Goal: Book appointment/travel/reservation

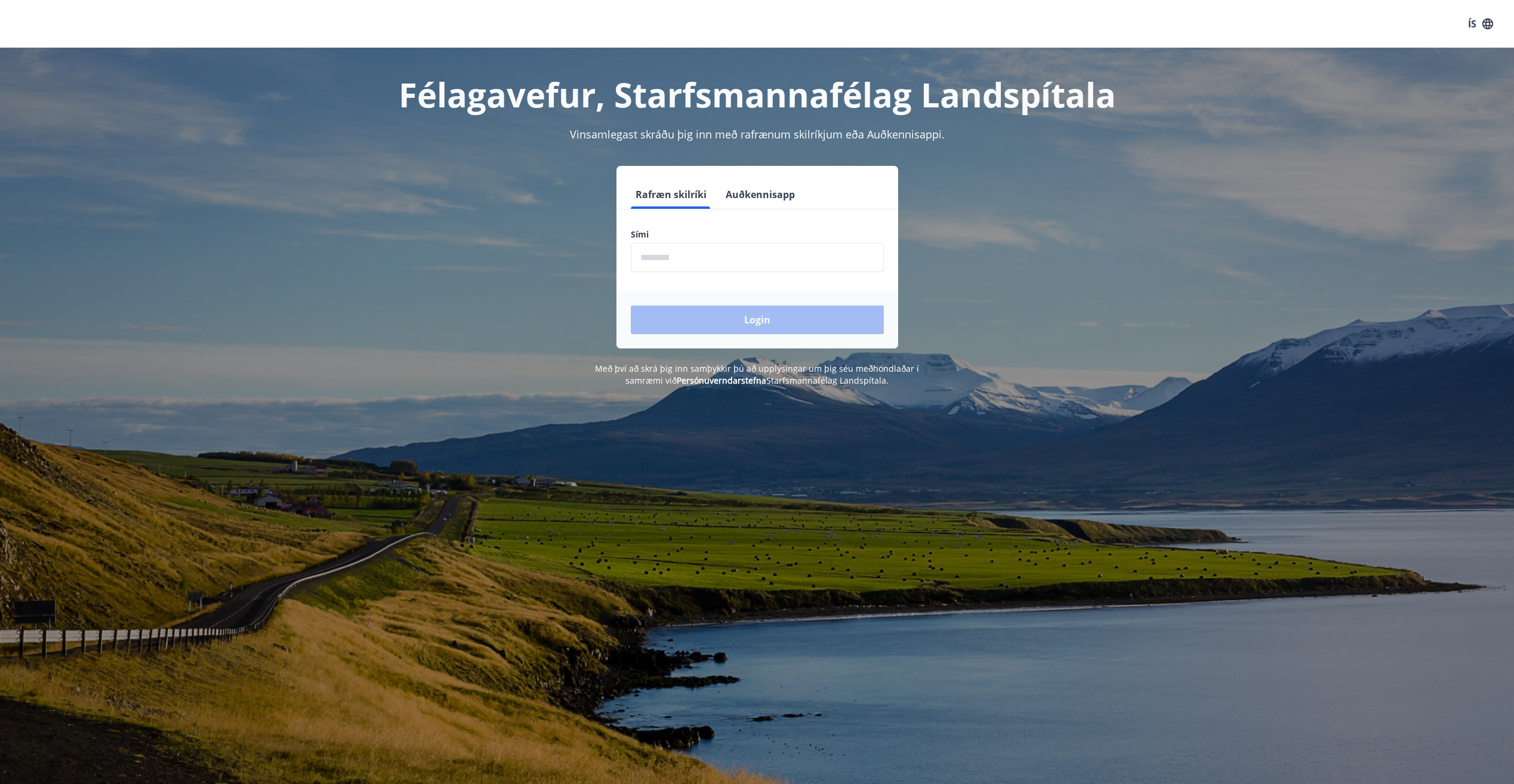
click at [693, 258] on input "phone" at bounding box center [757, 257] width 253 height 29
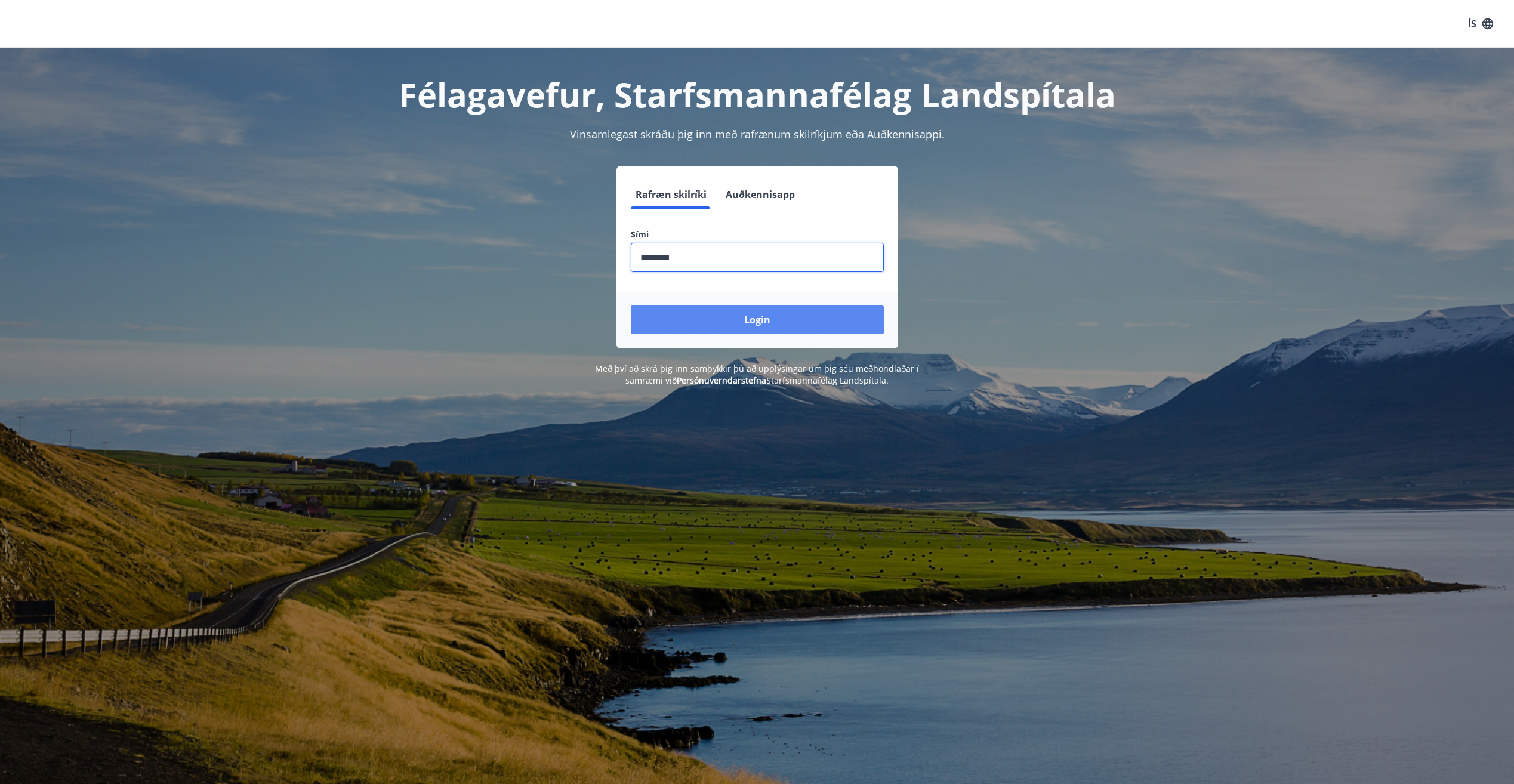
type input "********"
click at [731, 326] on button "Login" at bounding box center [757, 320] width 253 height 28
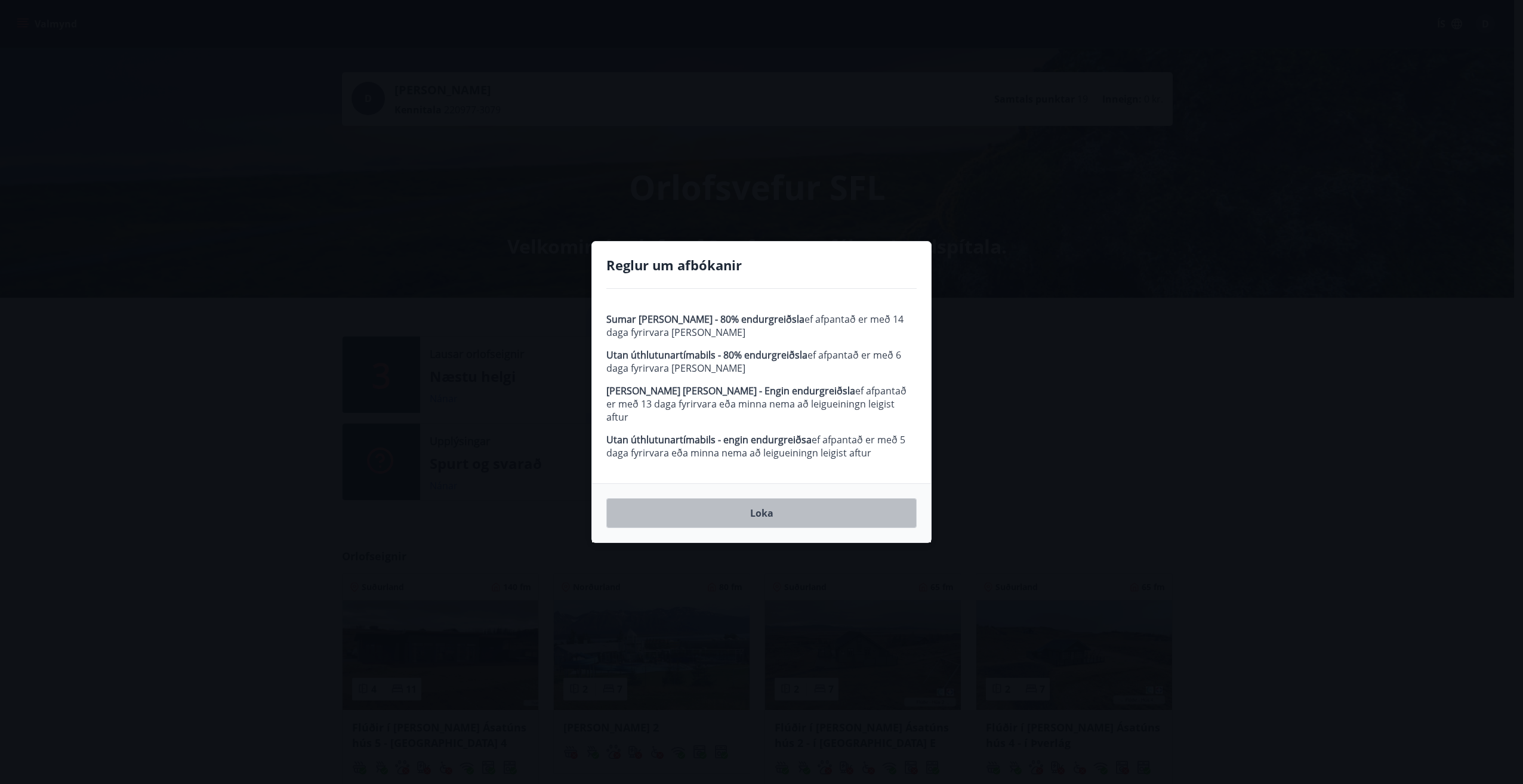
click at [800, 516] on button "Loka" at bounding box center [761, 513] width 310 height 30
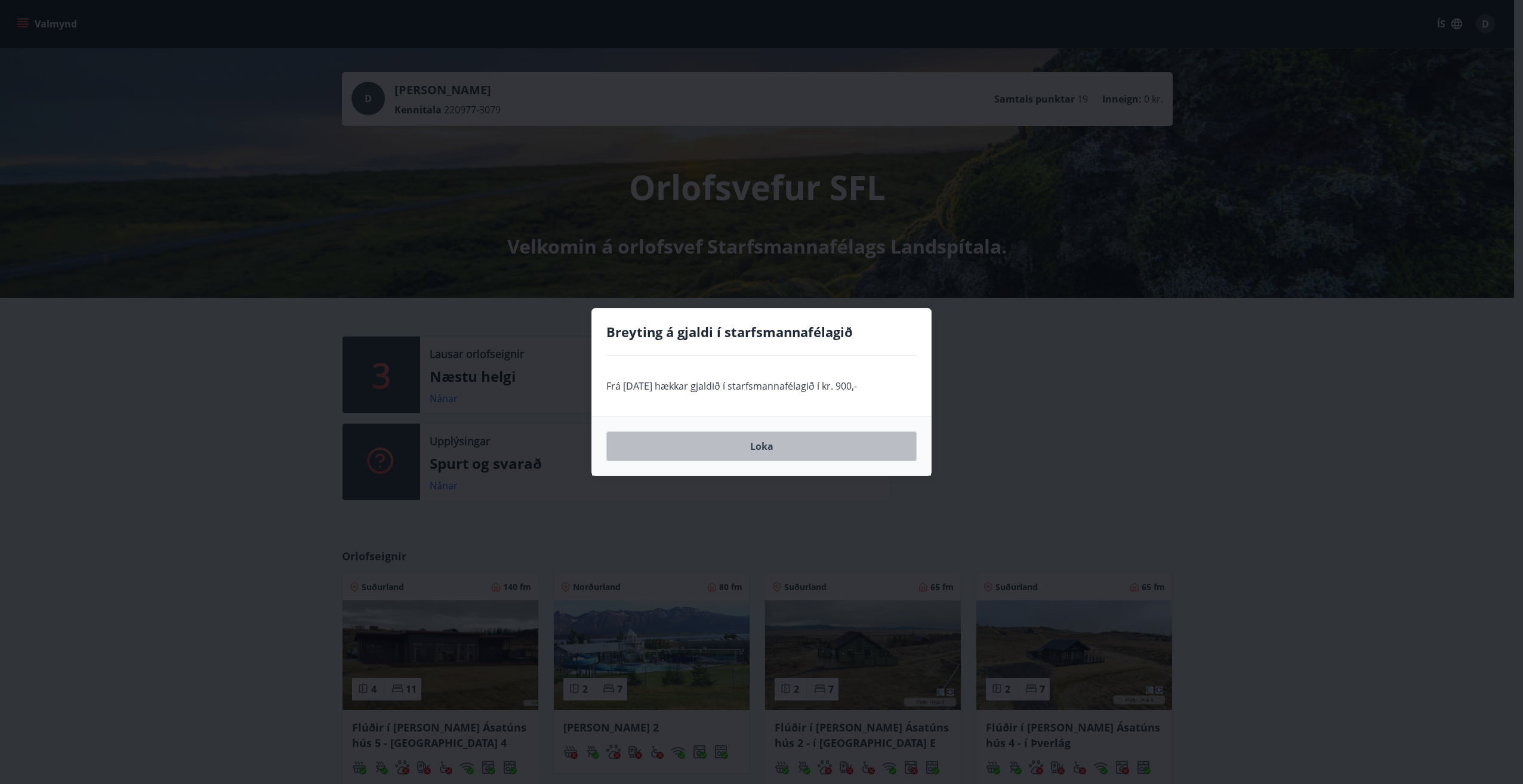
click at [632, 445] on button "Loka" at bounding box center [761, 446] width 310 height 30
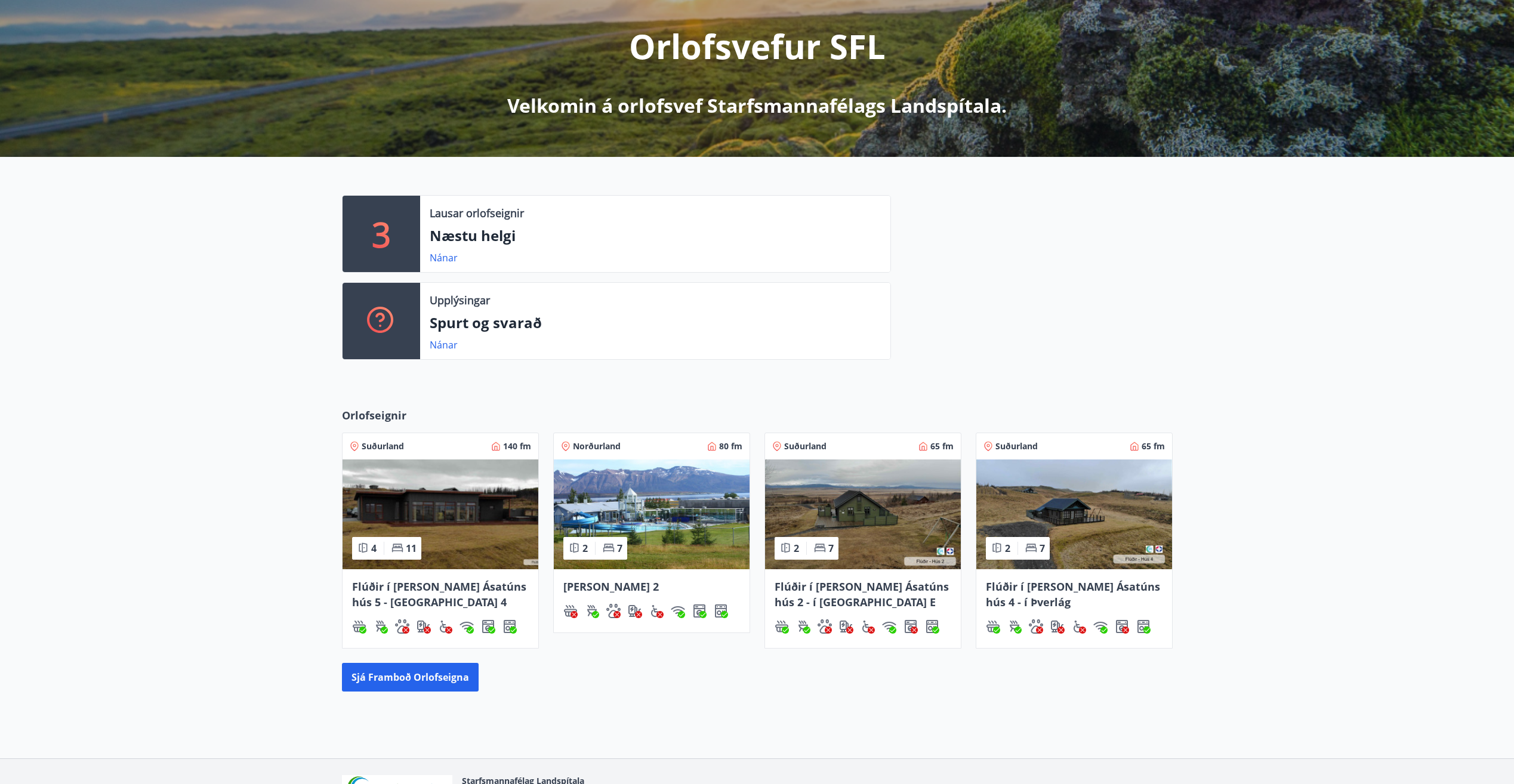
scroll to position [179, 0]
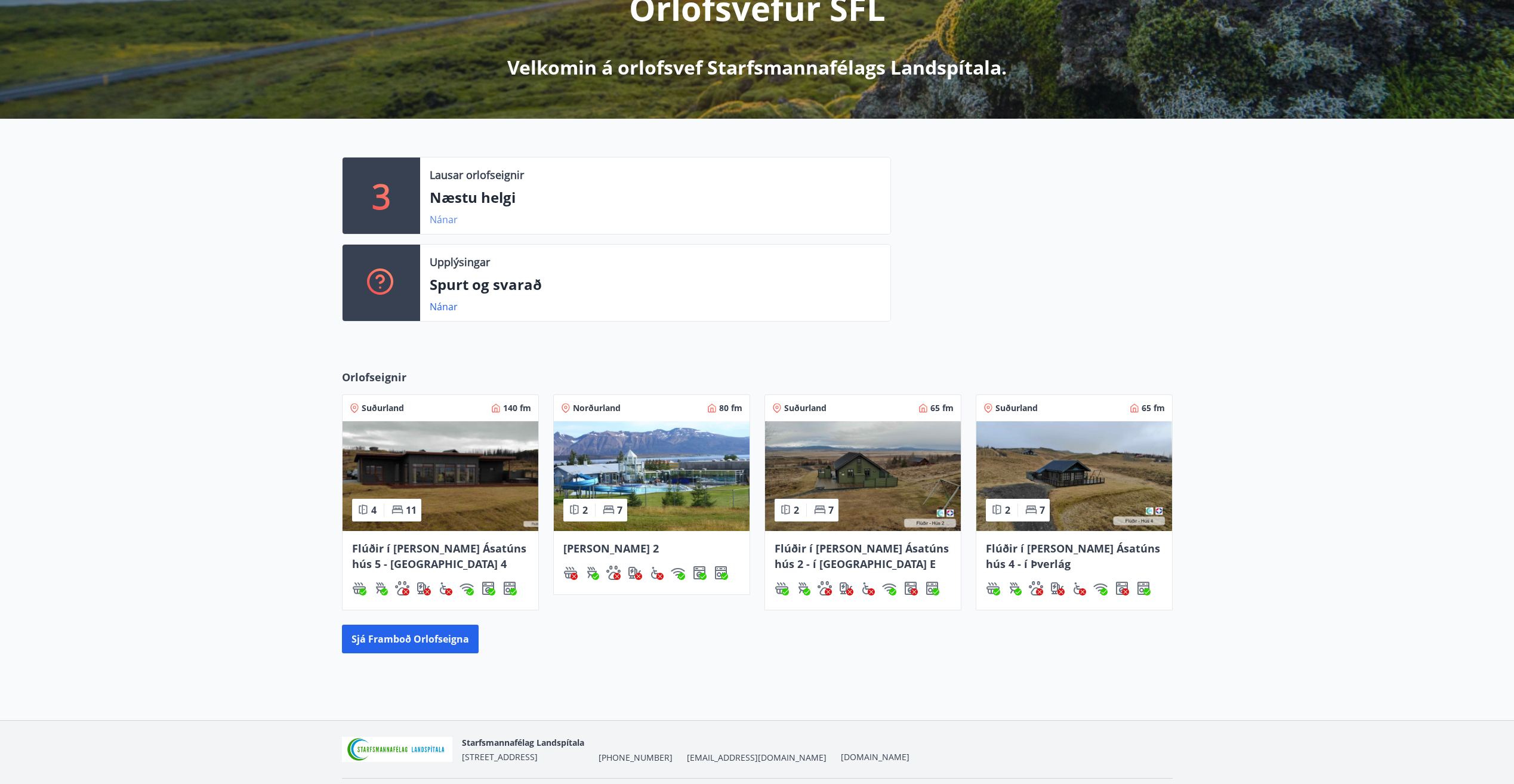
click at [450, 221] on link "Nánar" at bounding box center [443, 219] width 28 height 13
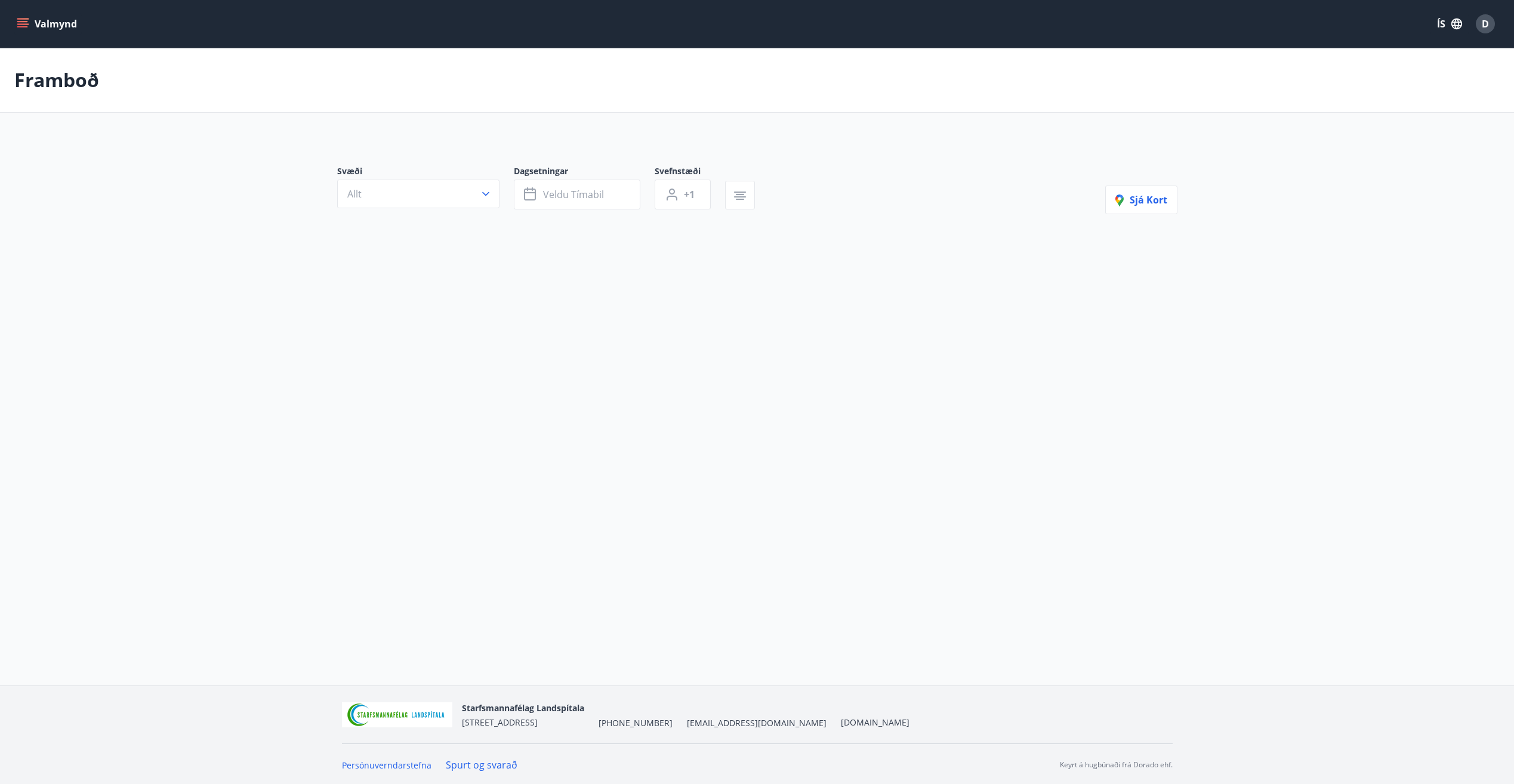
type input "*"
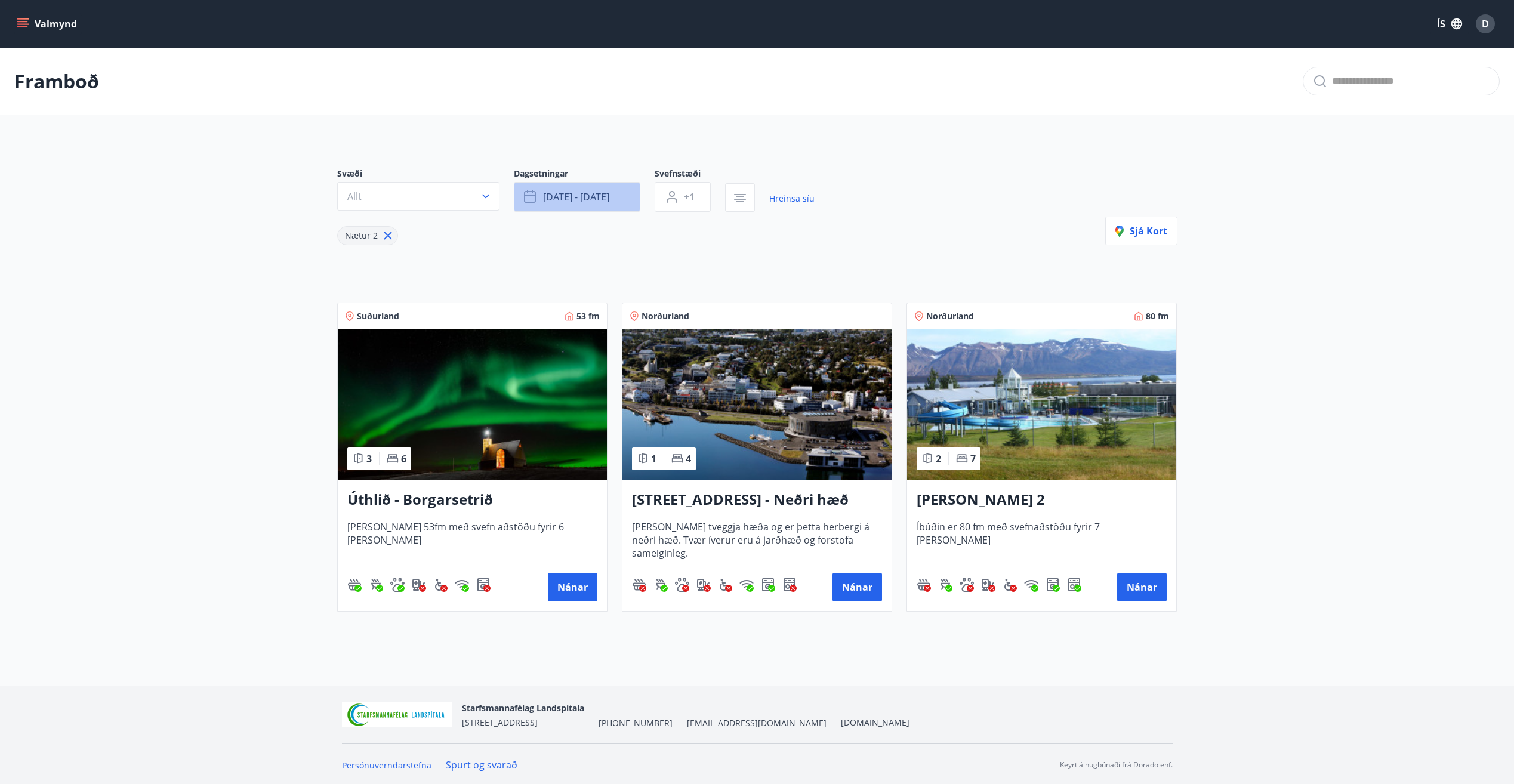
click at [564, 195] on span "[DATE] - [DATE]" at bounding box center [576, 197] width 66 height 13
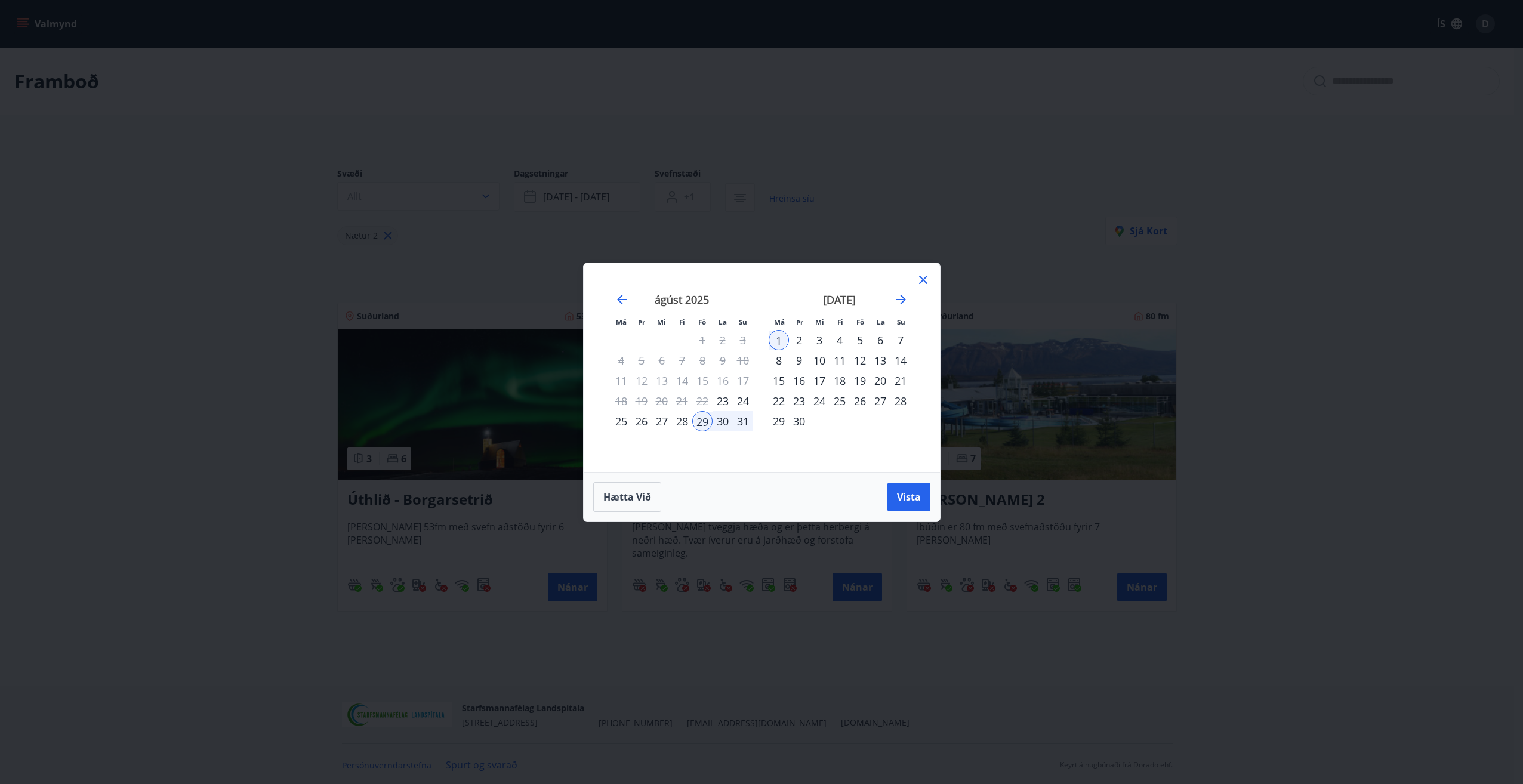
click at [716, 418] on div "30" at bounding box center [723, 421] width 20 height 20
click at [740, 420] on div "31" at bounding box center [743, 421] width 20 height 20
click at [906, 497] on span "Vista" at bounding box center [909, 497] width 24 height 13
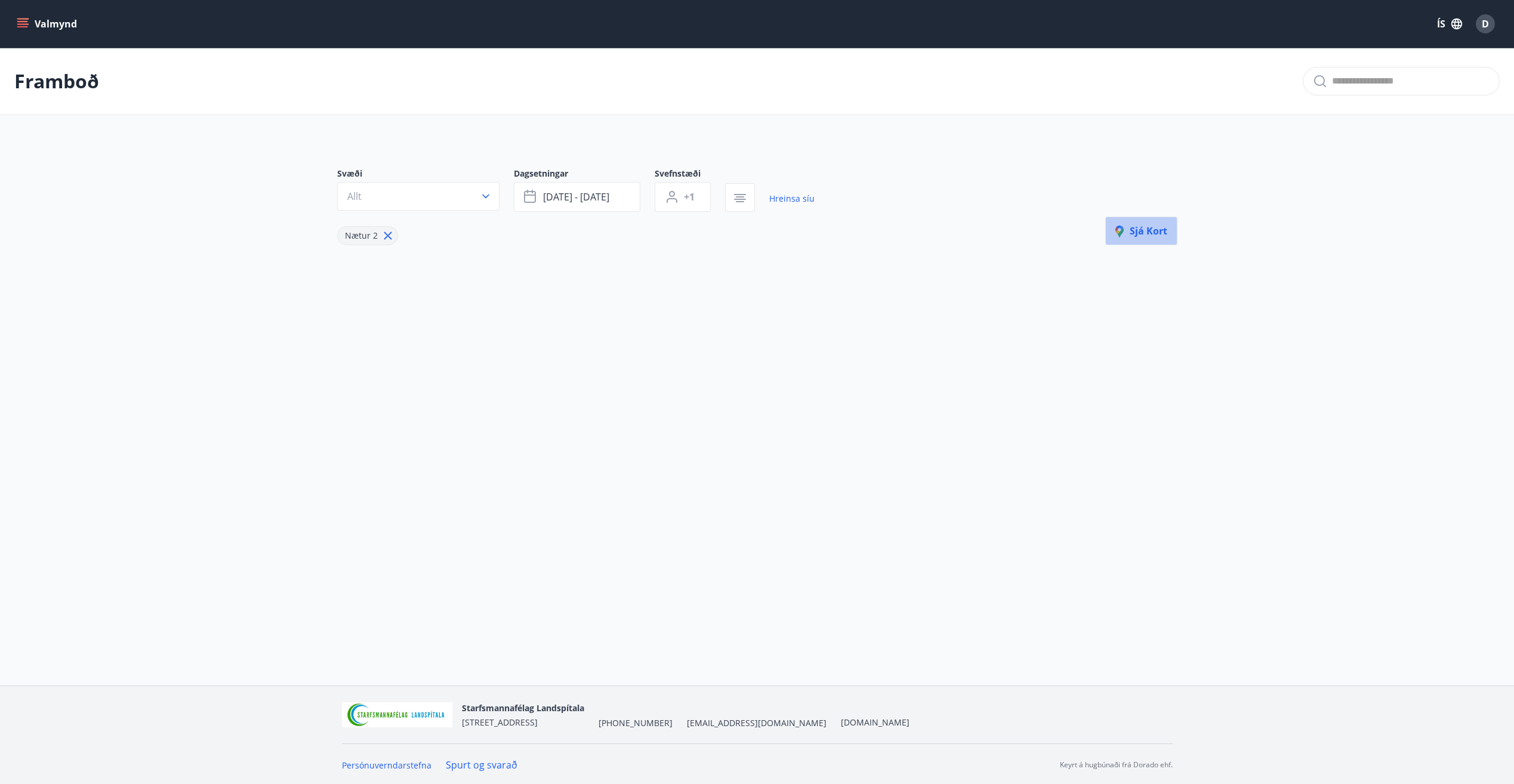
click at [1173, 235] on button "Sjá kort" at bounding box center [1141, 230] width 72 height 28
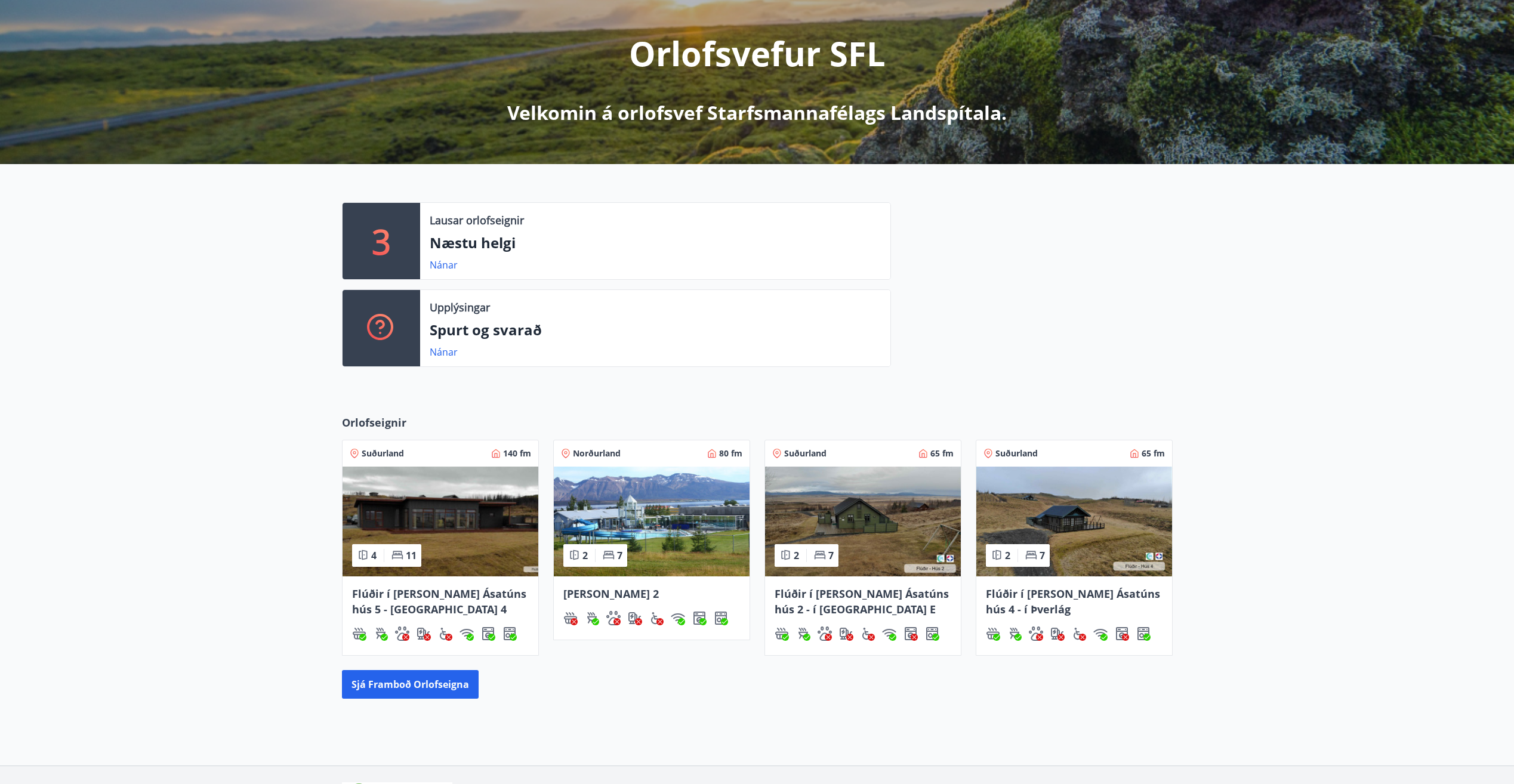
scroll to position [179, 0]
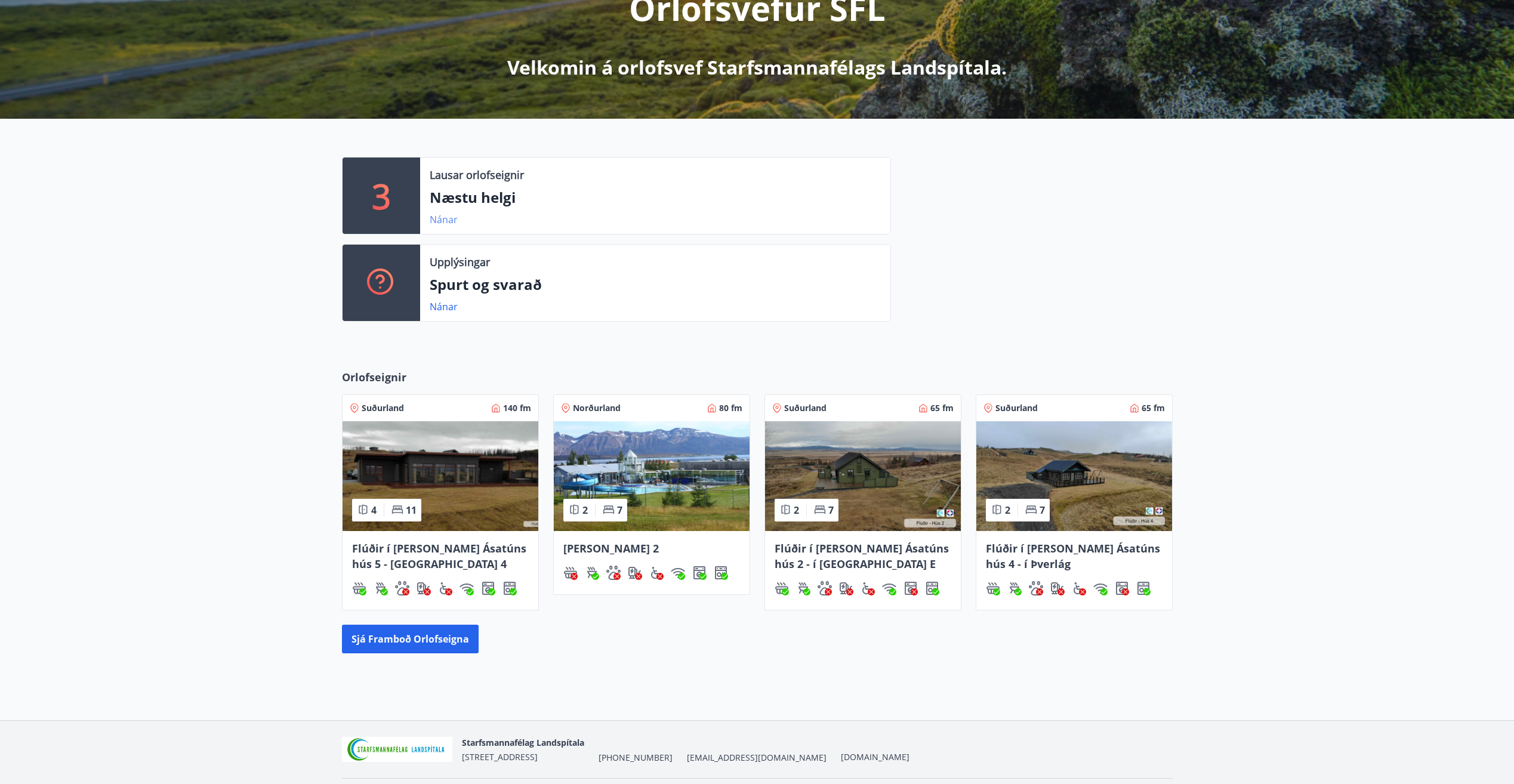
click at [455, 222] on link "Nánar" at bounding box center [443, 219] width 28 height 13
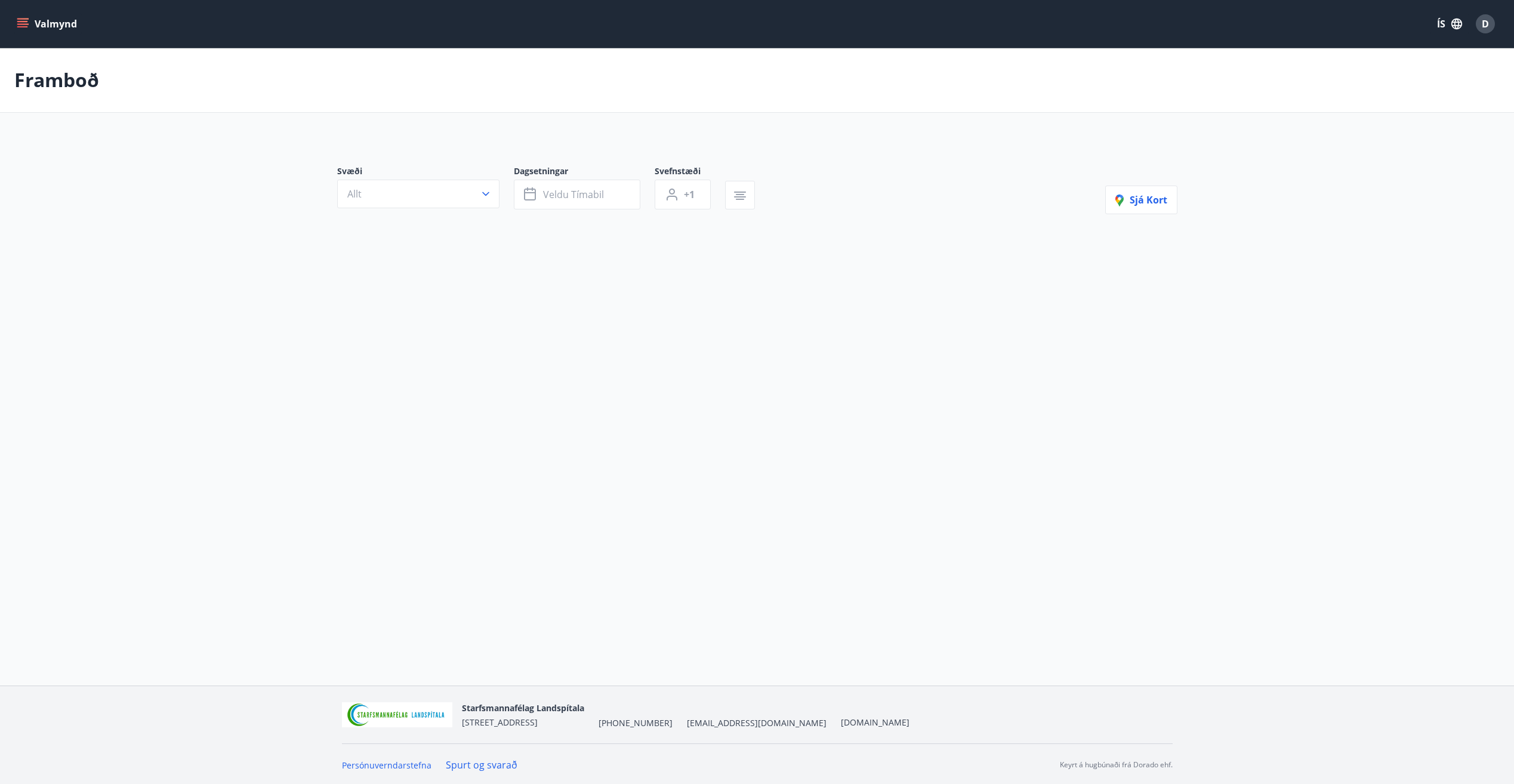
type input "*"
click at [528, 196] on icon "button" at bounding box center [531, 197] width 14 height 14
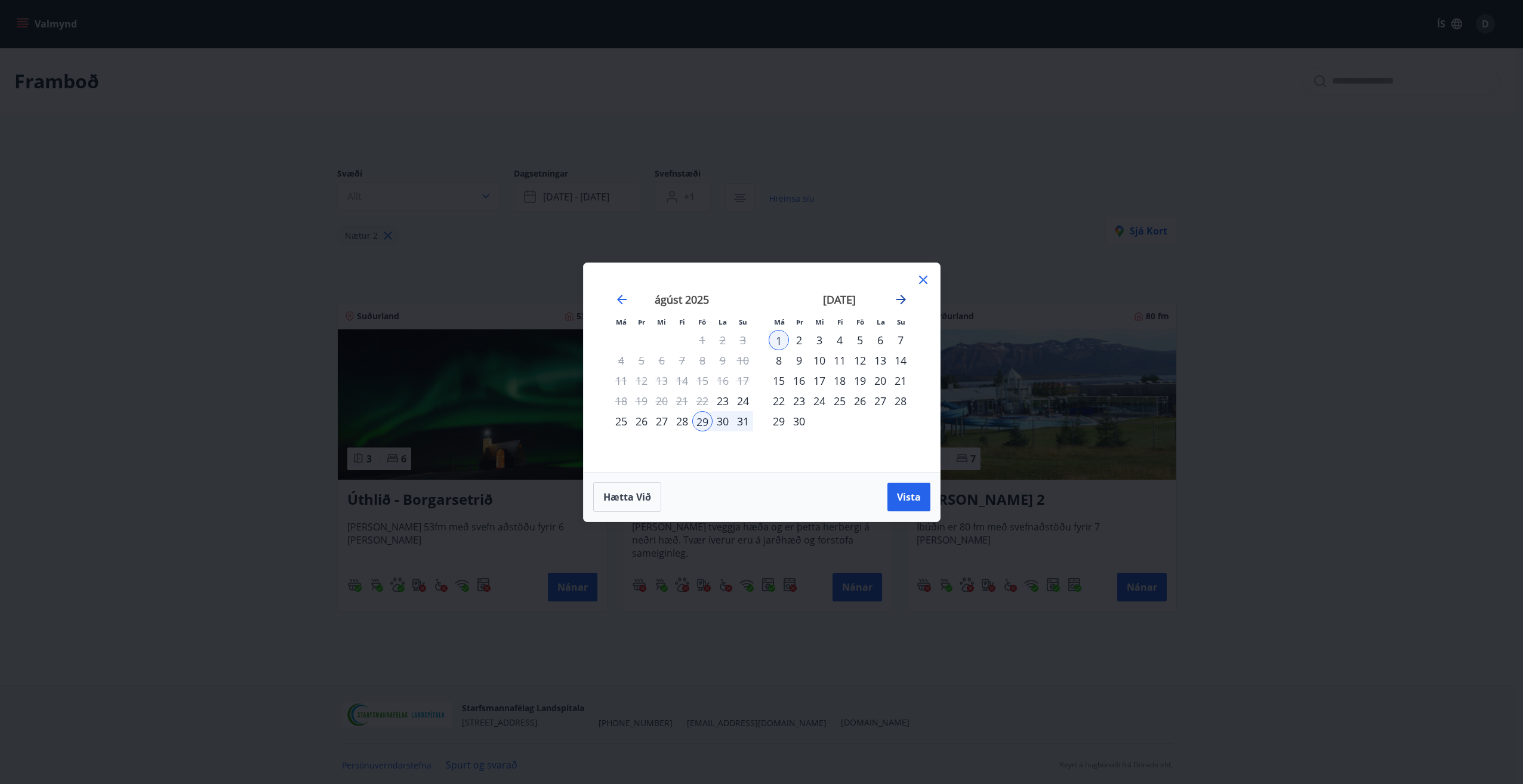
click at [896, 295] on icon "Move forward to switch to the next month." at bounding box center [901, 299] width 14 height 14
click at [863, 338] on div "3" at bounding box center [860, 340] width 20 height 20
click at [861, 400] on div "24" at bounding box center [860, 401] width 20 height 20
click at [869, 396] on div "24" at bounding box center [860, 401] width 20 height 20
click at [906, 404] on div "26" at bounding box center [900, 401] width 20 height 20
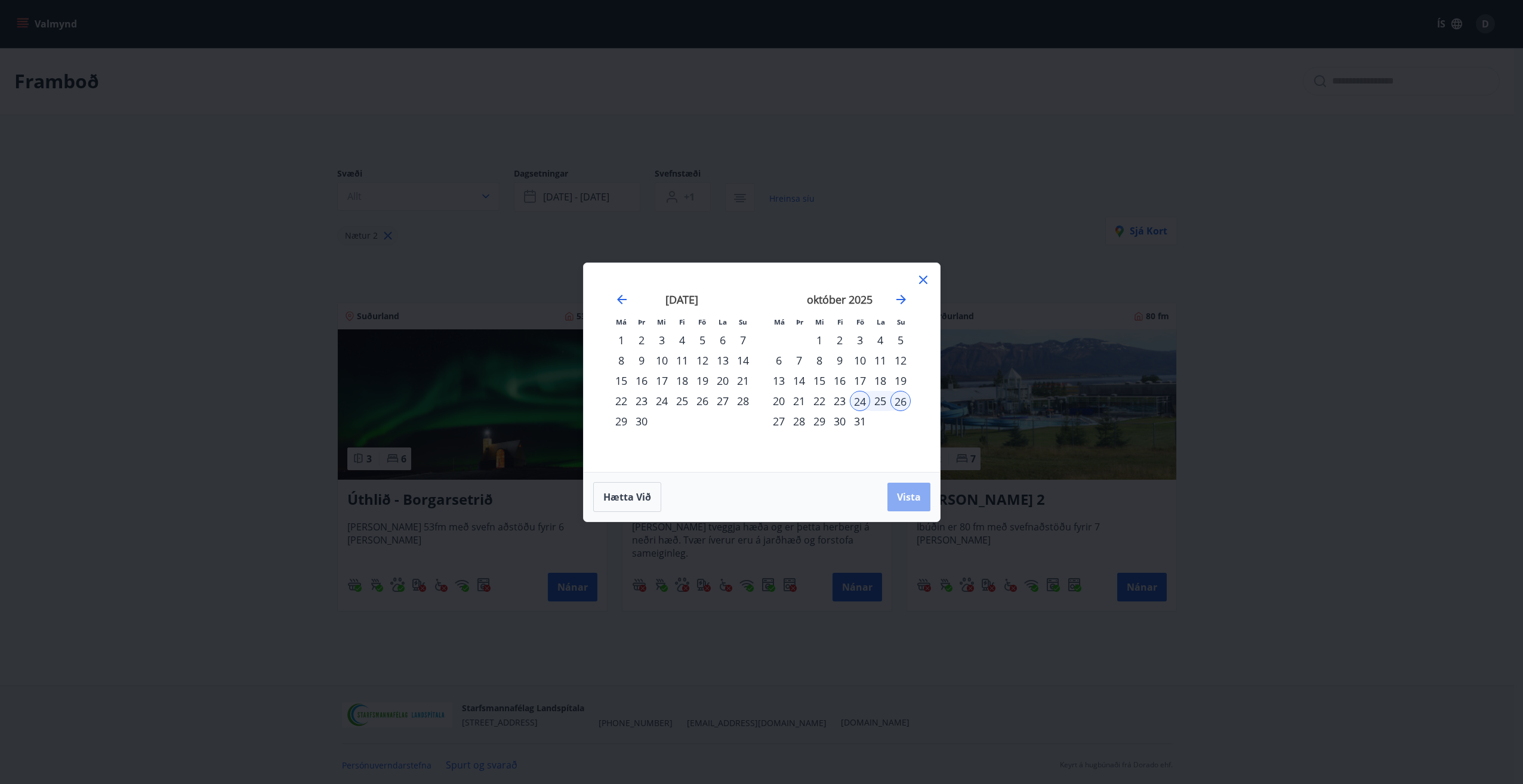
click at [892, 493] on button "Vista" at bounding box center [909, 497] width 43 height 28
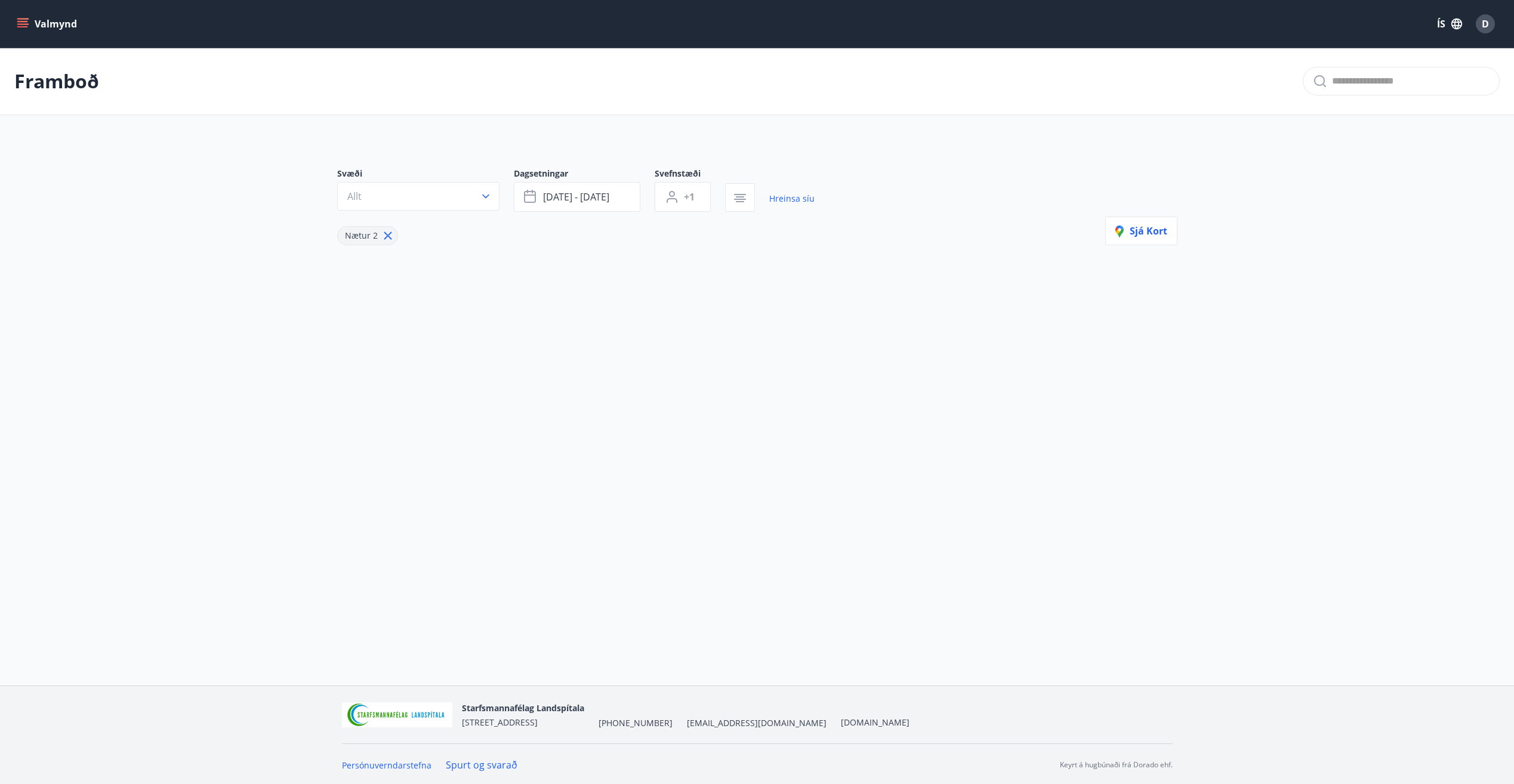
click at [27, 28] on icon "menu" at bounding box center [23, 24] width 12 height 12
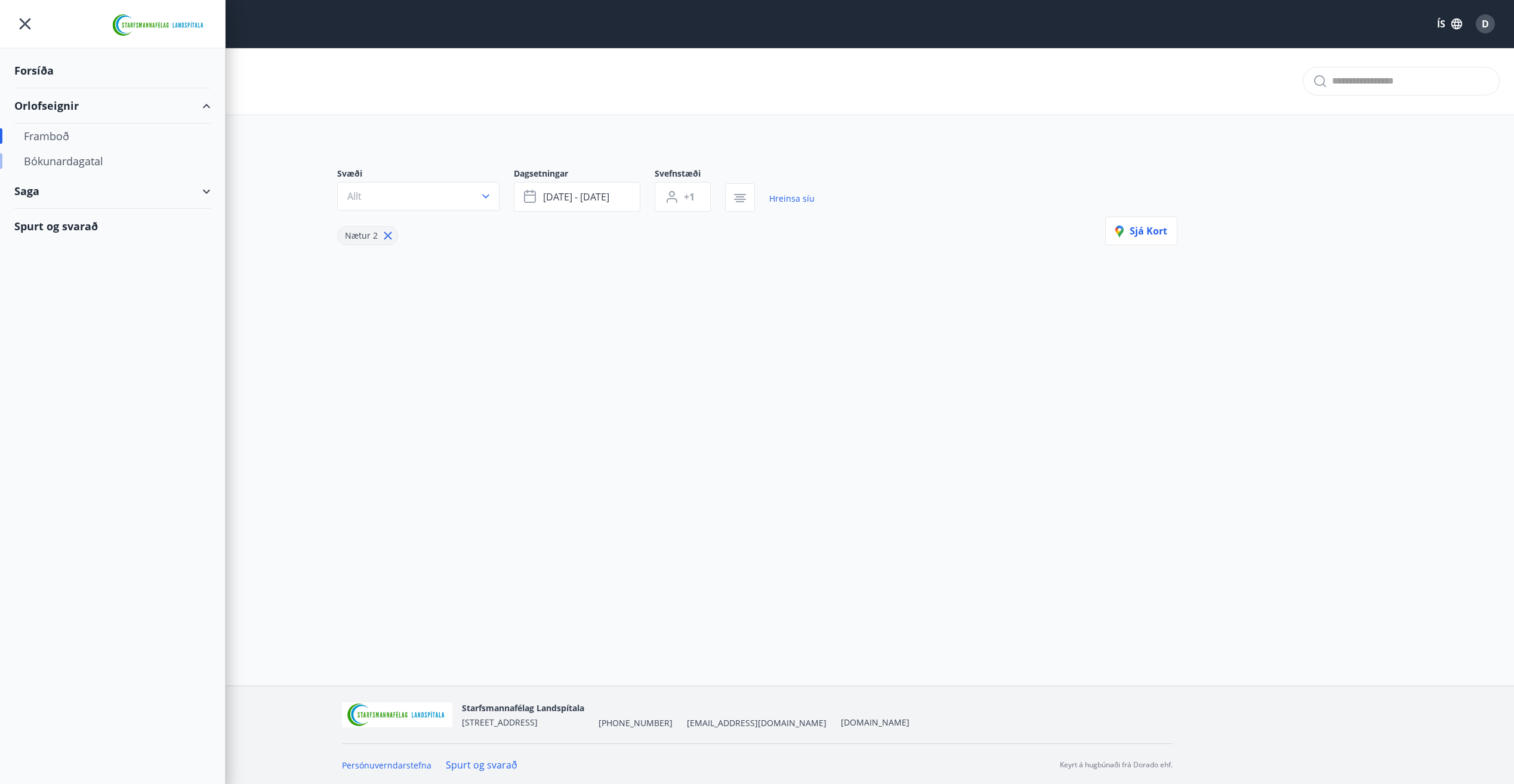
click at [92, 158] on div "Bókunardagatal" at bounding box center [112, 161] width 177 height 25
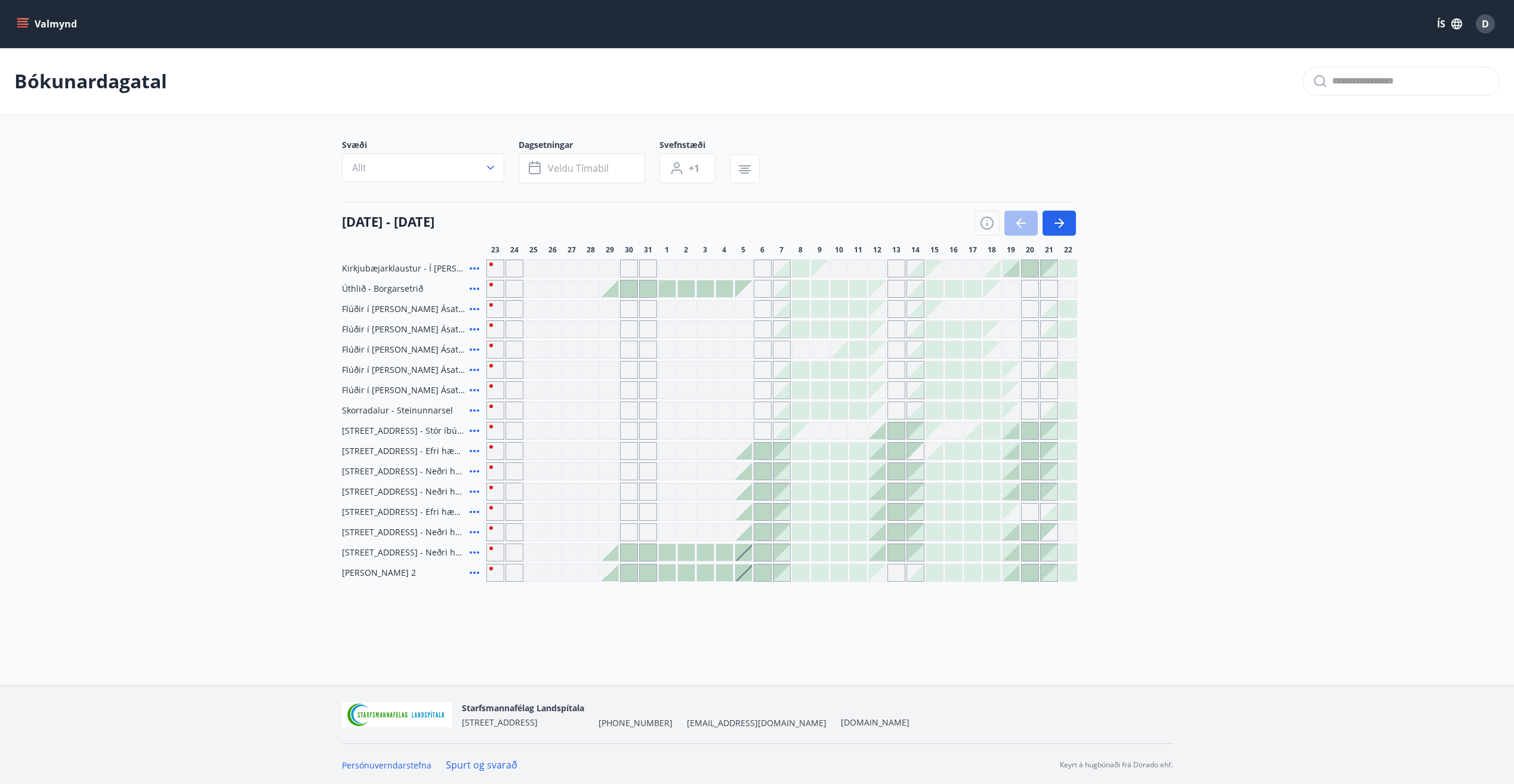
click at [475, 409] on icon at bounding box center [474, 410] width 14 height 14
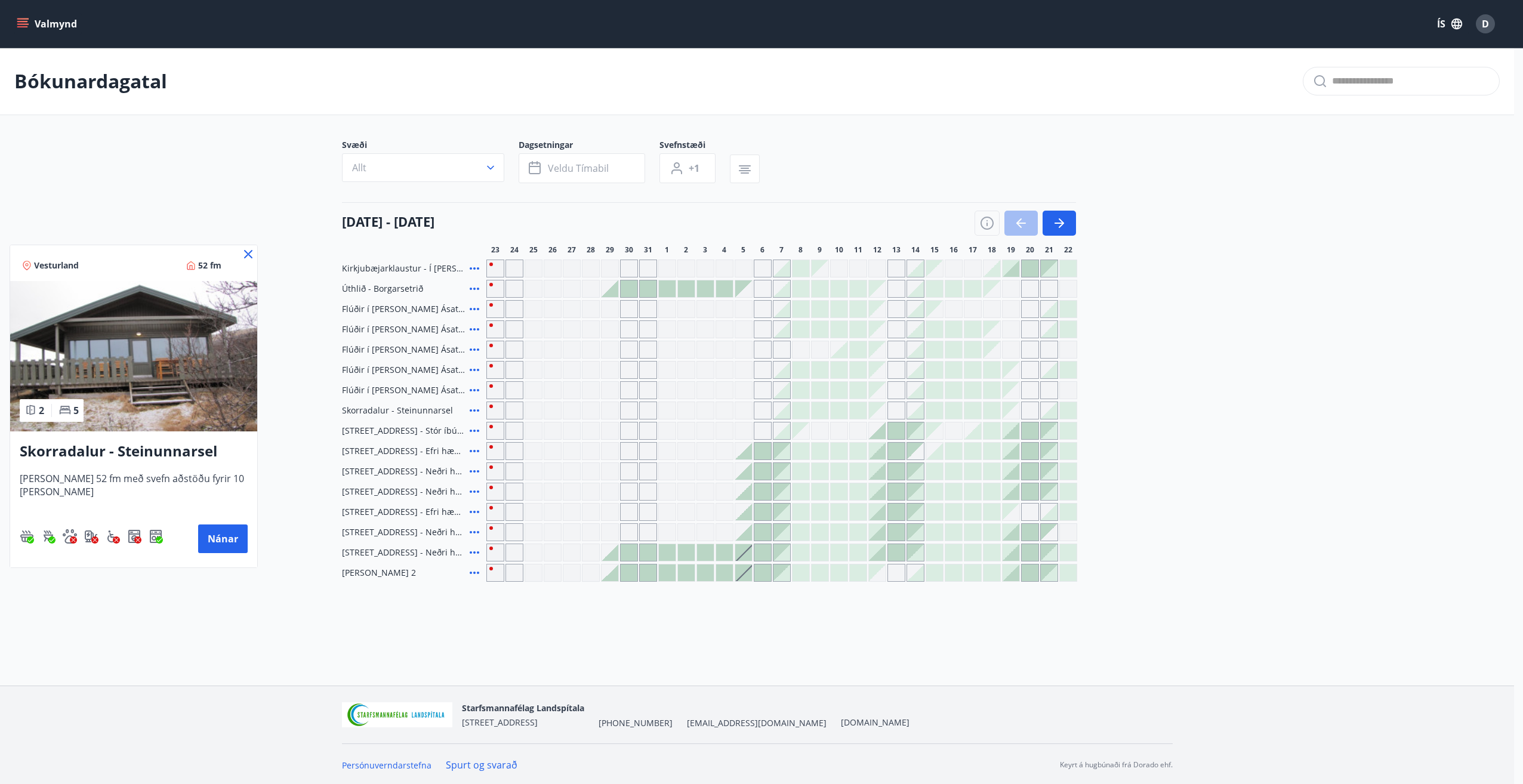
click at [625, 410] on div at bounding box center [761, 392] width 1523 height 784
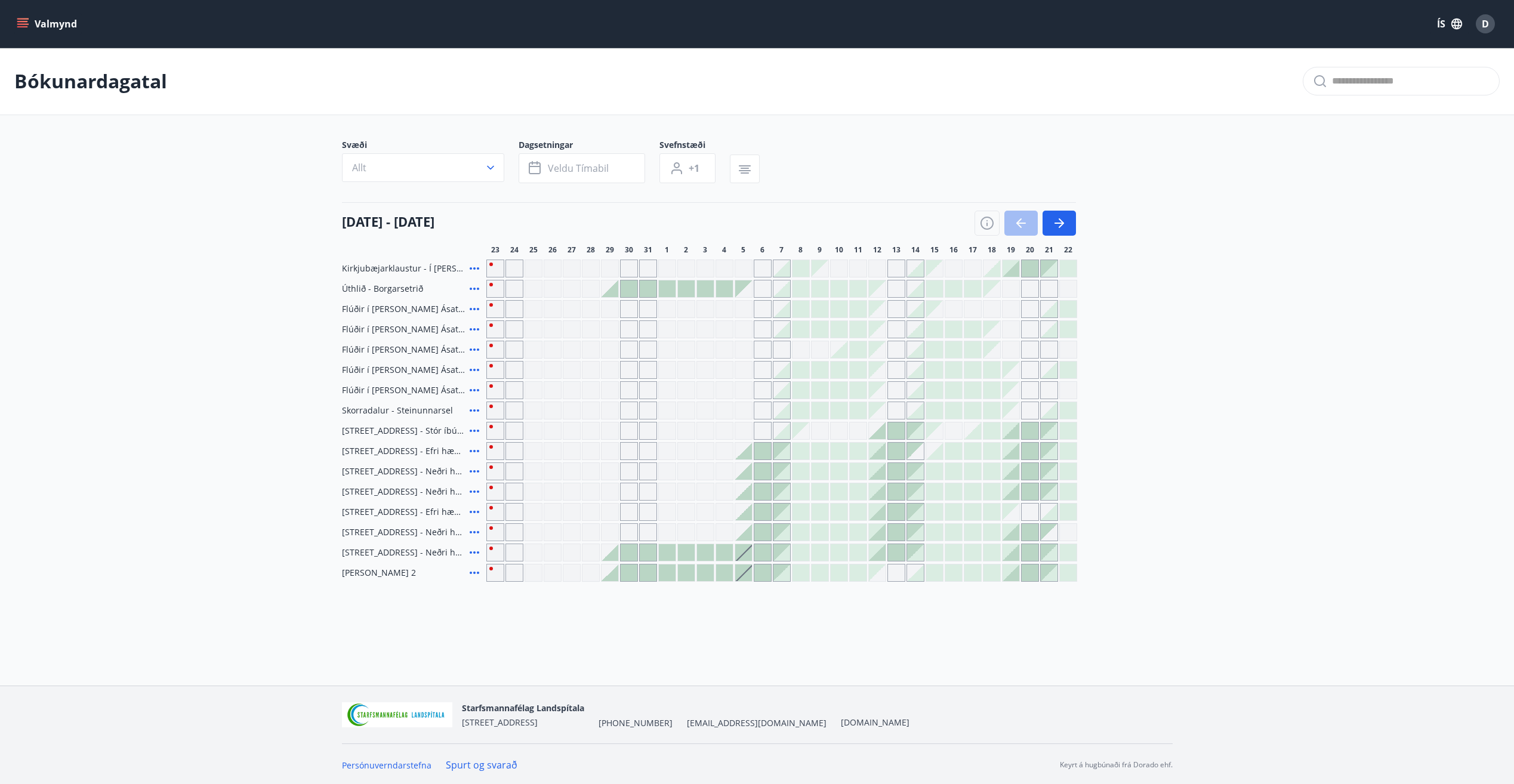
click at [625, 410] on div "Gráir dagar eru ekki bókanlegir" at bounding box center [629, 410] width 18 height 18
click at [647, 412] on div "Gráir dagar eru ekki bókanlegir" at bounding box center [648, 410] width 18 height 18
click at [1054, 220] on icon "button" at bounding box center [1059, 223] width 14 height 14
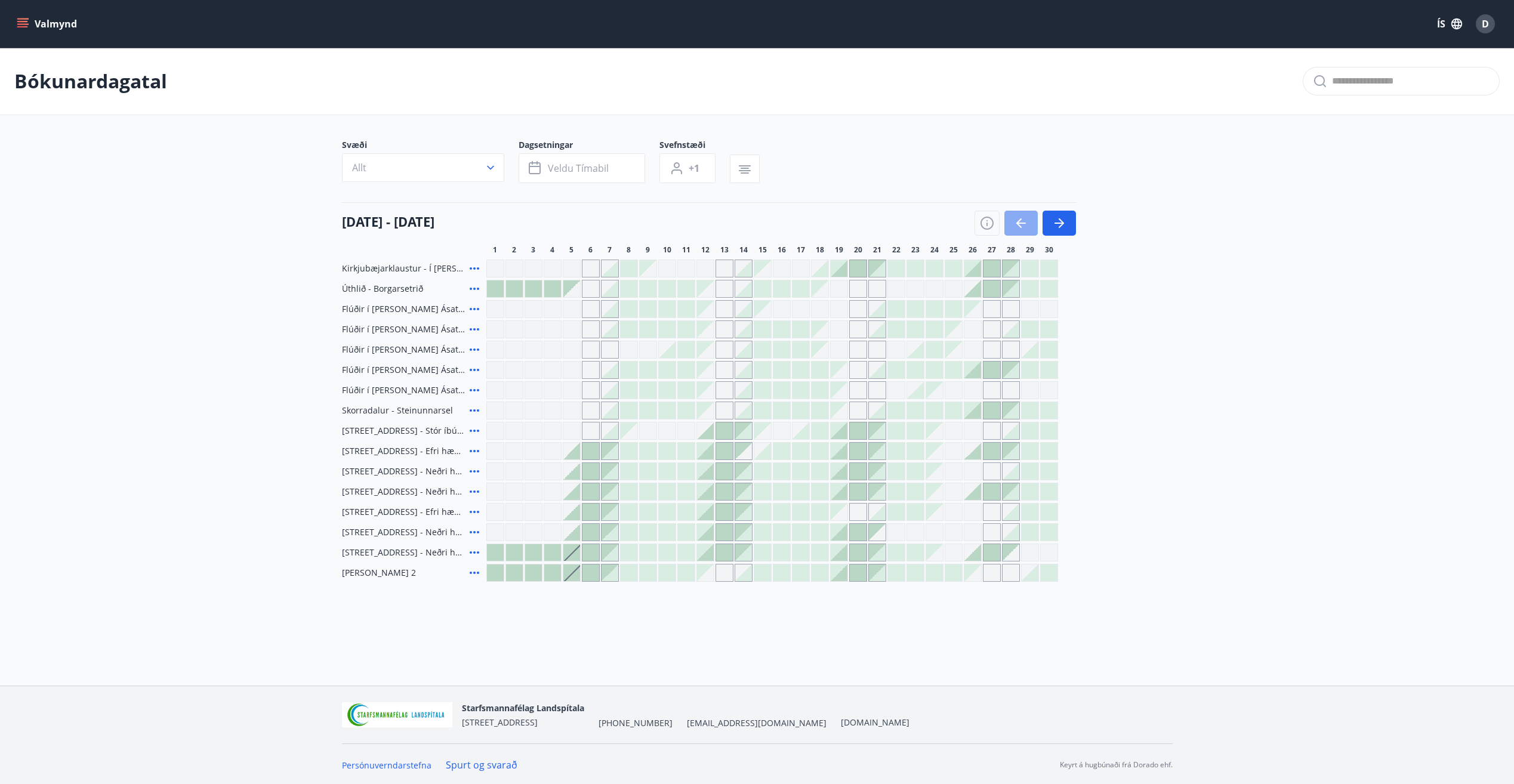
click at [1010, 229] on button "button" at bounding box center [1021, 223] width 33 height 25
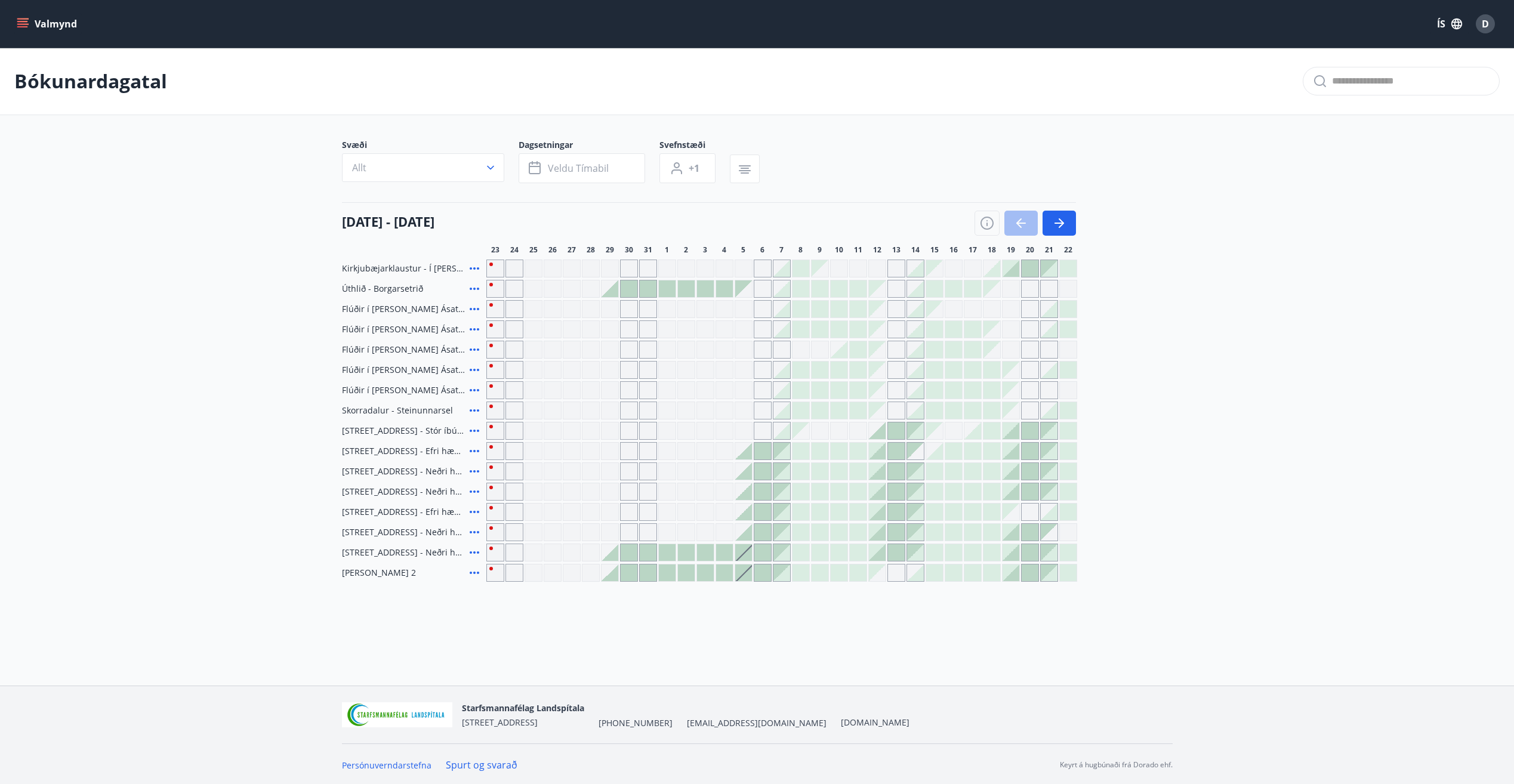
click at [617, 571] on div at bounding box center [610, 572] width 17 height 17
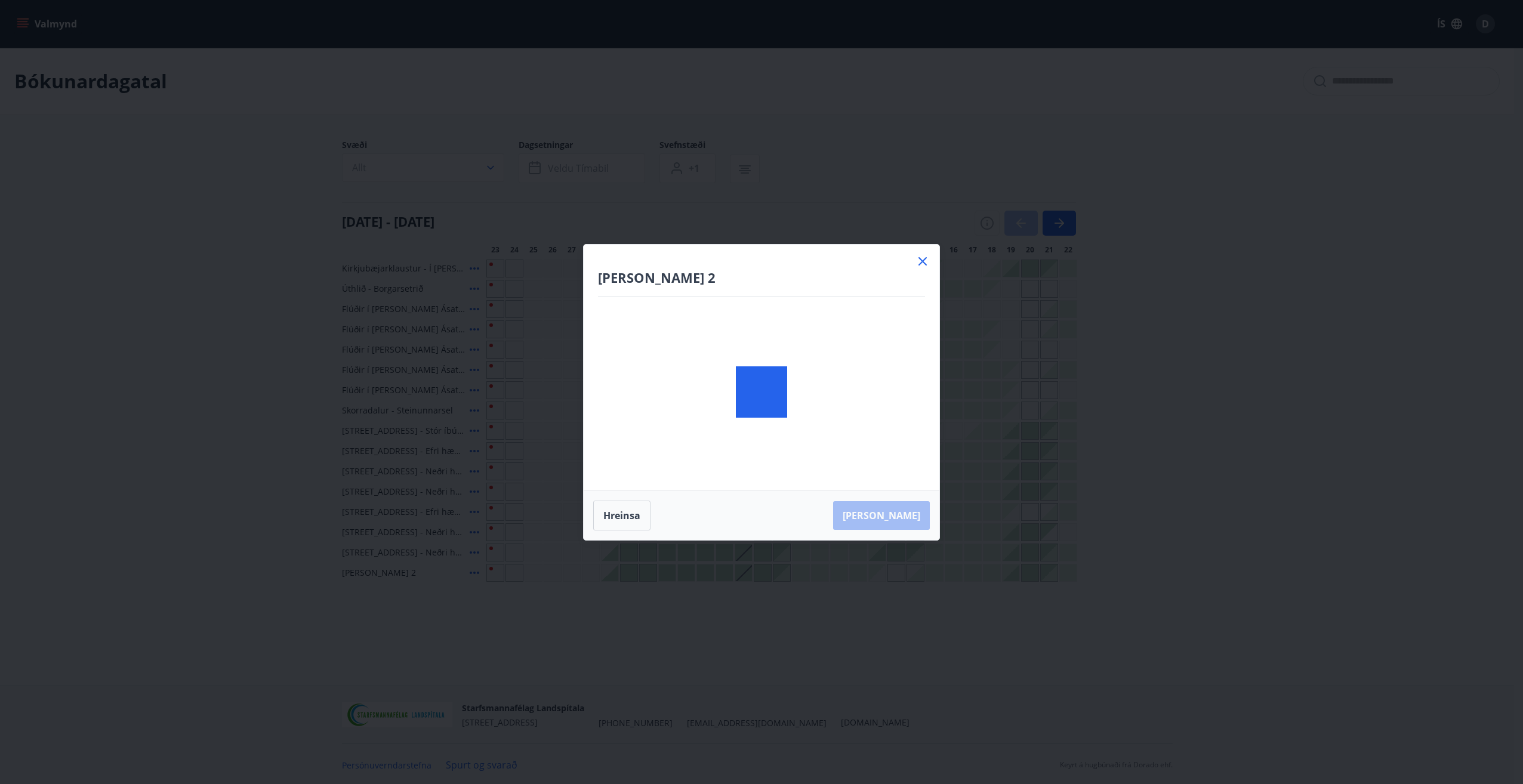
click at [631, 565] on div "[PERSON_NAME] 2 [PERSON_NAME]" at bounding box center [761, 392] width 1523 height 784
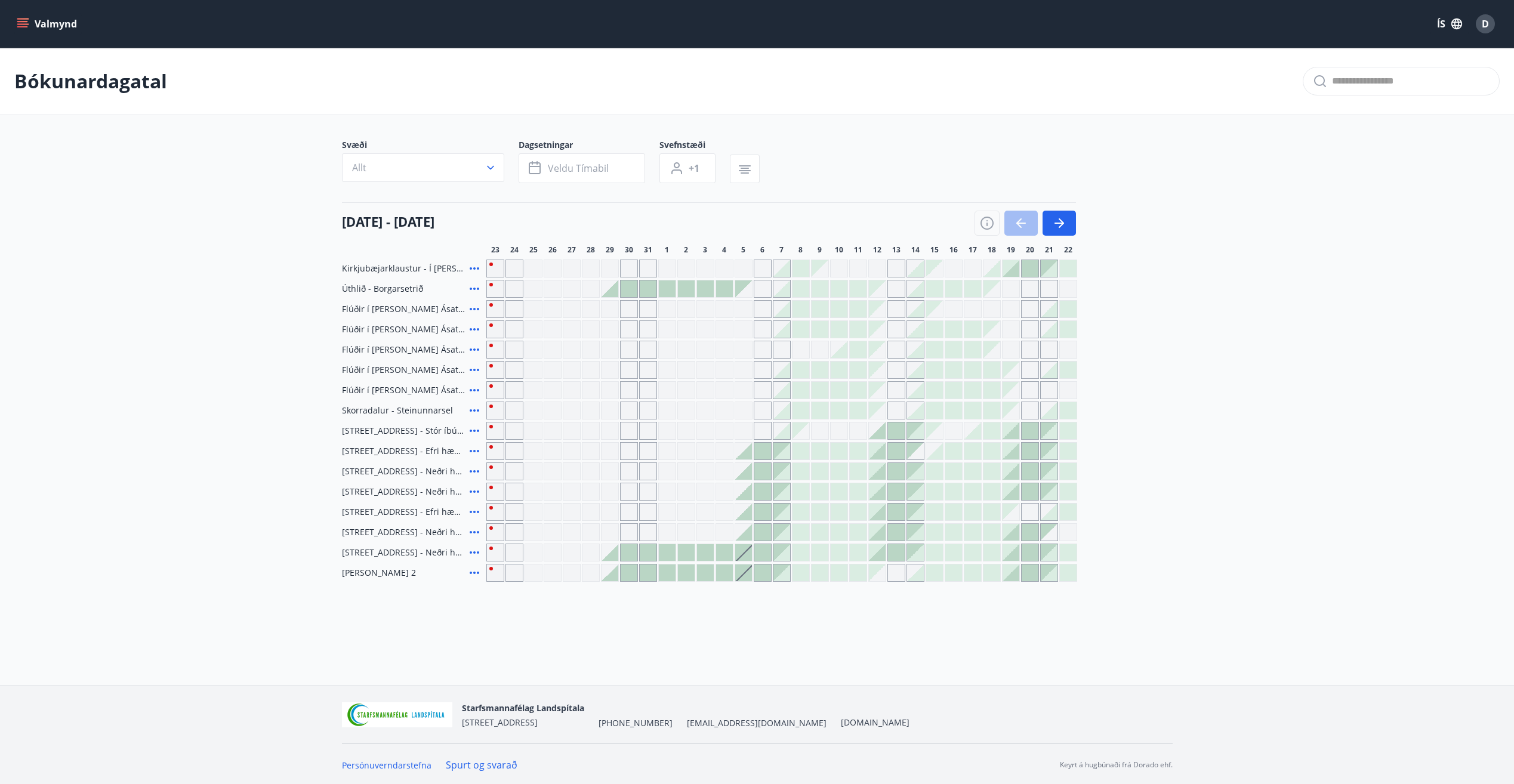
click at [631, 565] on div at bounding box center [629, 572] width 17 height 17
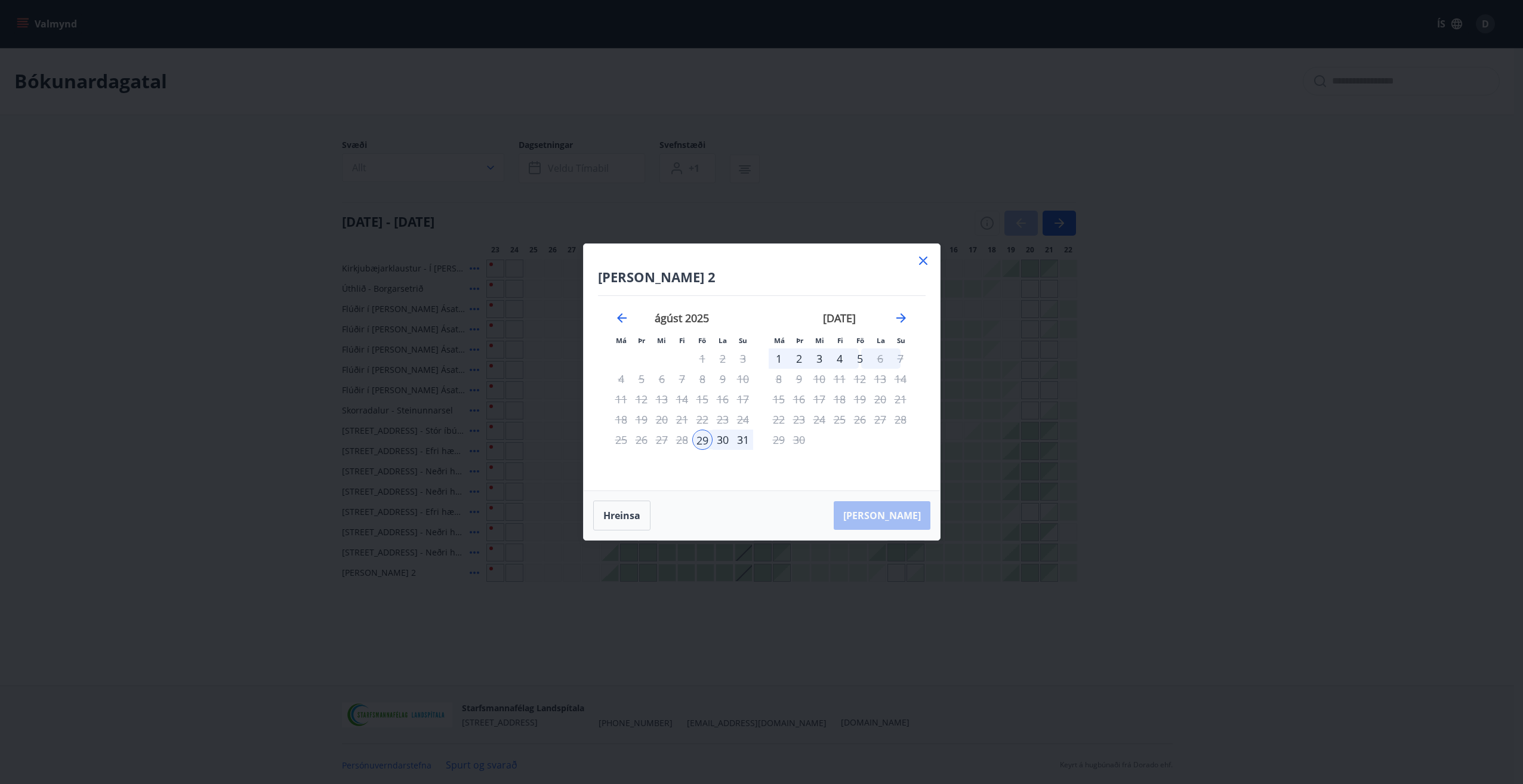
click at [929, 262] on icon at bounding box center [923, 260] width 14 height 14
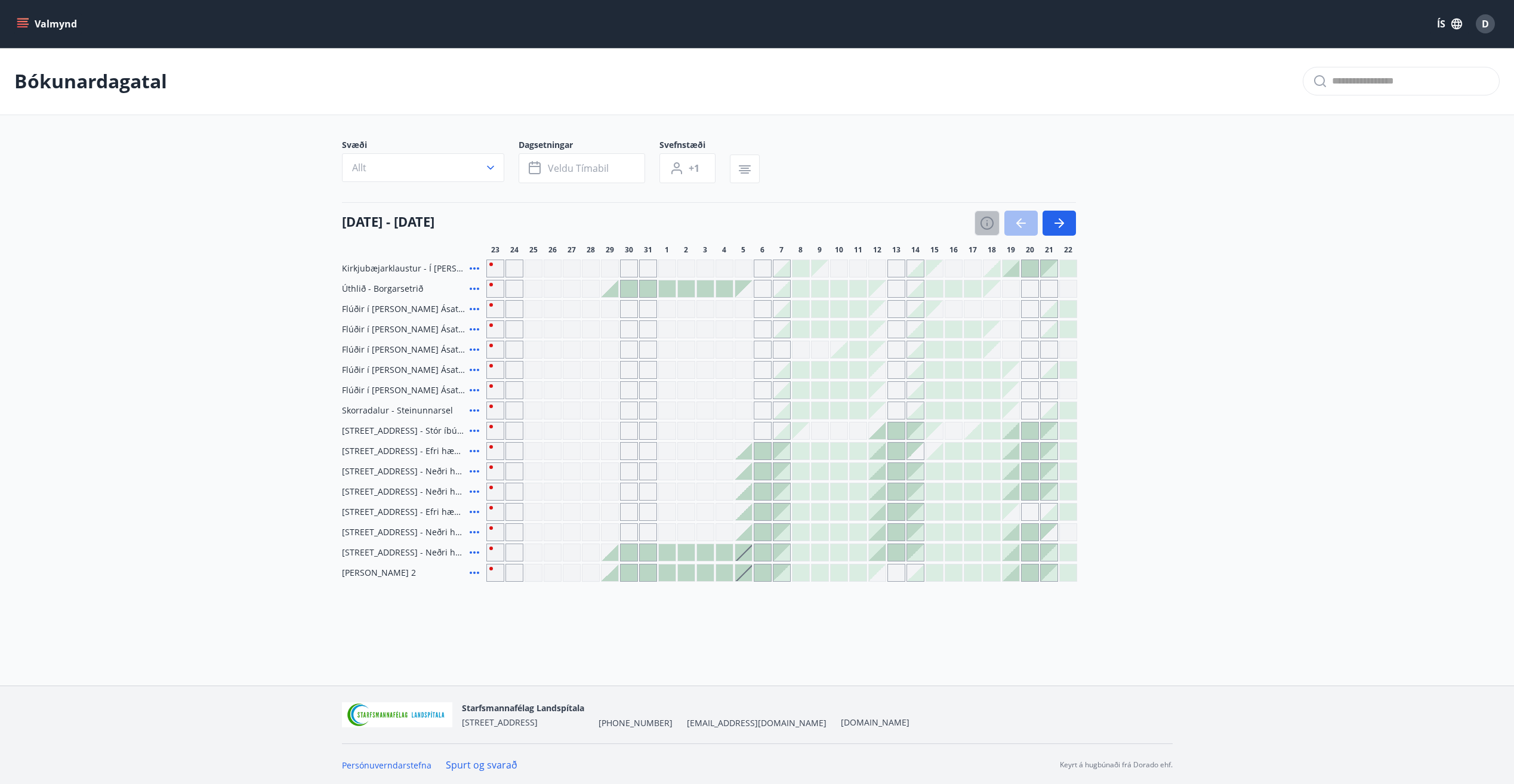
click at [983, 222] on icon "button" at bounding box center [987, 223] width 14 height 14
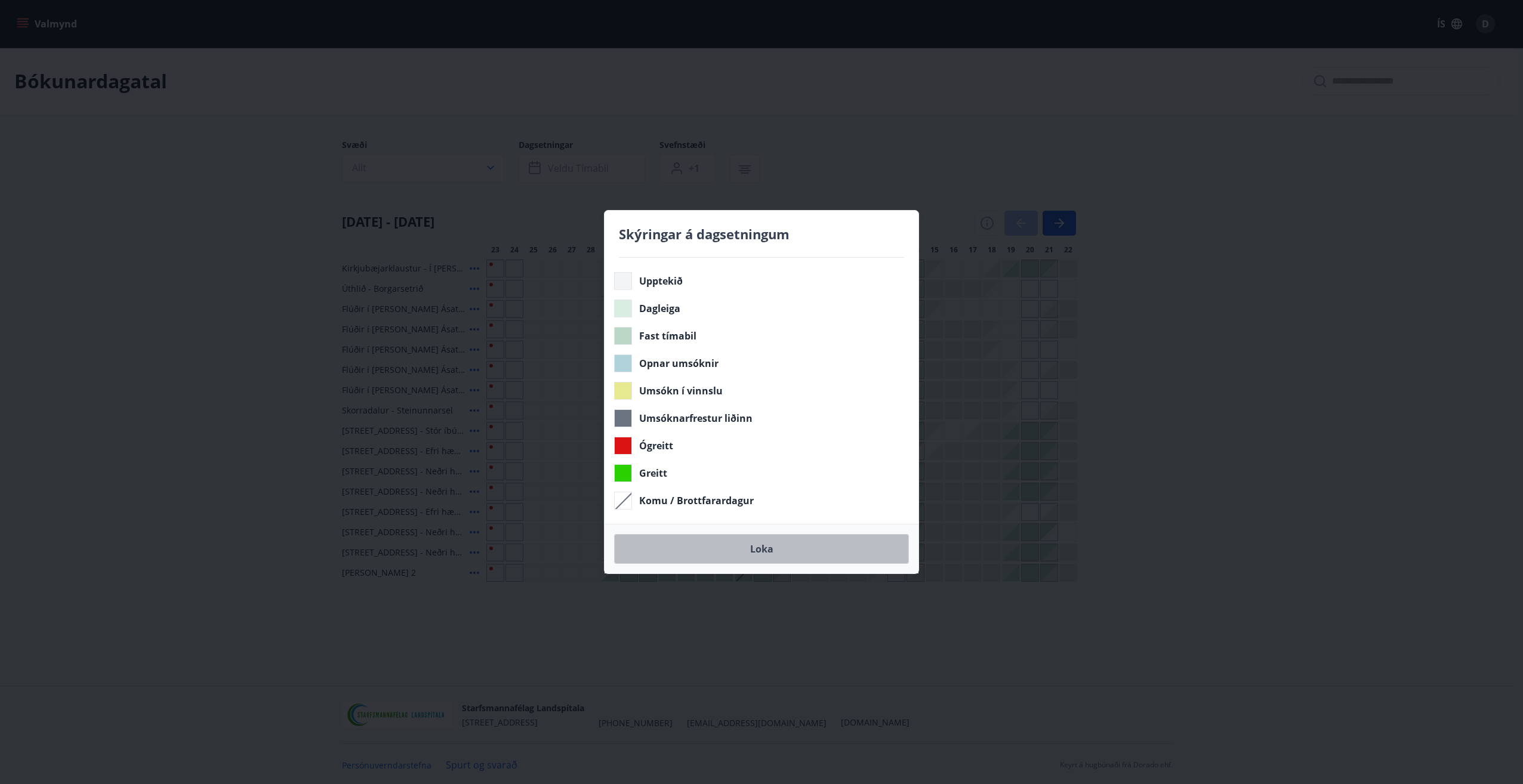
click at [726, 551] on button "Loka" at bounding box center [761, 549] width 295 height 30
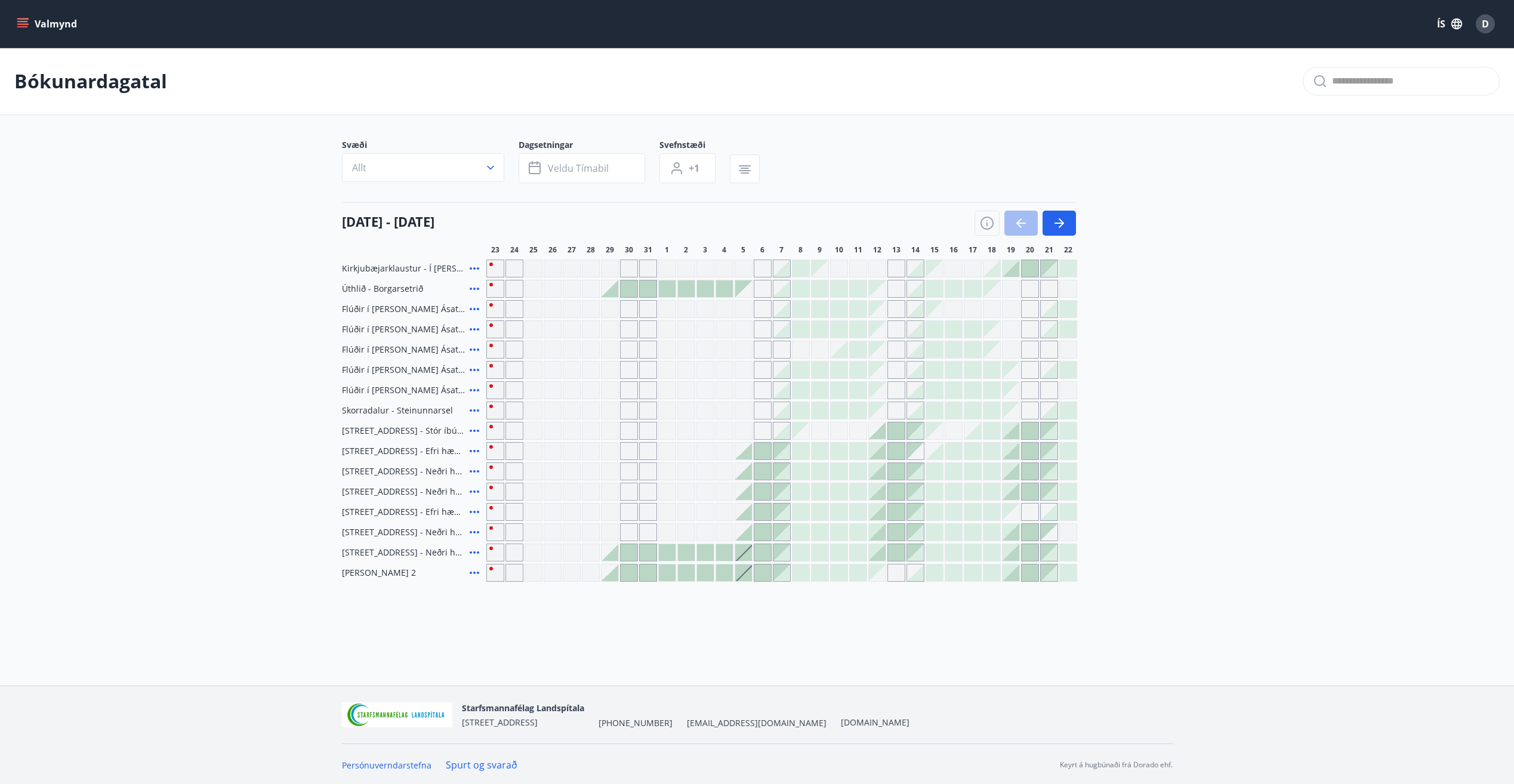
click at [475, 552] on icon at bounding box center [474, 552] width 14 height 14
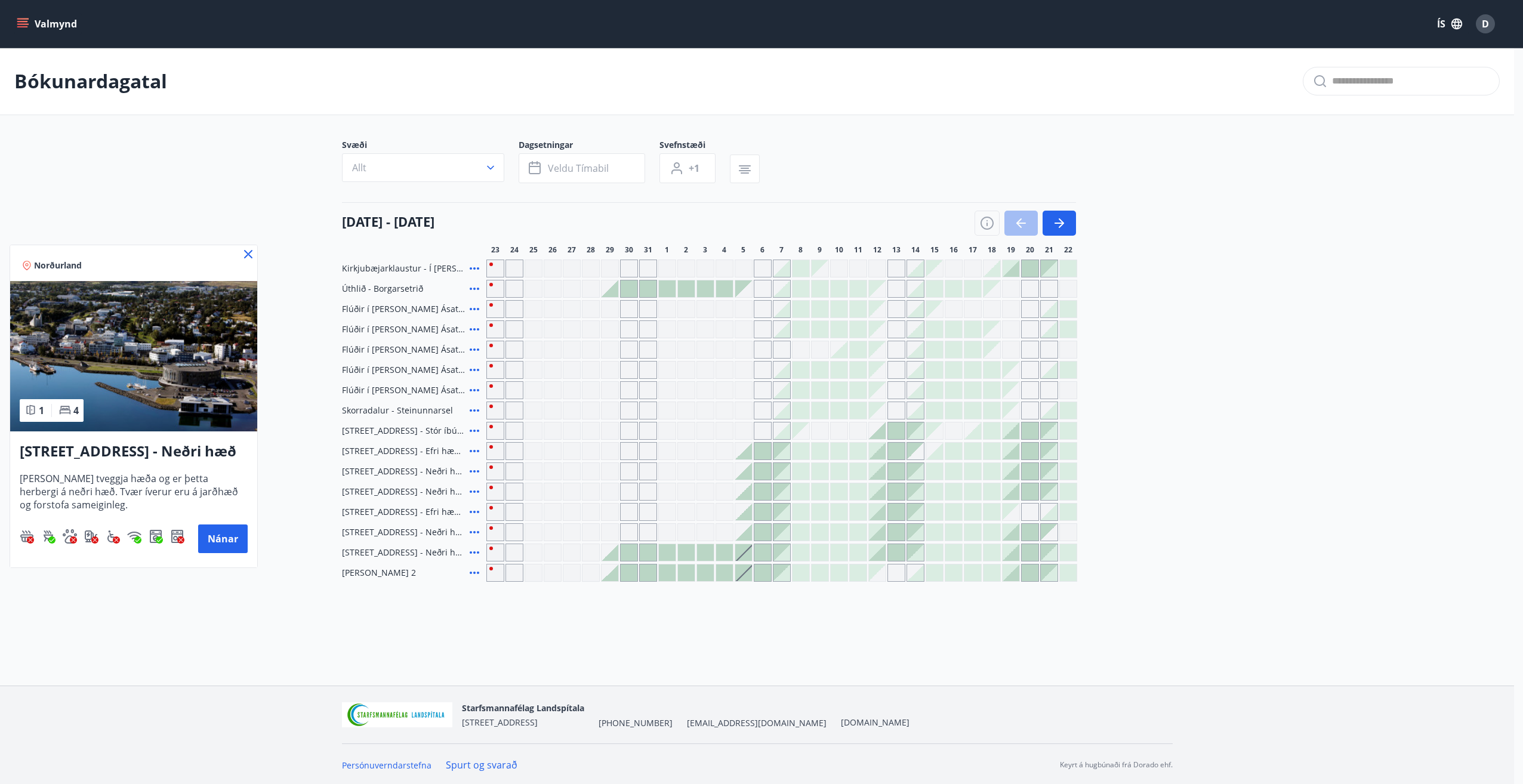
click at [475, 574] on div at bounding box center [761, 392] width 1523 height 784
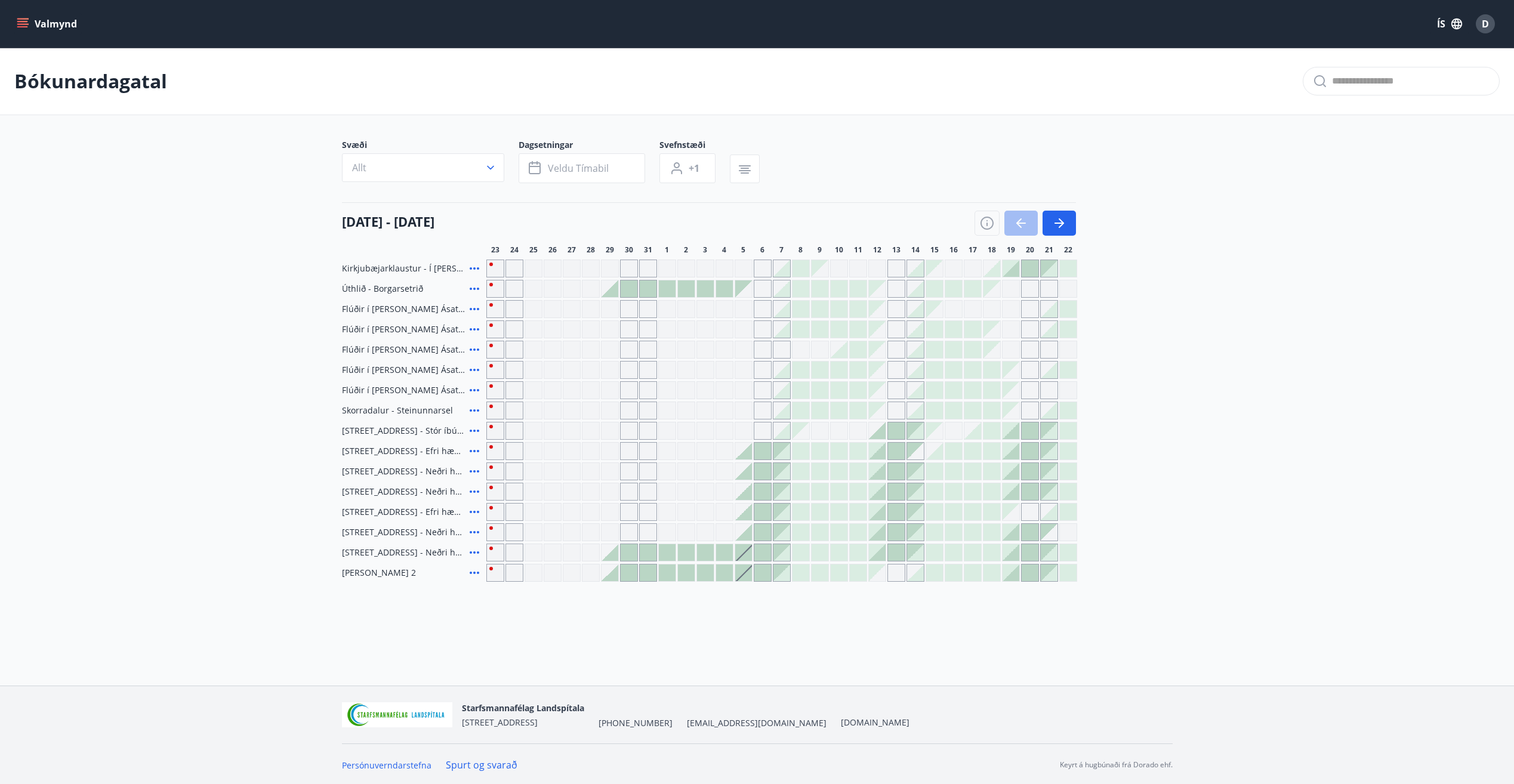
click at [472, 572] on icon at bounding box center [474, 572] width 14 height 14
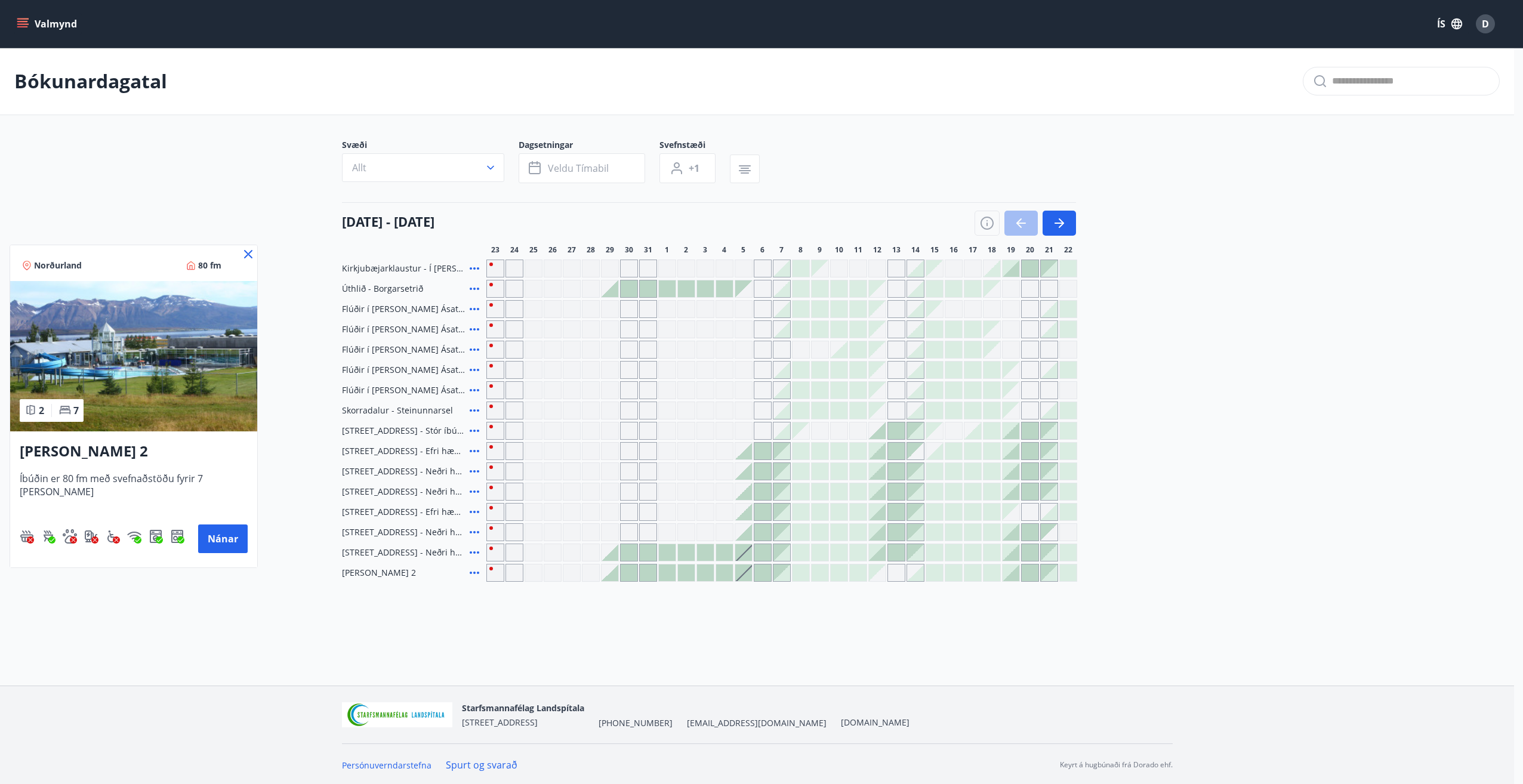
click at [241, 255] on icon at bounding box center [248, 254] width 14 height 14
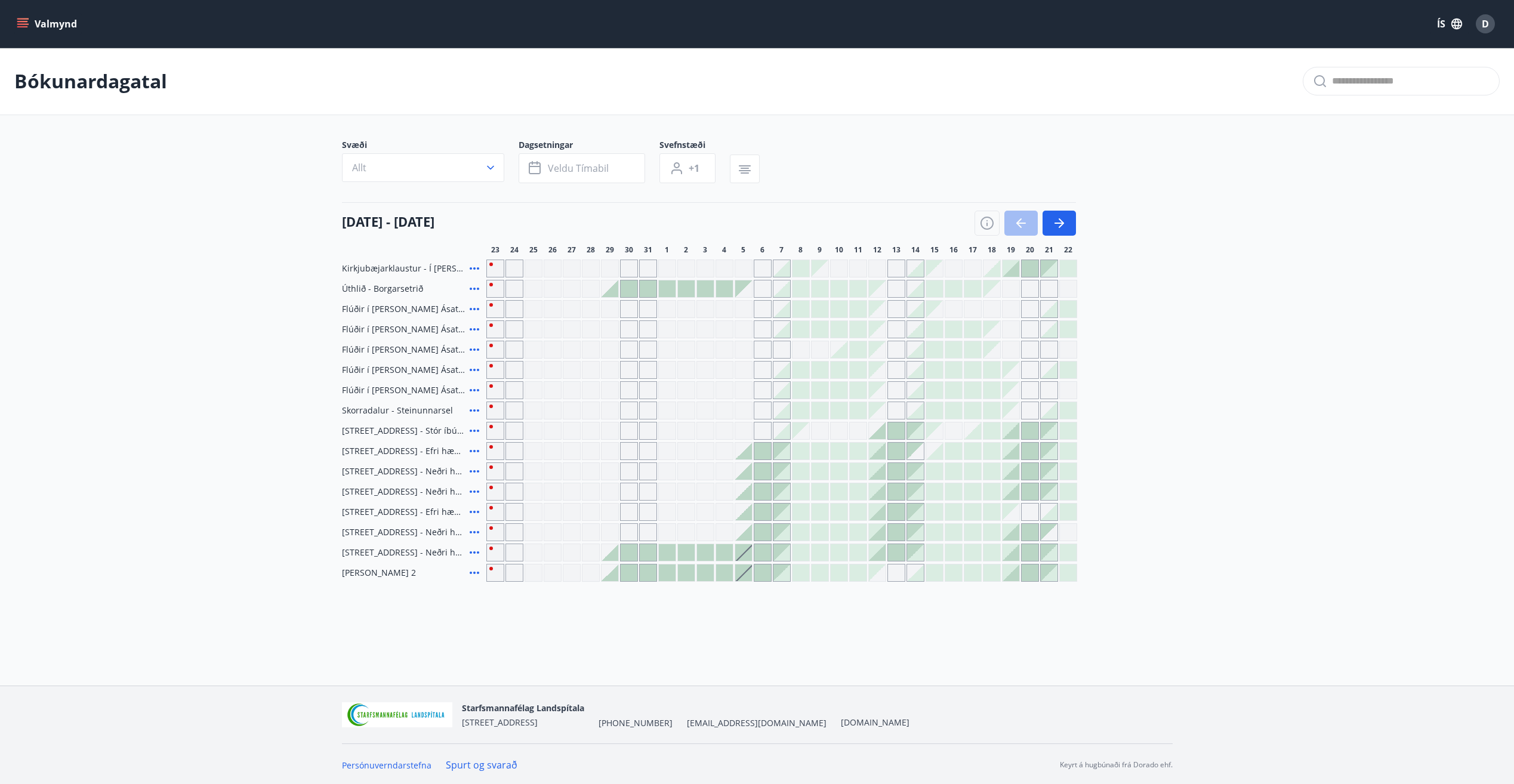
click at [469, 288] on icon at bounding box center [474, 289] width 14 height 14
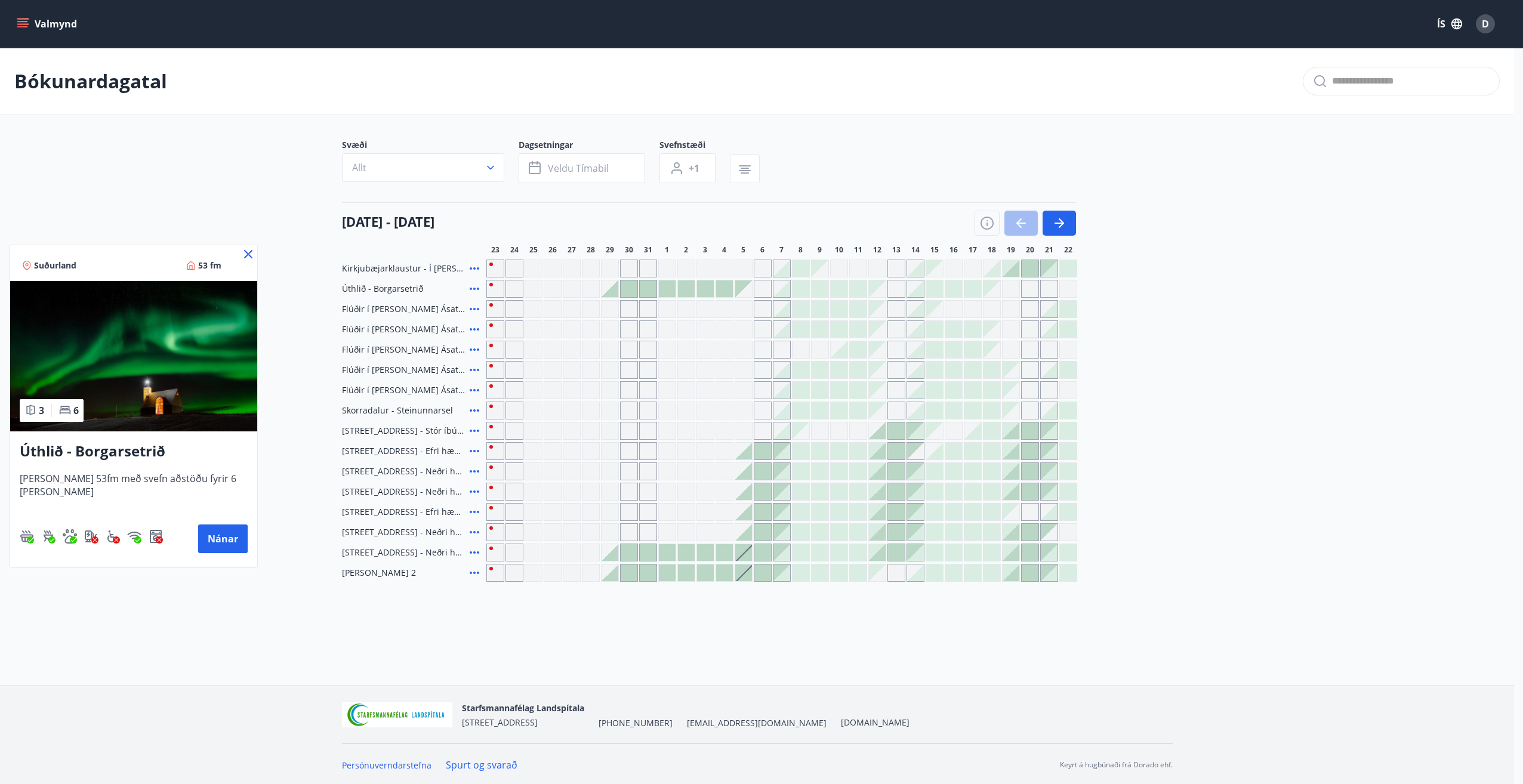
click at [614, 293] on div at bounding box center [761, 392] width 1523 height 784
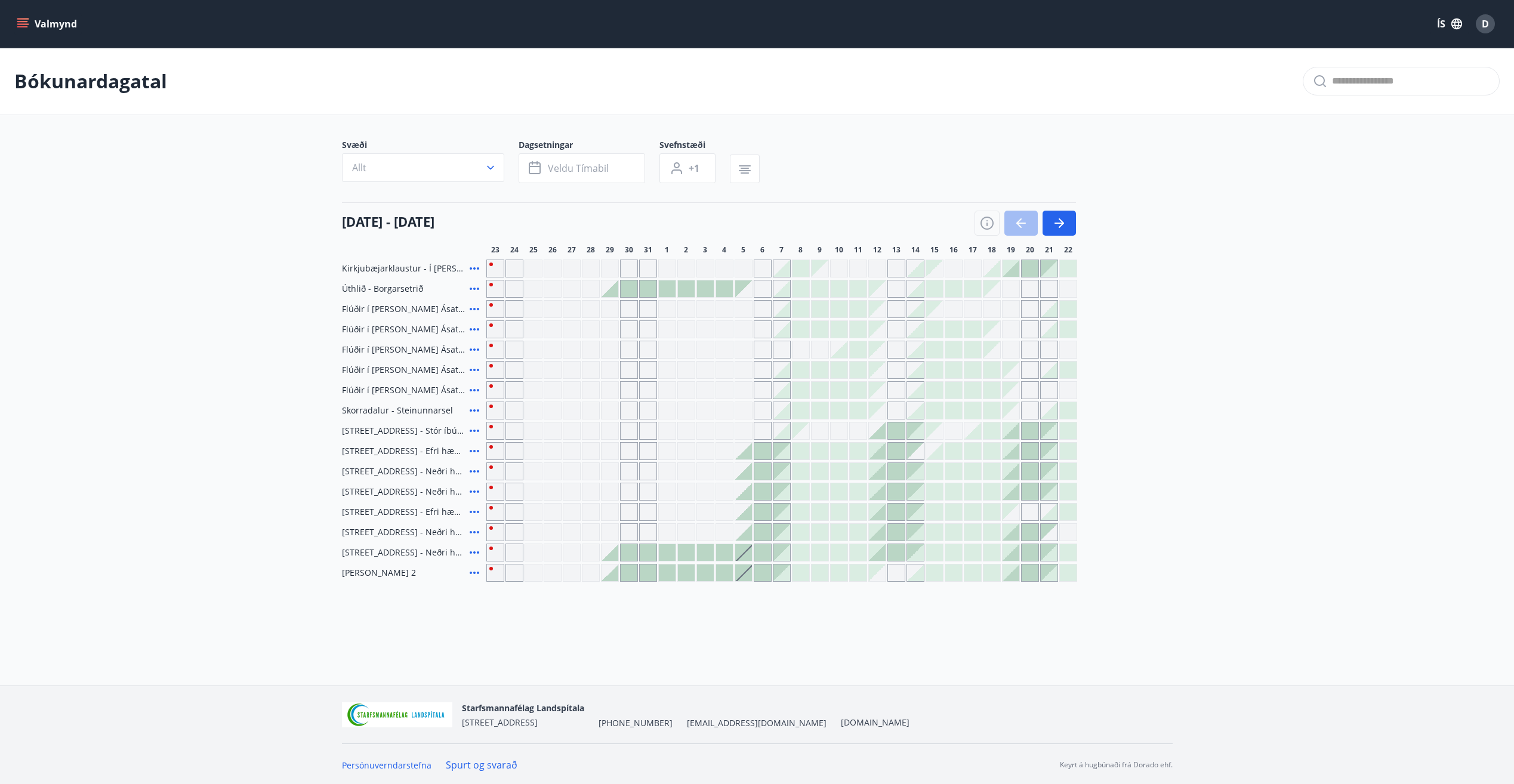
click at [614, 293] on div at bounding box center [610, 289] width 17 height 17
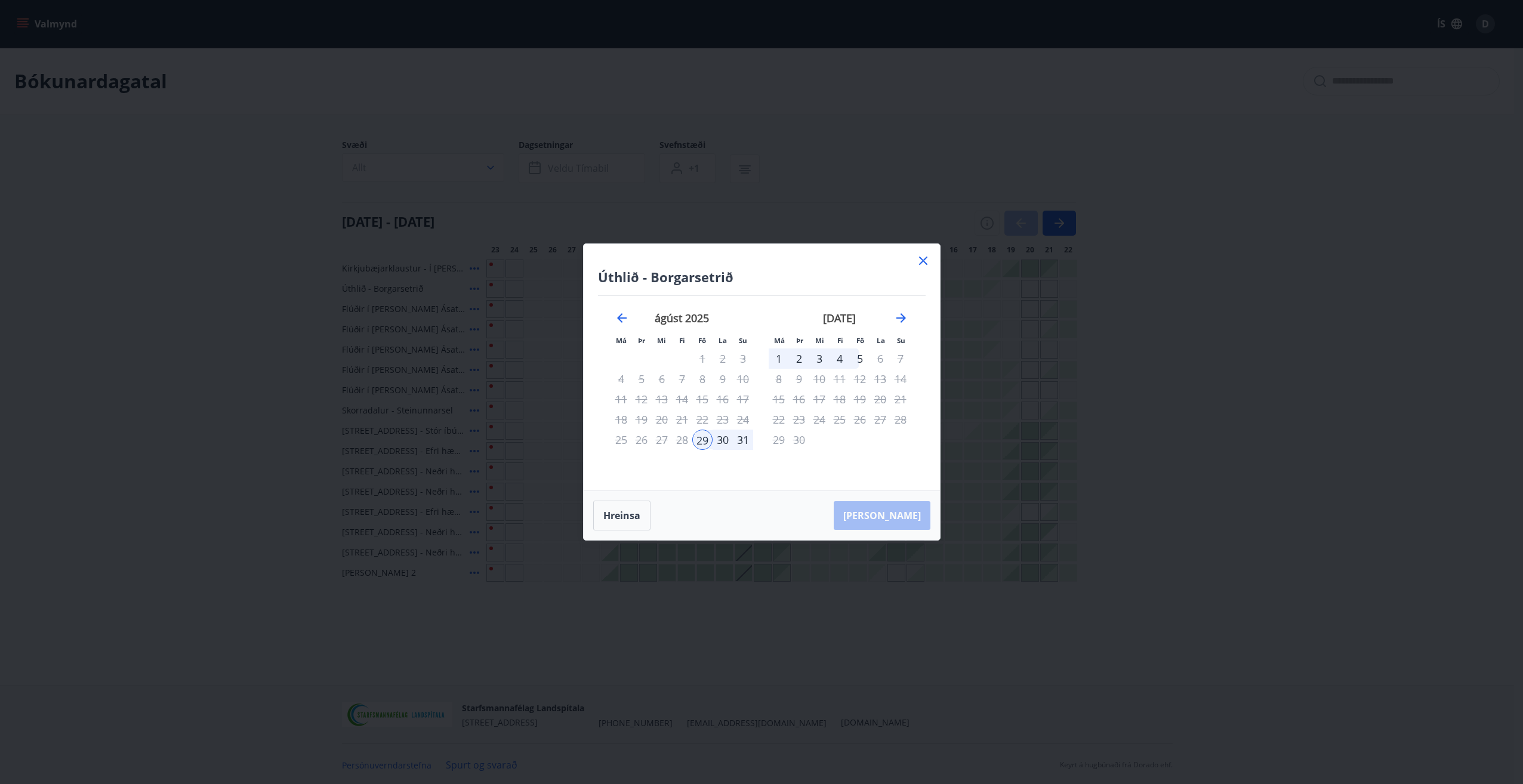
click at [741, 439] on div "31" at bounding box center [743, 440] width 20 height 20
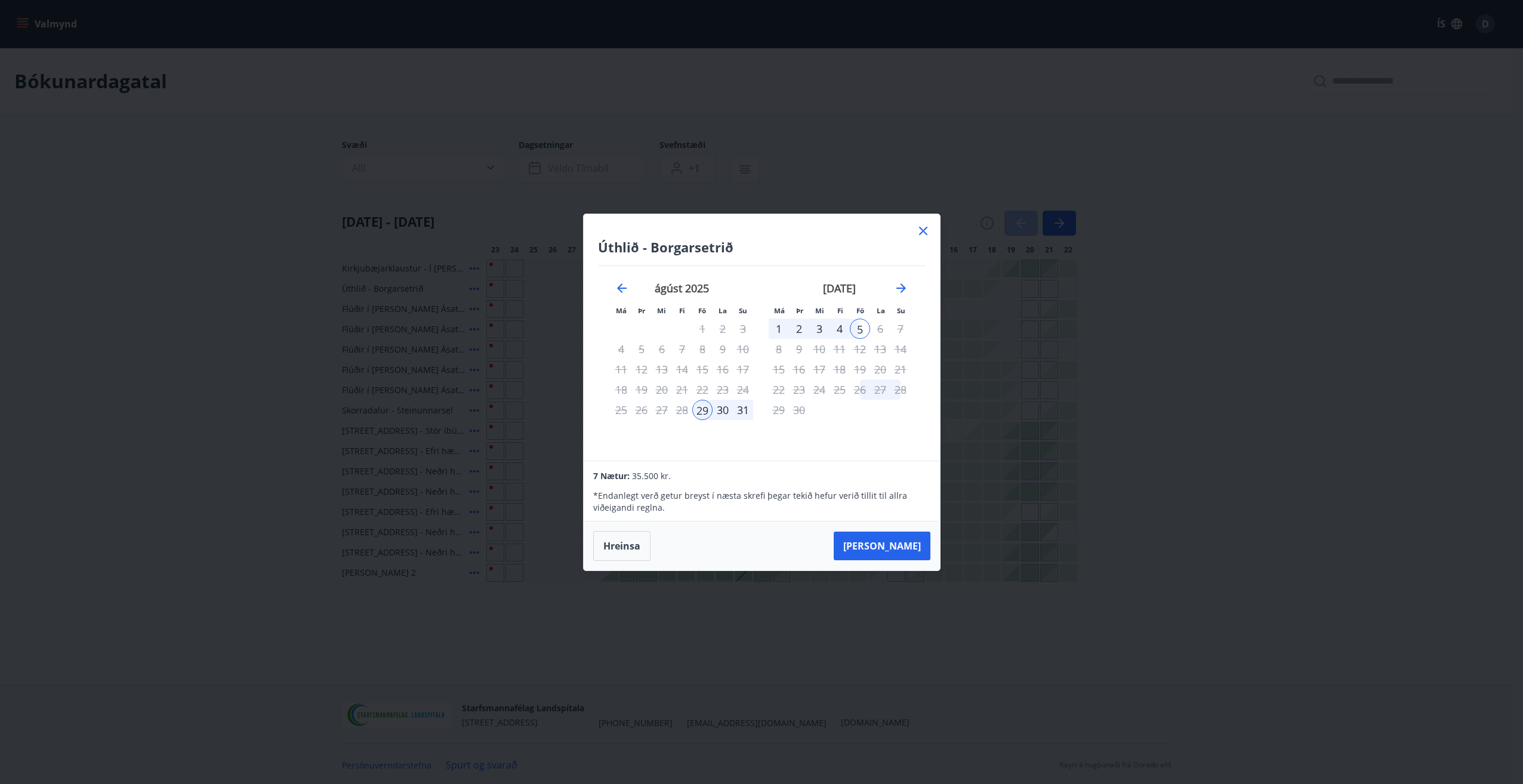
click at [745, 414] on div "31" at bounding box center [743, 410] width 20 height 20
click at [904, 543] on button "[PERSON_NAME]" at bounding box center [881, 546] width 97 height 28
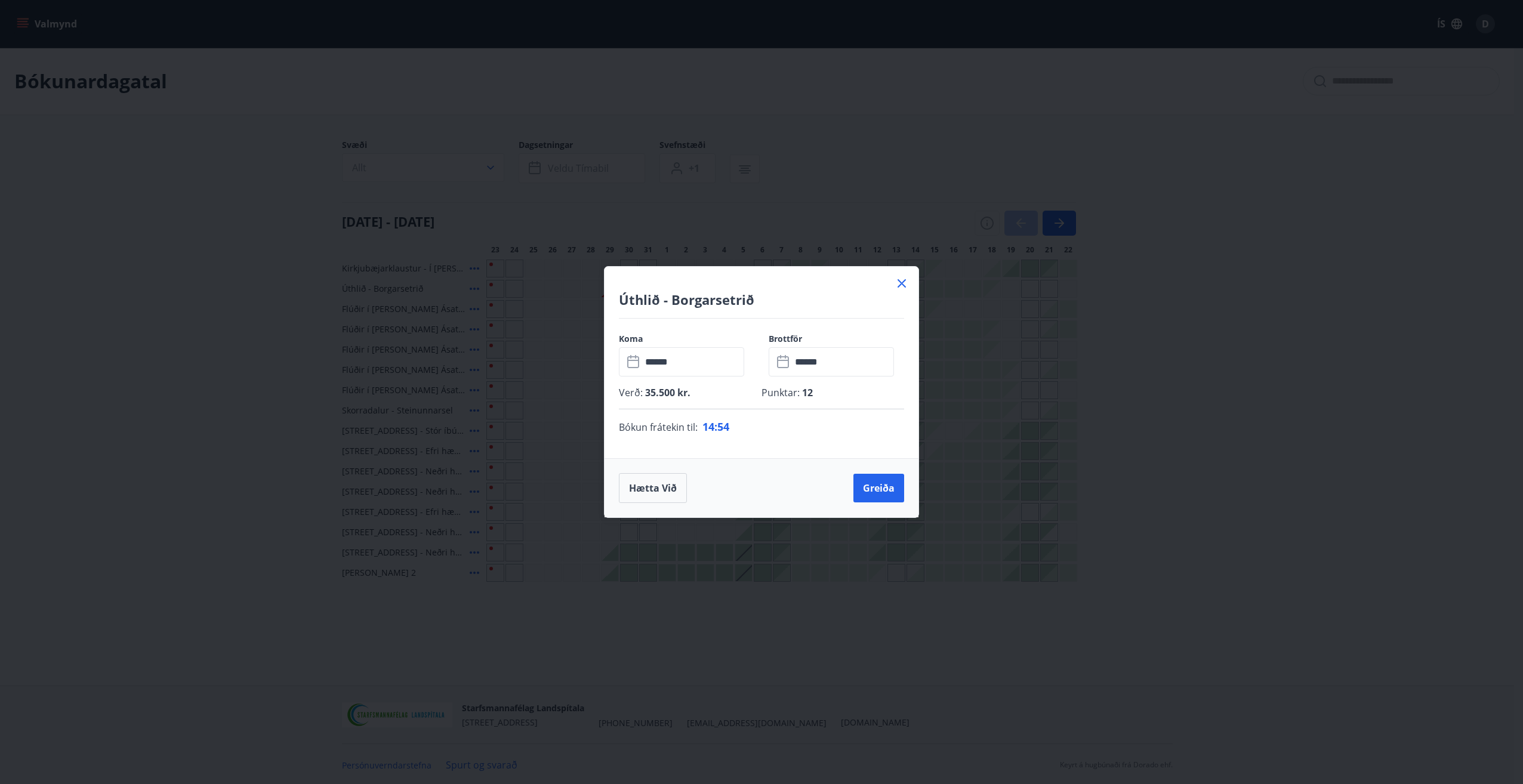
click at [899, 285] on icon at bounding box center [901, 283] width 14 height 14
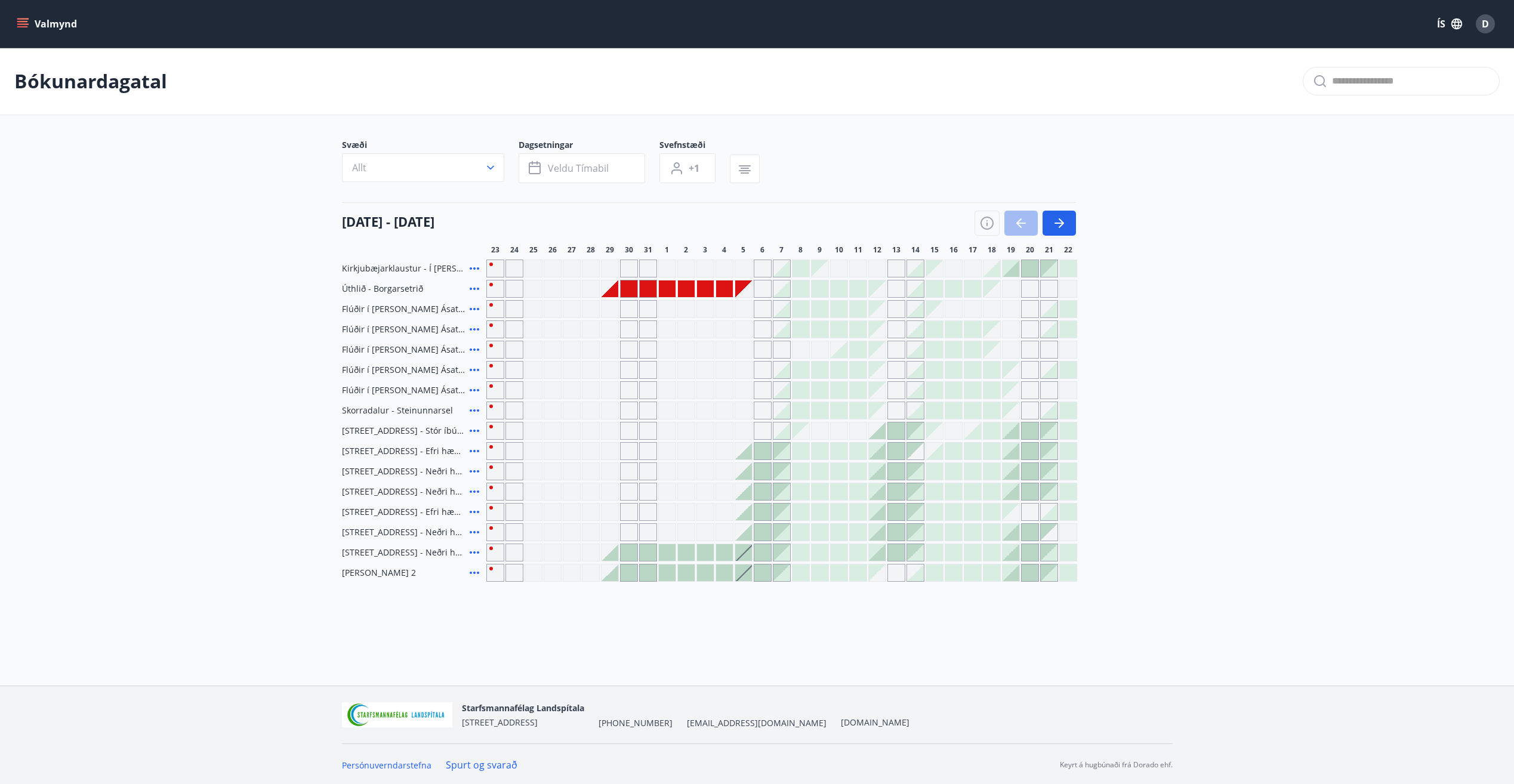
click at [666, 290] on div at bounding box center [667, 289] width 17 height 17
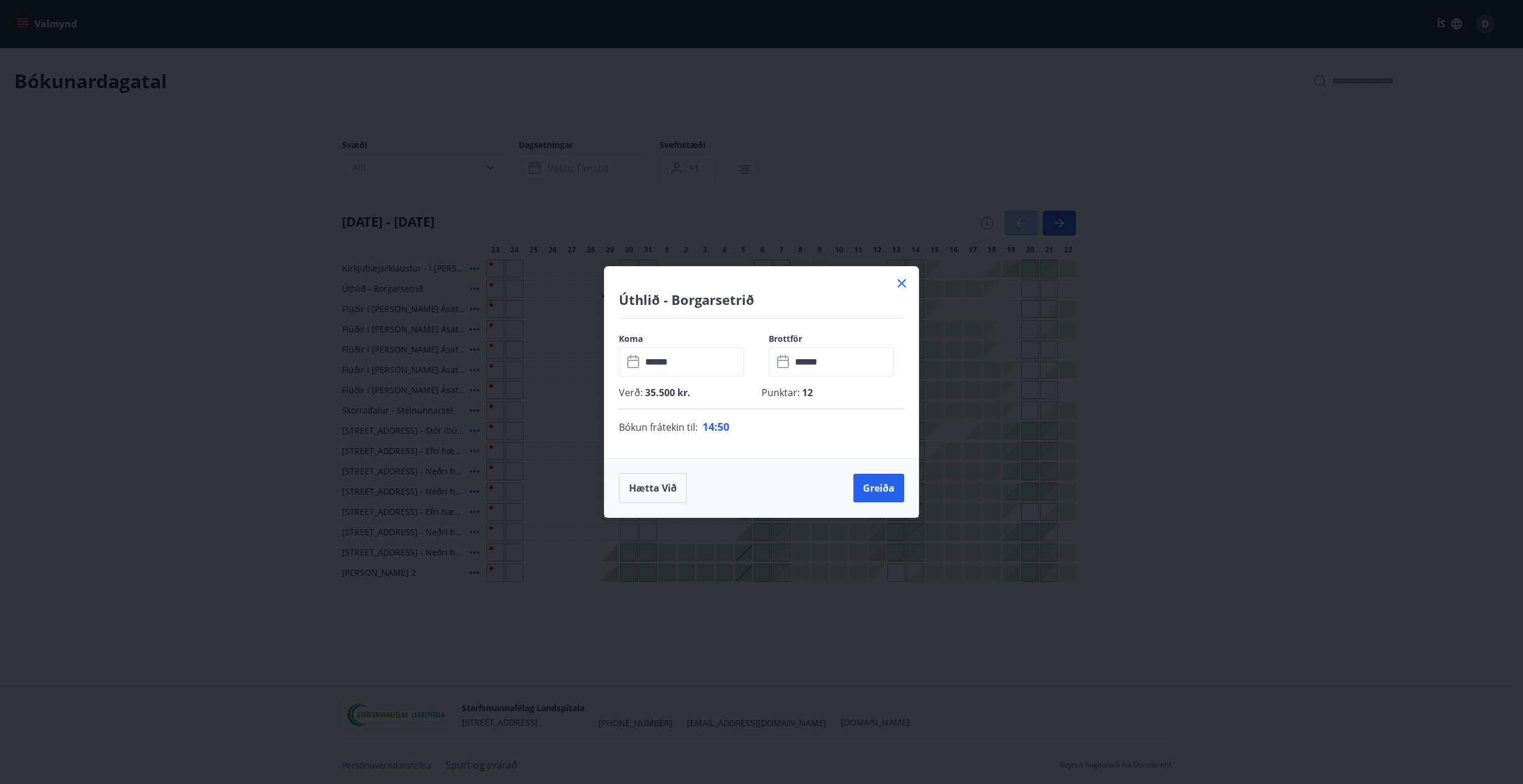
click at [778, 362] on icon at bounding box center [783, 362] width 12 height 12
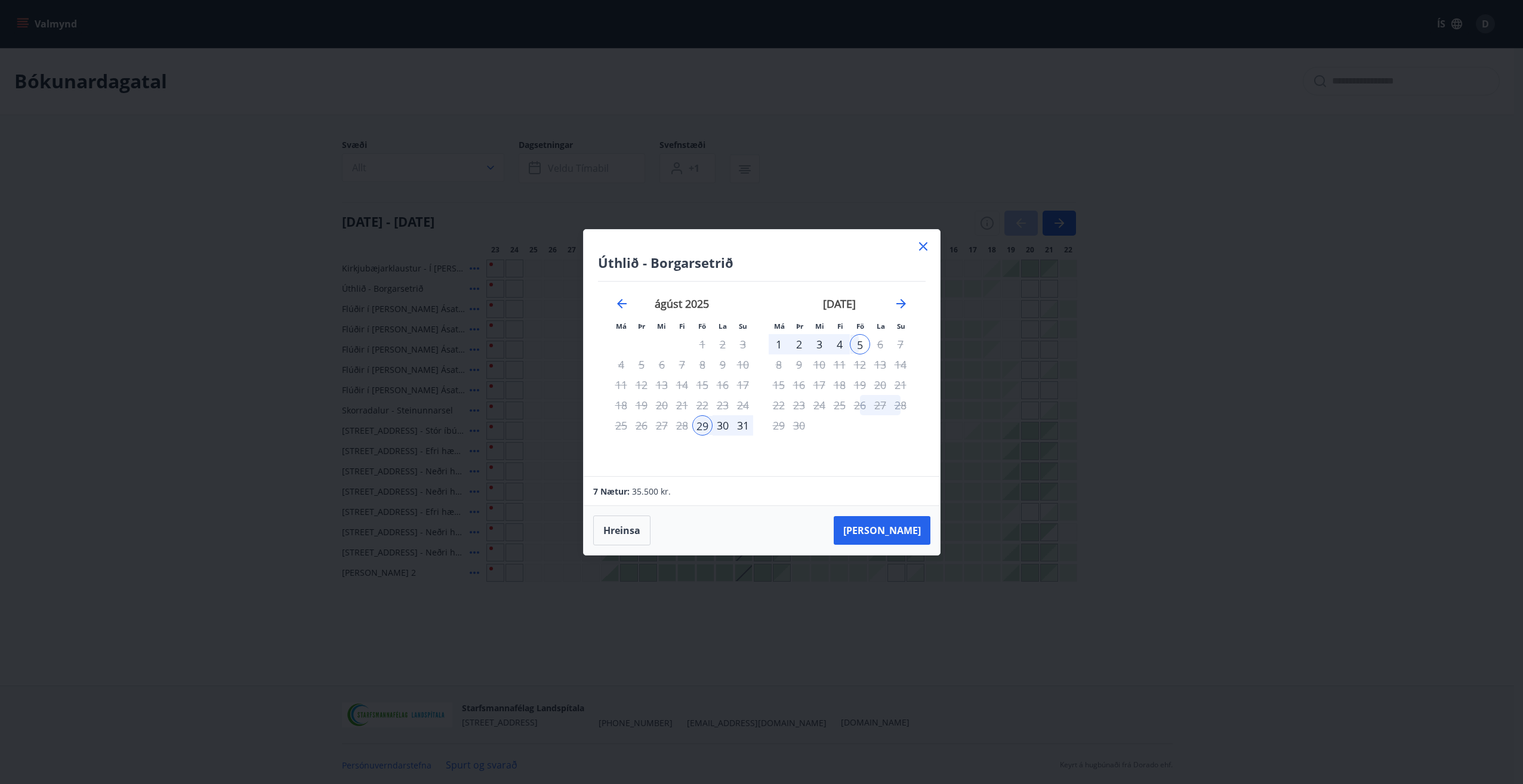
drag, startPoint x: 736, startPoint y: 431, endPoint x: 744, endPoint y: 427, distance: 8.9
click at [744, 427] on div "31" at bounding box center [743, 425] width 20 height 20
click at [744, 428] on div "31" at bounding box center [743, 425] width 20 height 20
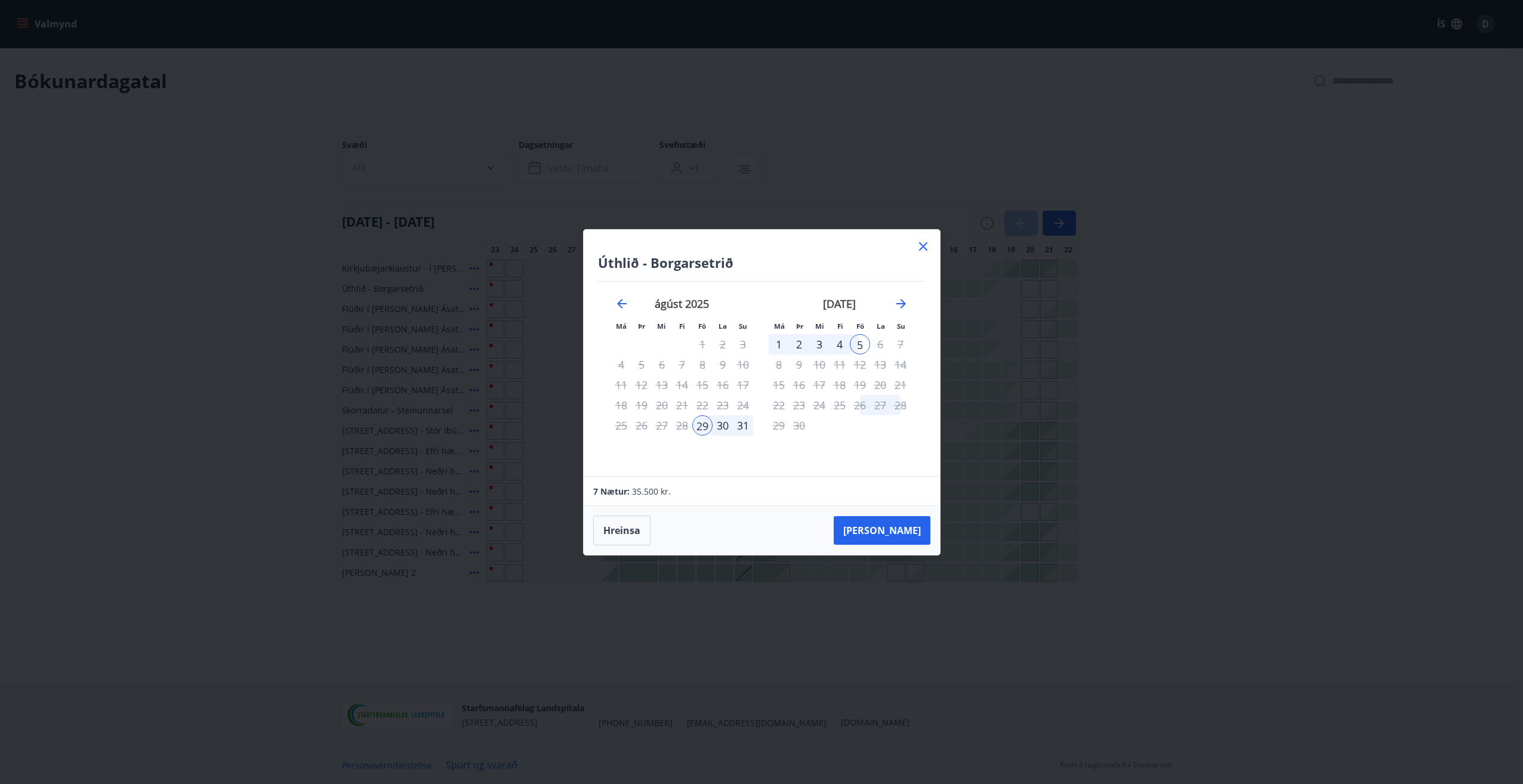
click at [779, 345] on div "1" at bounding box center [779, 344] width 20 height 20
click at [705, 422] on div "29" at bounding box center [702, 425] width 20 height 20
click at [902, 299] on icon "Move forward to switch to the next month." at bounding box center [901, 303] width 14 height 14
click at [901, 301] on icon "Move forward to switch to the next month." at bounding box center [901, 303] width 14 height 14
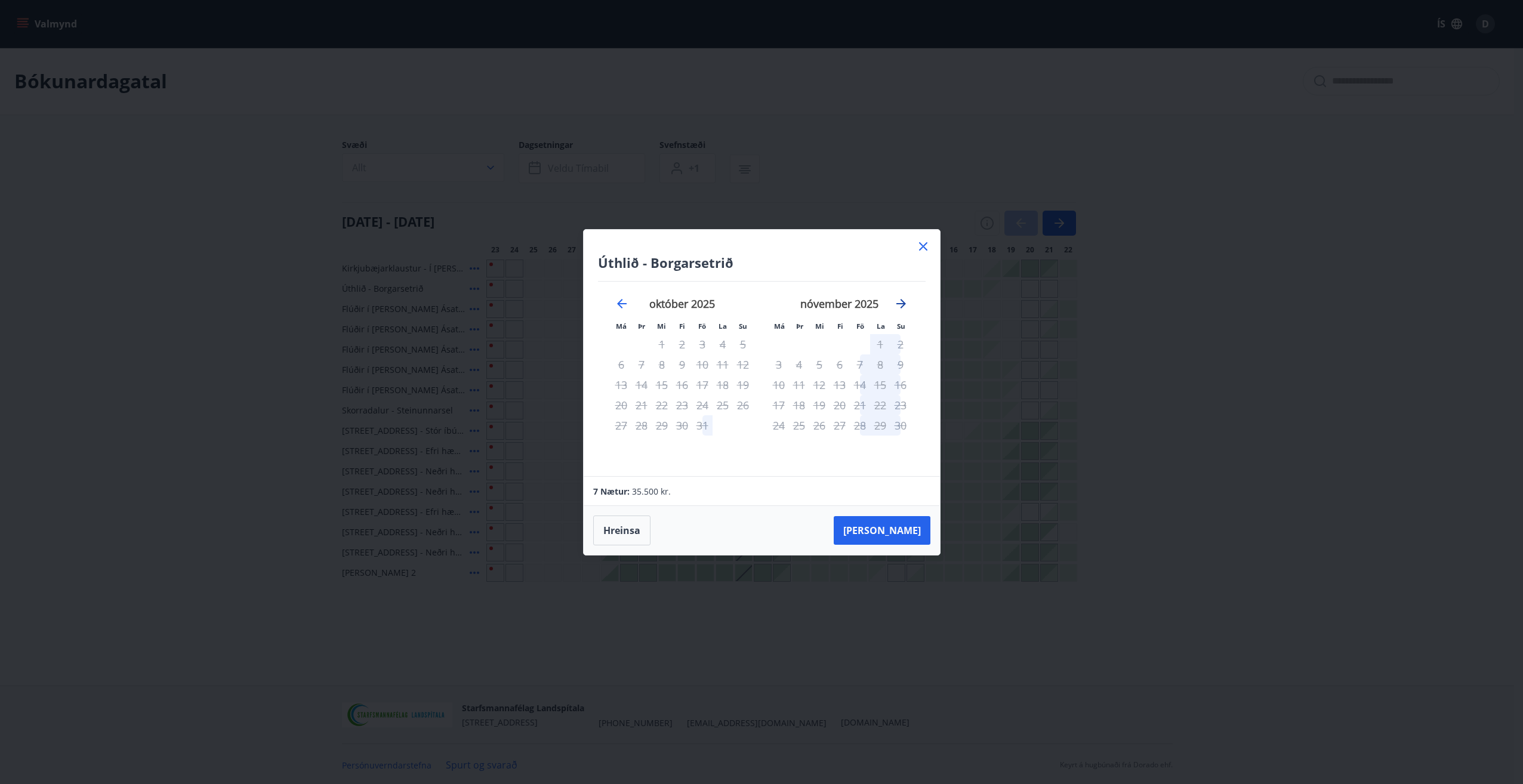
click at [901, 301] on icon "Move forward to switch to the next month." at bounding box center [901, 303] width 14 height 14
click at [925, 243] on icon at bounding box center [923, 246] width 14 height 14
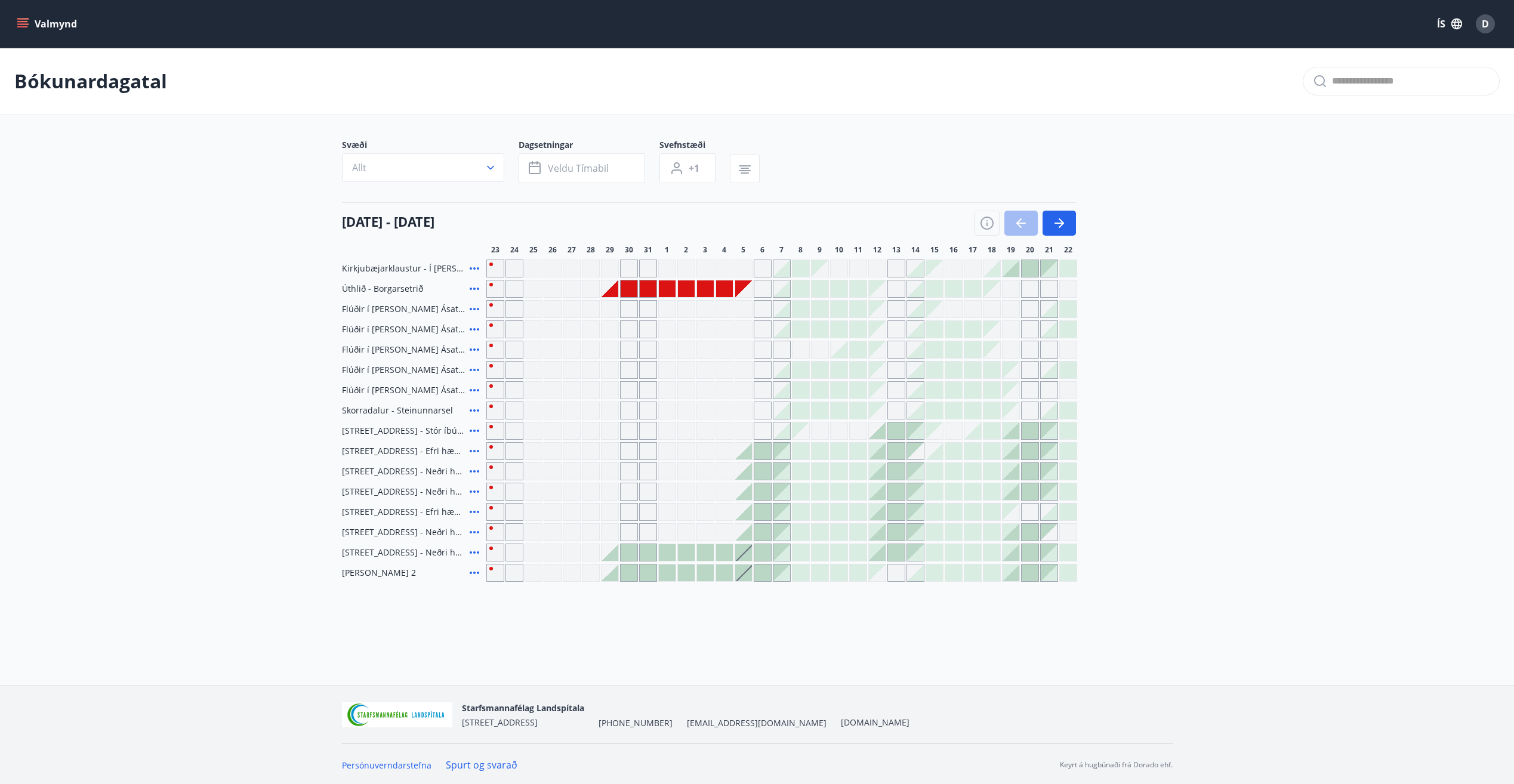
click at [823, 293] on div at bounding box center [820, 289] width 17 height 17
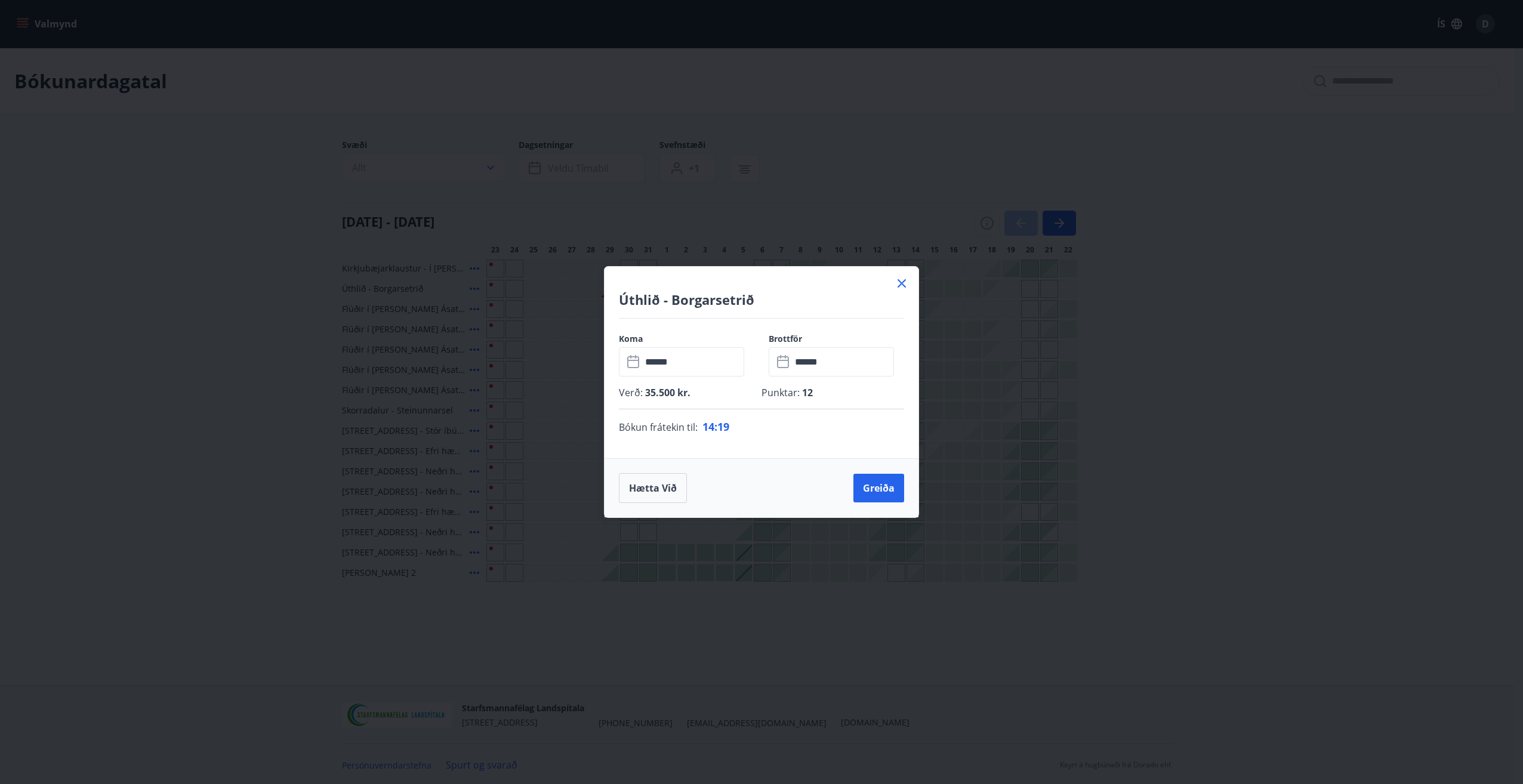
click at [900, 281] on icon at bounding box center [902, 283] width 8 height 8
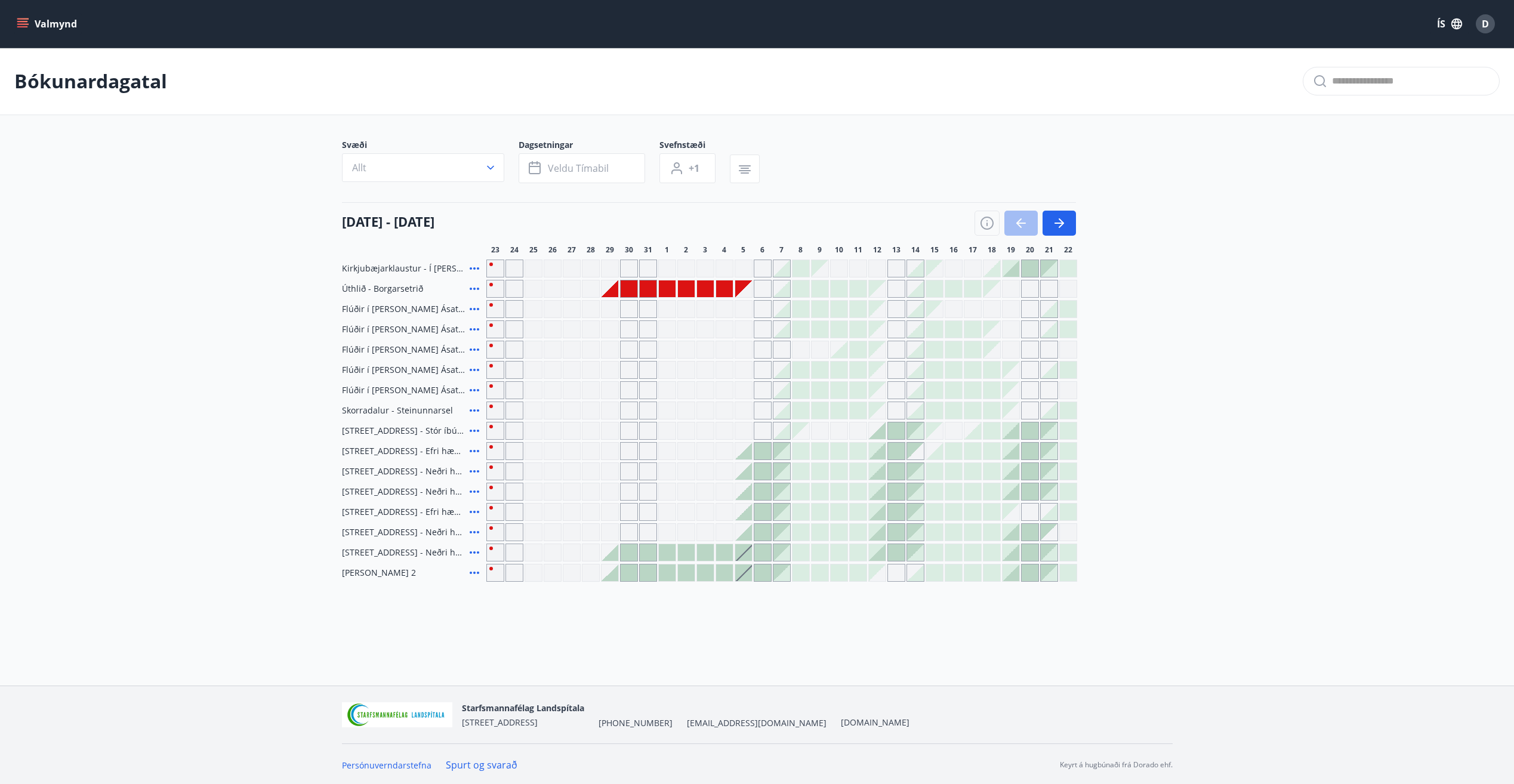
click at [1011, 507] on div "Gráir dagar eru ekki bókanlegir" at bounding box center [1010, 512] width 17 height 17
click at [1012, 510] on div "Gráir dagar eru ekki bókanlegir" at bounding box center [1010, 512] width 17 height 17
click at [1025, 510] on div "Gráir dagar eru ekki bókanlegir" at bounding box center [1030, 512] width 18 height 18
click at [1068, 219] on button "button" at bounding box center [1058, 223] width 33 height 25
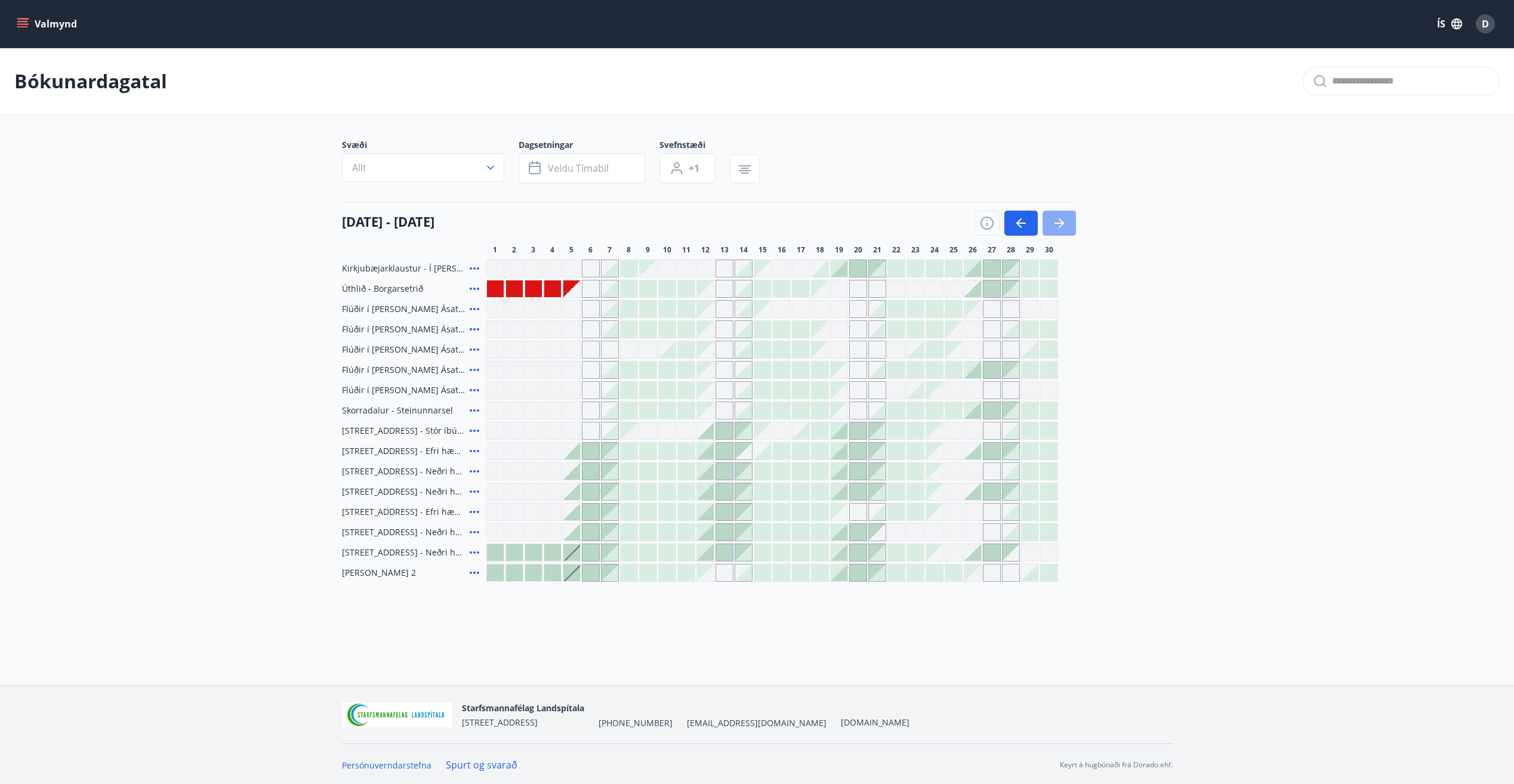
click at [1056, 224] on icon "button" at bounding box center [1059, 223] width 14 height 14
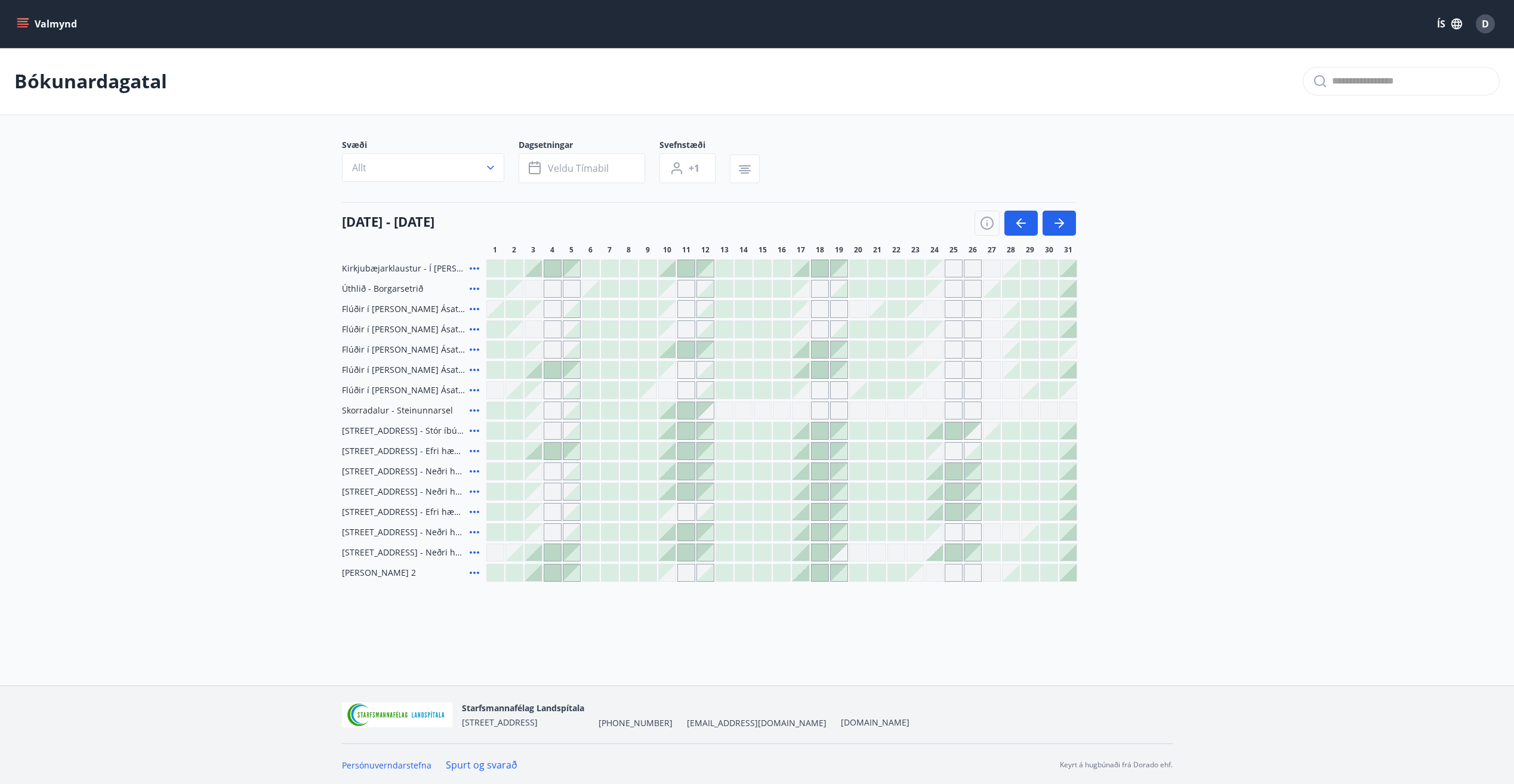
click at [670, 412] on div at bounding box center [667, 410] width 17 height 17
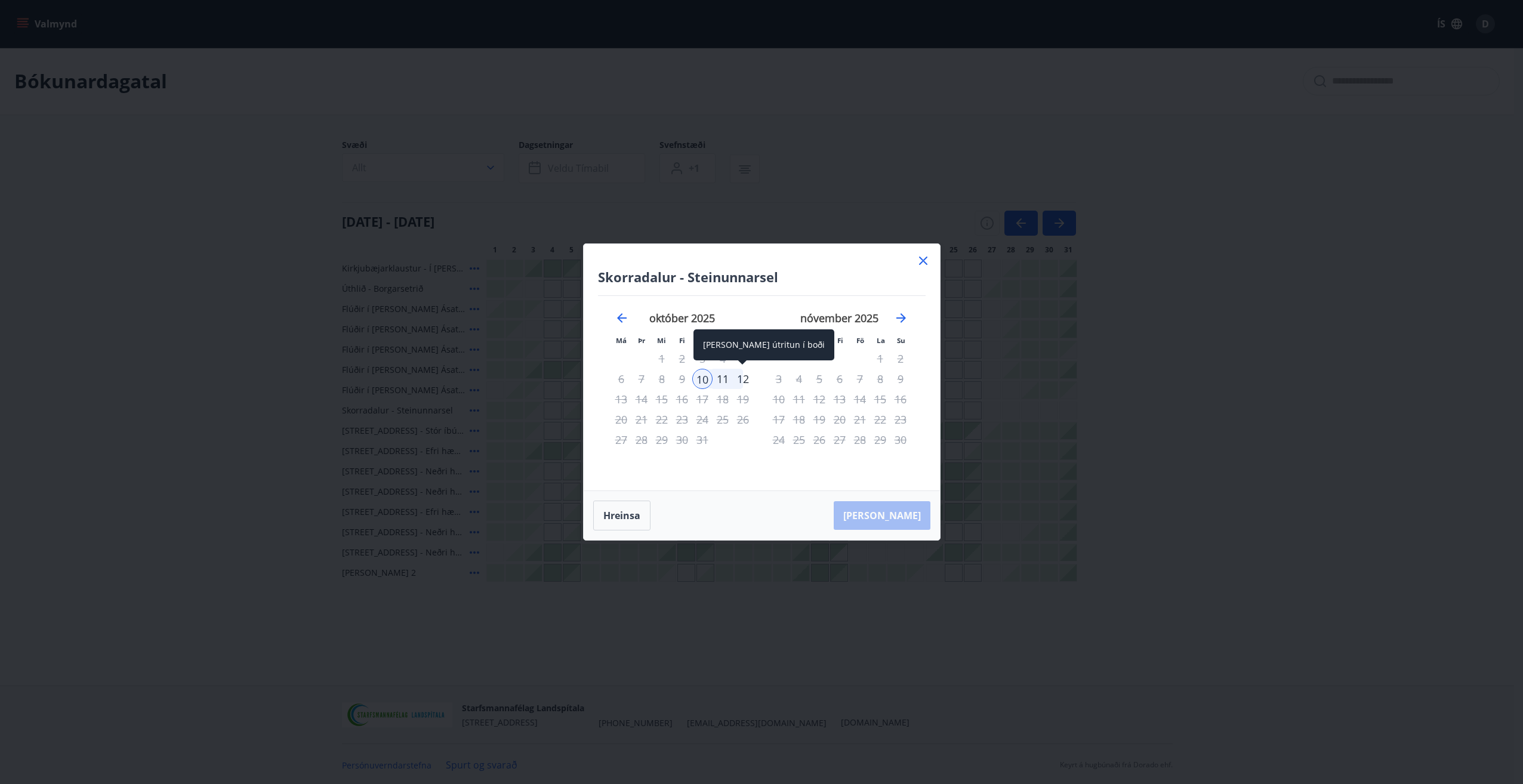
click at [742, 378] on div "12" at bounding box center [743, 379] width 20 height 20
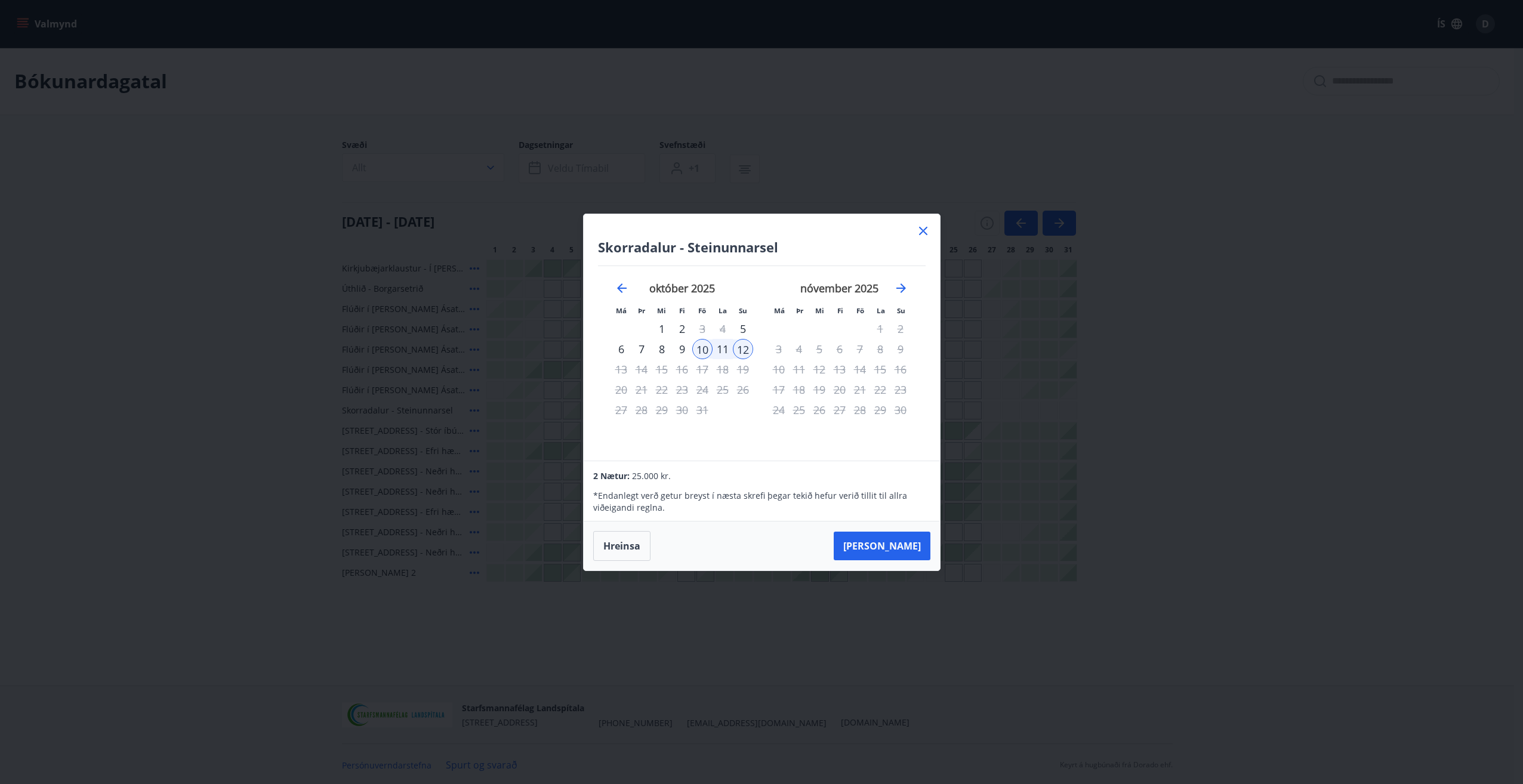
click at [921, 554] on button "[PERSON_NAME]" at bounding box center [881, 546] width 97 height 28
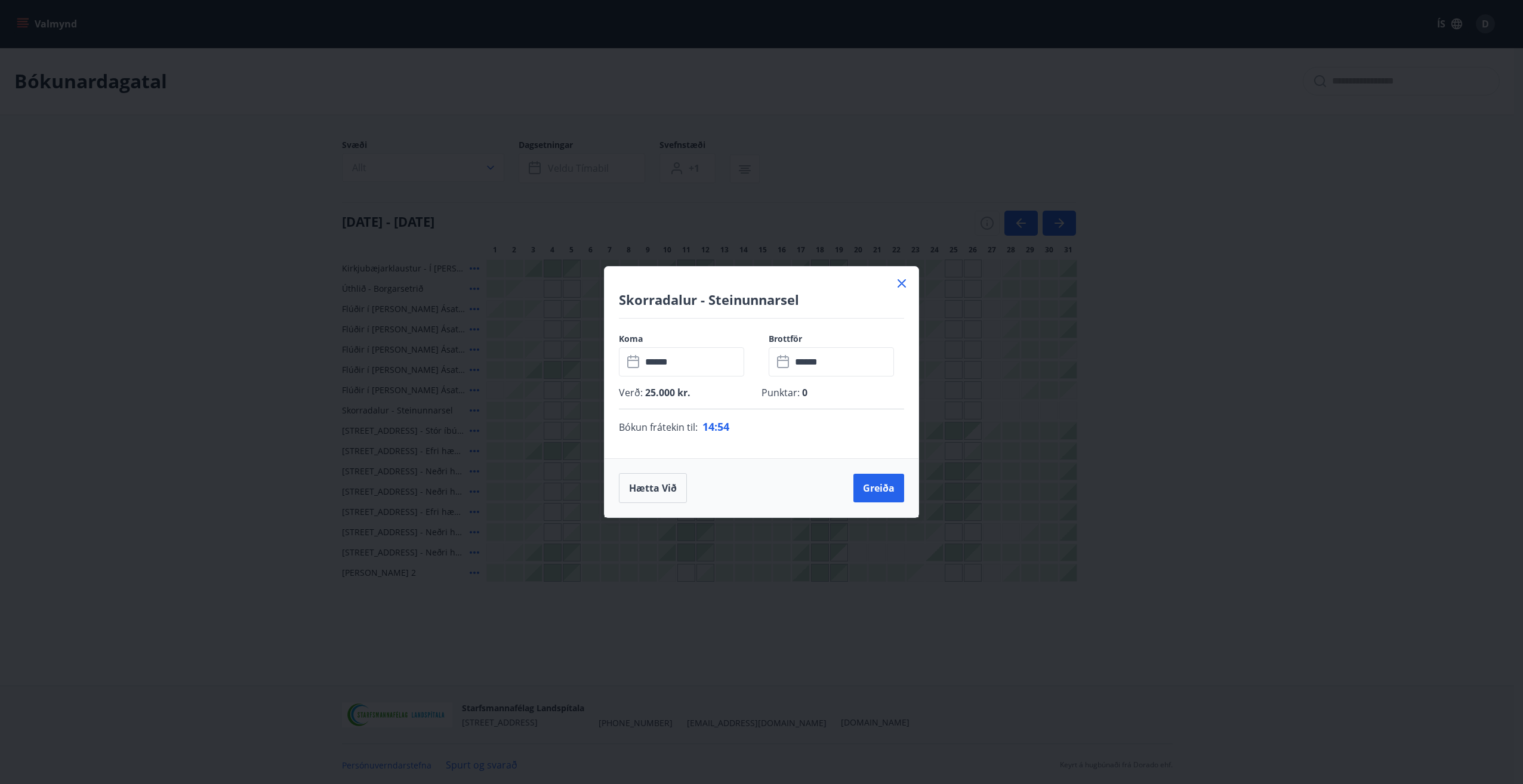
click at [898, 278] on icon at bounding box center [901, 283] width 14 height 14
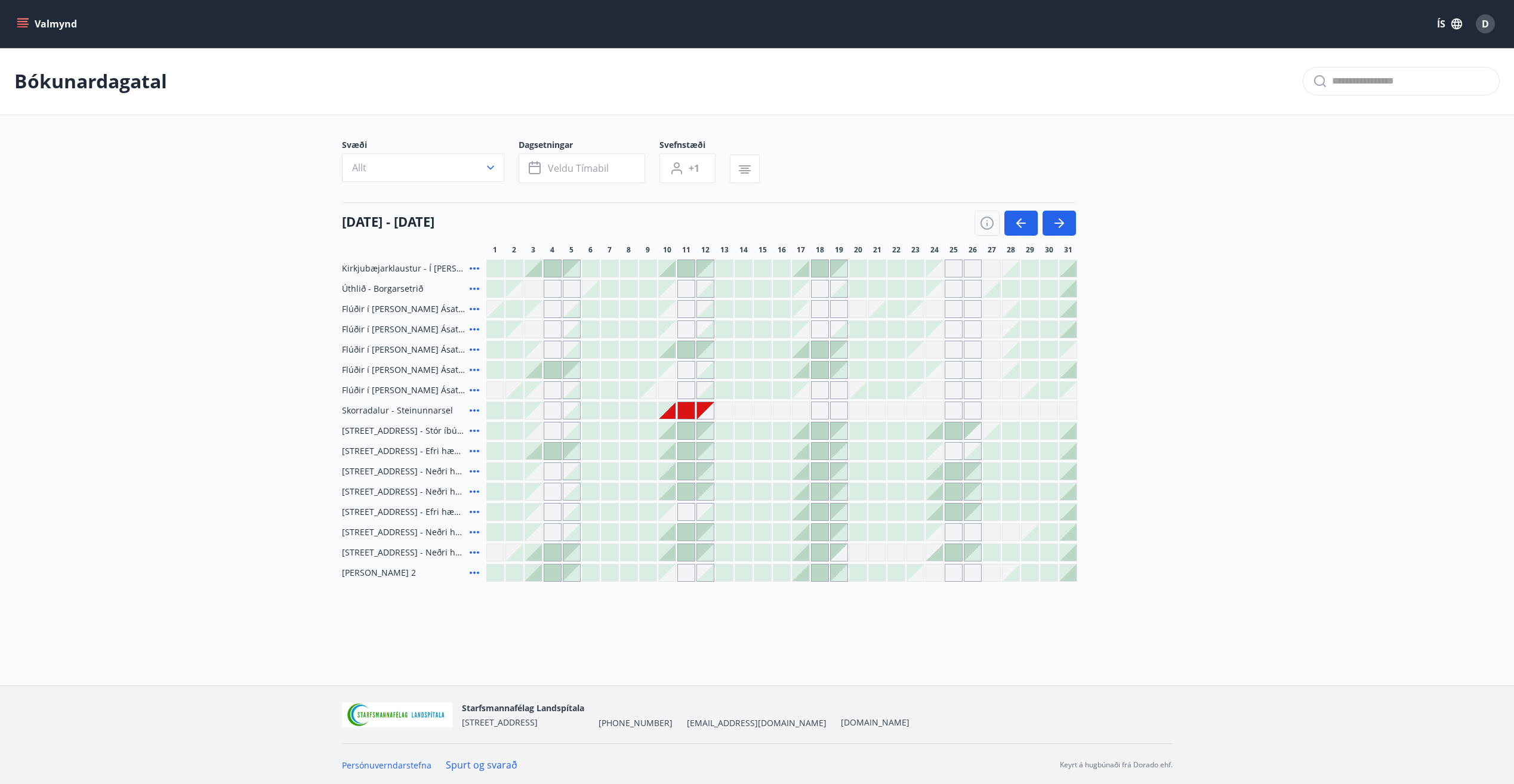
click at [479, 410] on icon at bounding box center [474, 411] width 9 height 3
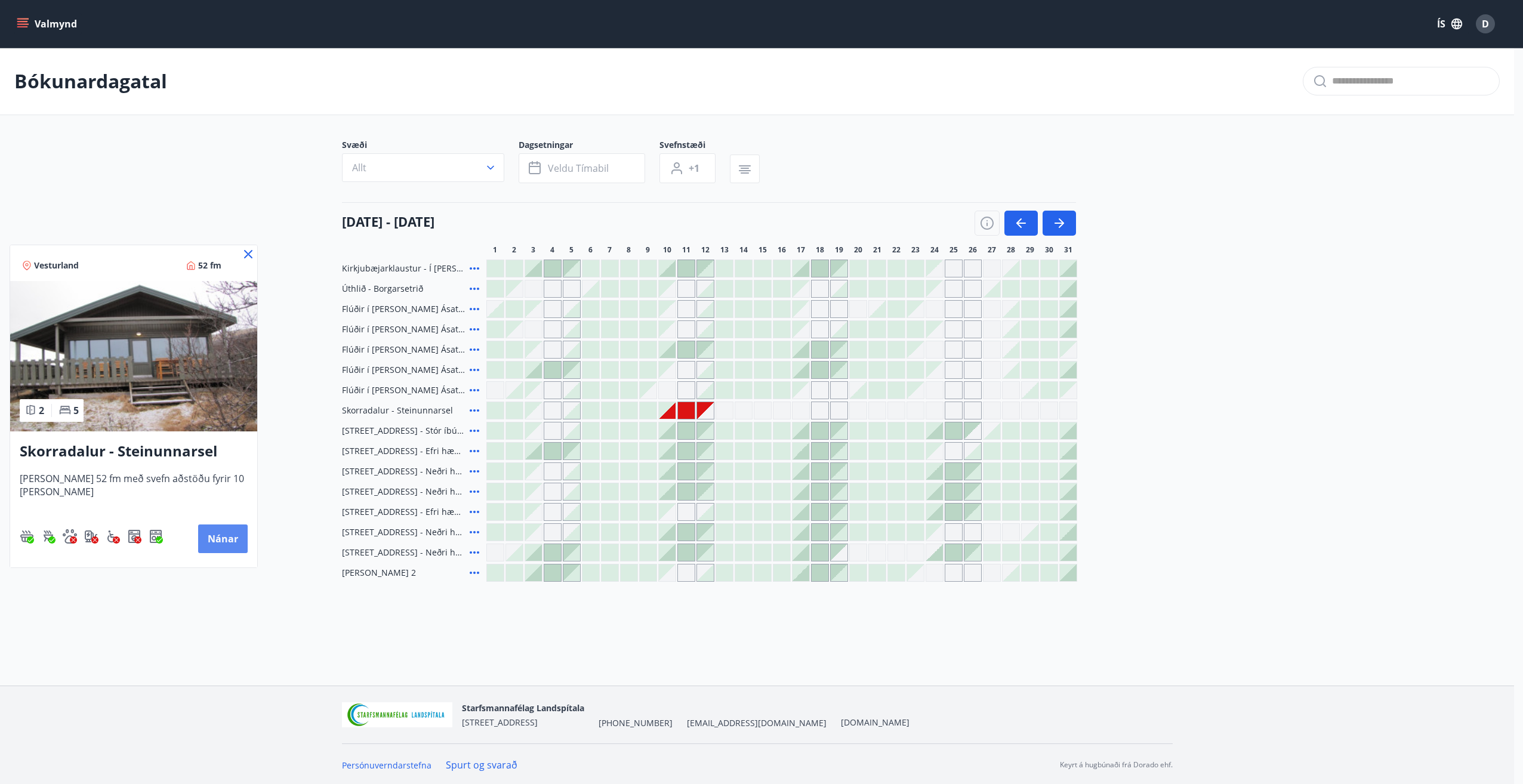
click at [225, 539] on button "Nánar" at bounding box center [222, 539] width 49 height 28
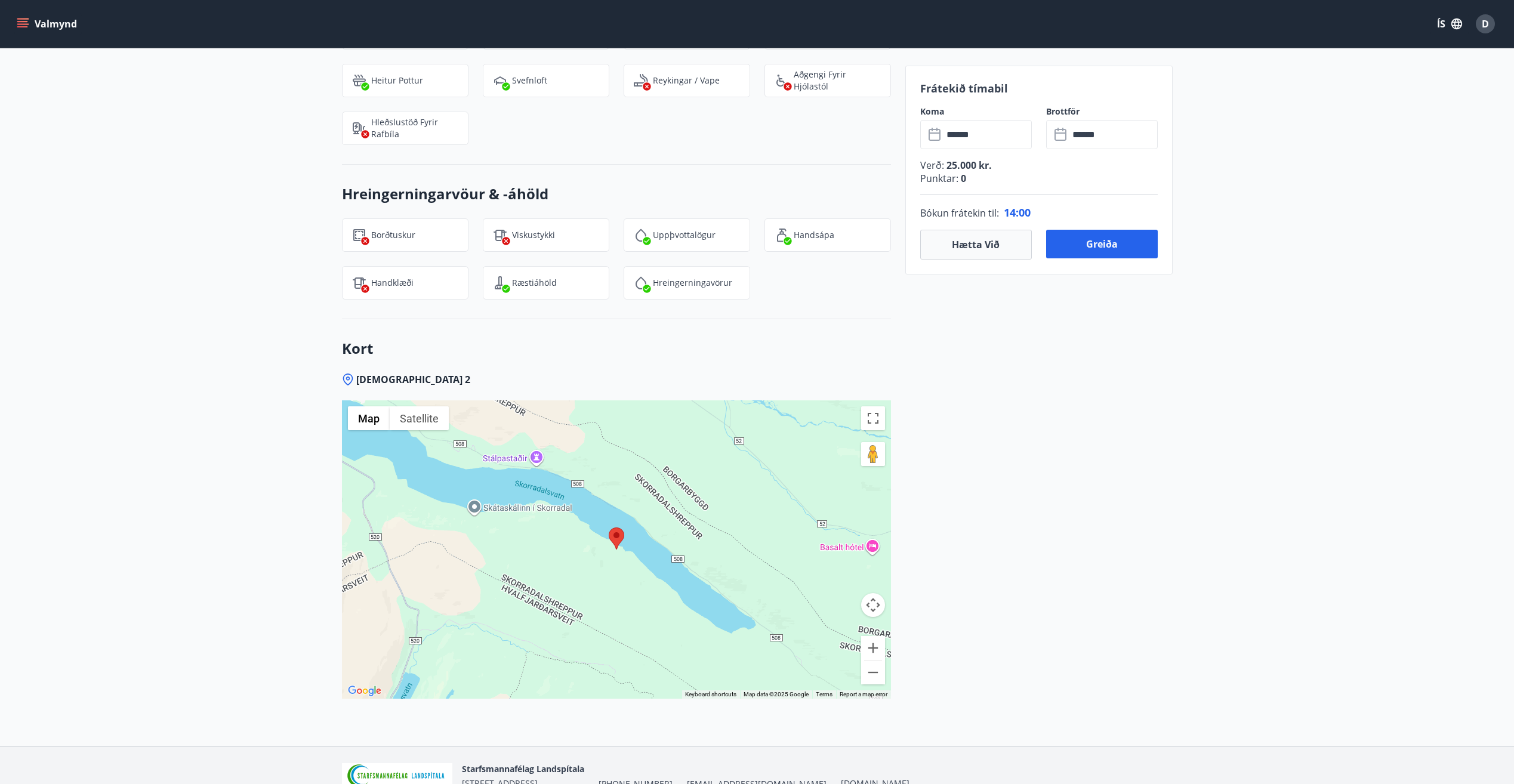
scroll to position [1492, 0]
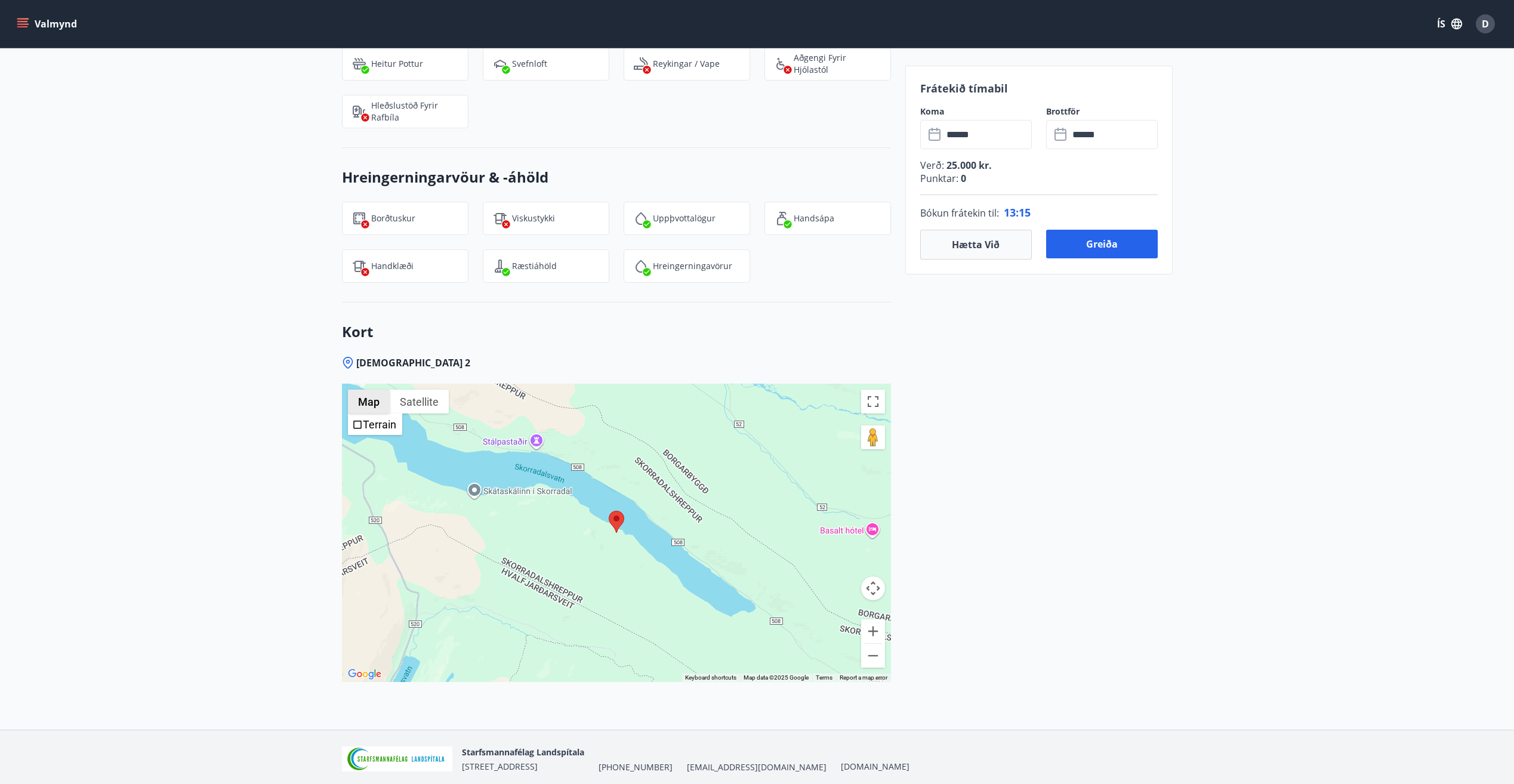
click at [357, 397] on button "Map" at bounding box center [369, 401] width 42 height 24
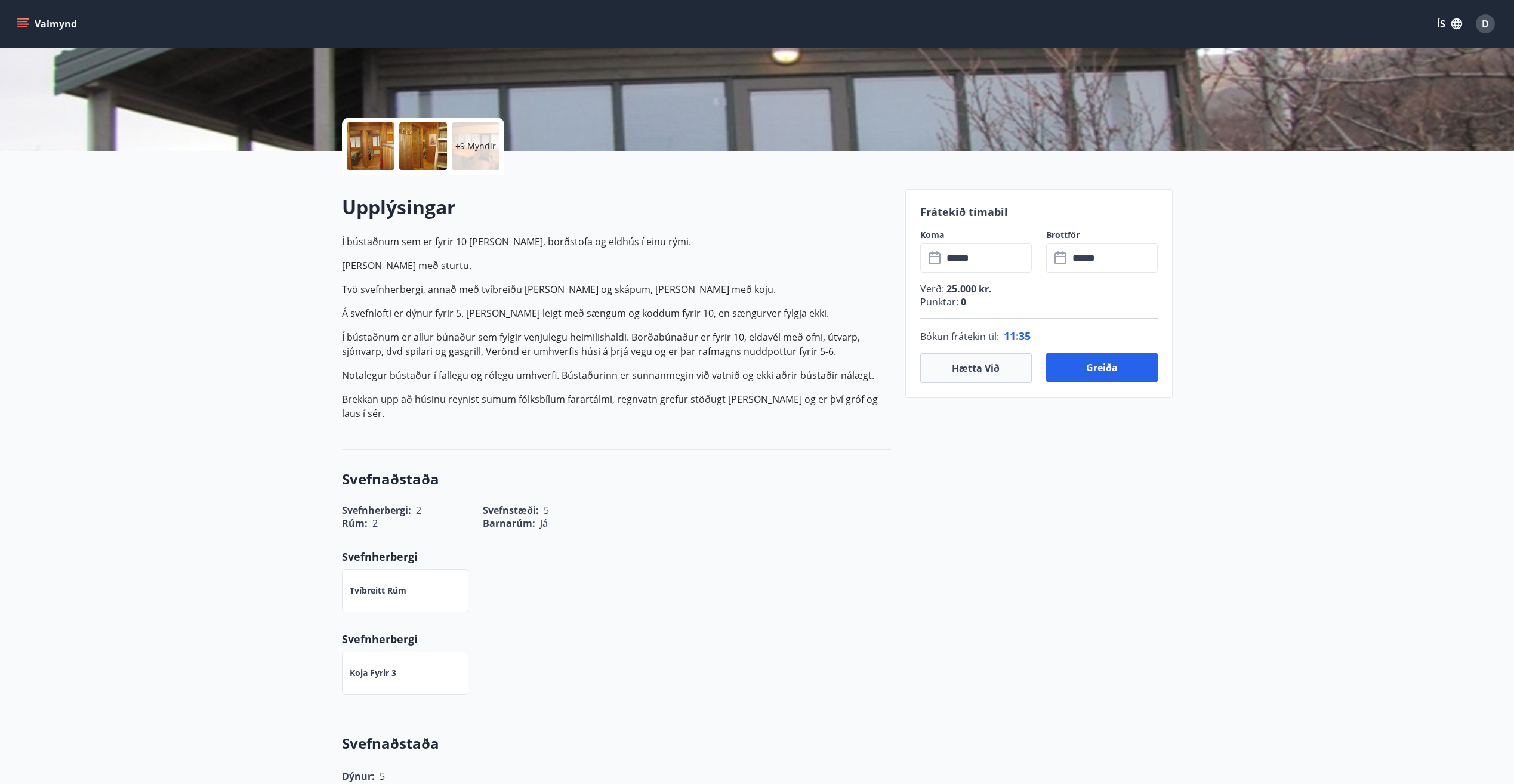
scroll to position [0, 0]
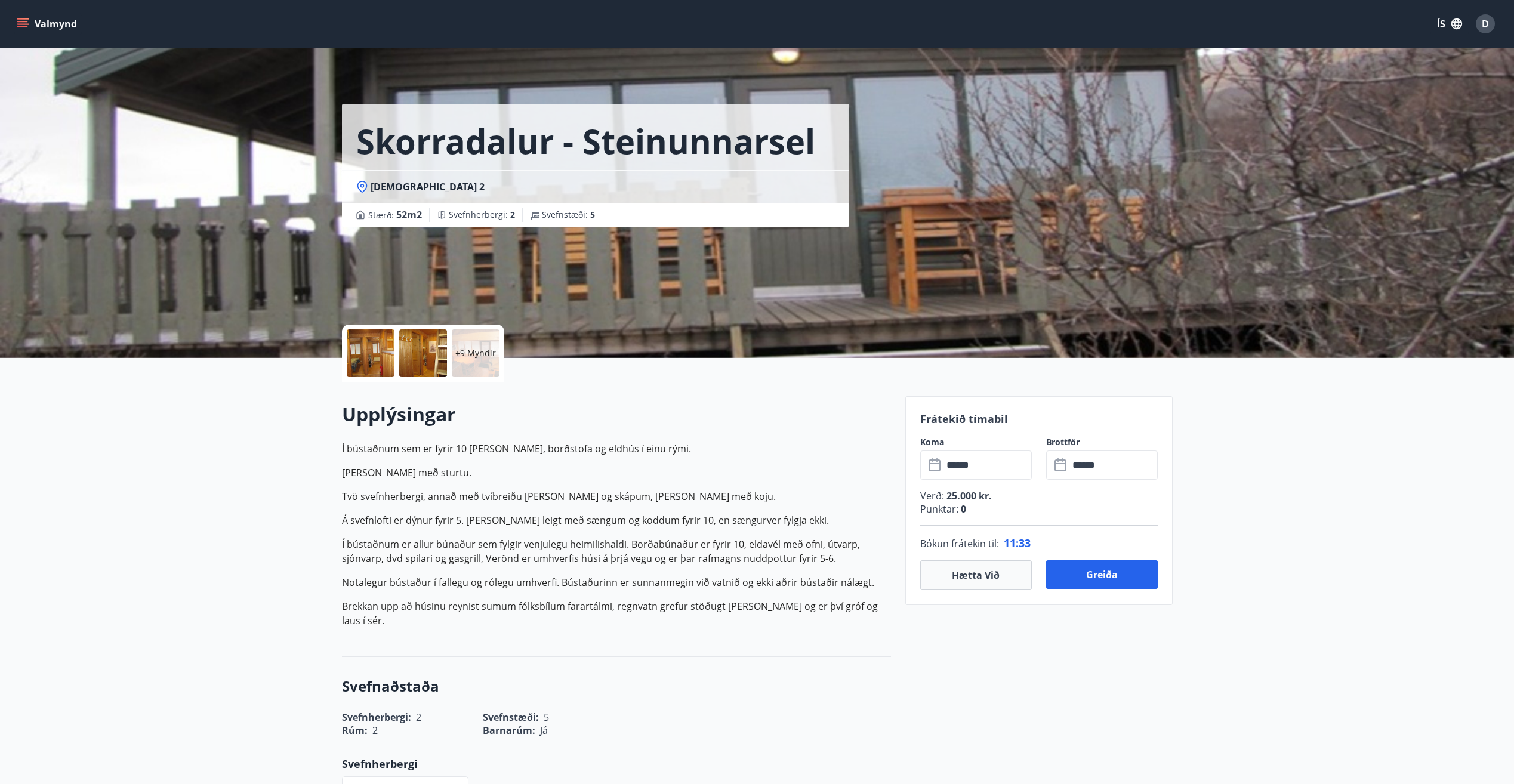
click at [933, 469] on icon at bounding box center [935, 465] width 14 height 14
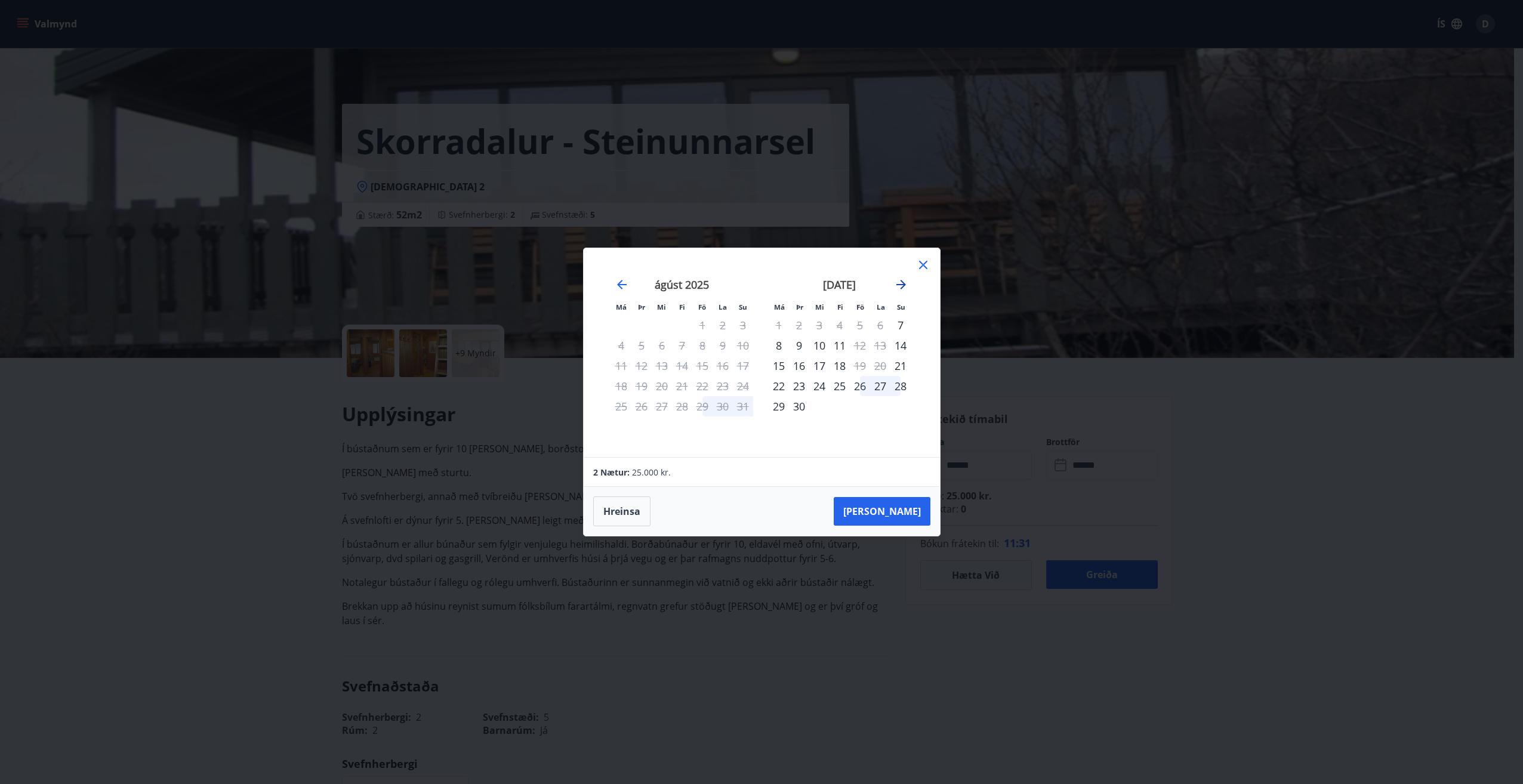
click at [901, 284] on icon "Move forward to switch to the next month." at bounding box center [901, 285] width 9 height 9
click at [902, 282] on icon "Move forward to switch to the next month." at bounding box center [901, 285] width 9 height 9
click at [902, 281] on icon "Move forward to switch to the next month." at bounding box center [901, 285] width 9 height 9
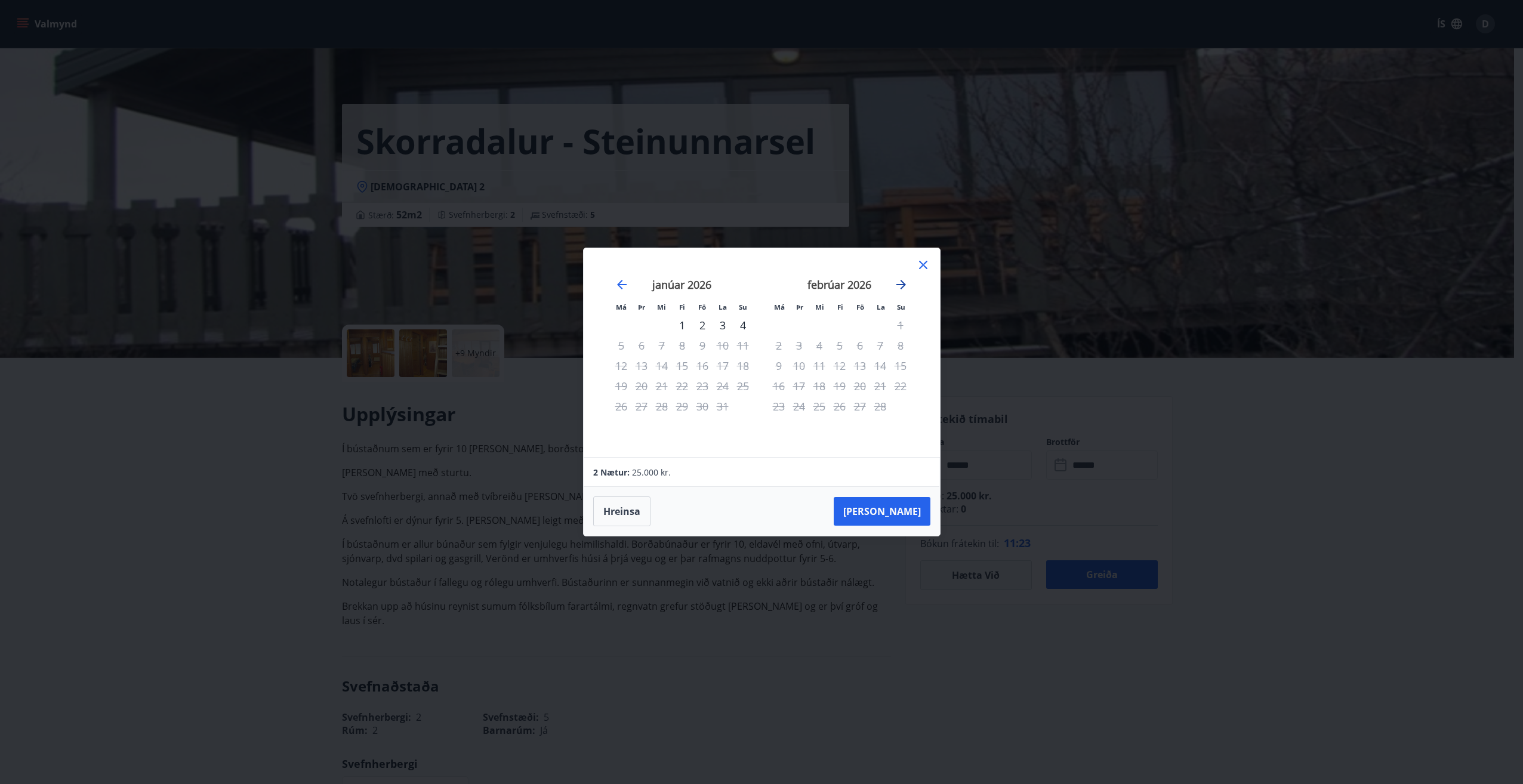
click at [900, 281] on icon "Move forward to switch to the next month." at bounding box center [901, 285] width 9 height 9
click at [900, 280] on icon "Move forward to switch to the next month." at bounding box center [901, 285] width 14 height 14
click at [900, 278] on icon "Move forward to switch to the next month." at bounding box center [901, 285] width 14 height 14
click at [900, 278] on icon "Move forward to switch to the next month." at bounding box center [901, 285] width 14 height 14
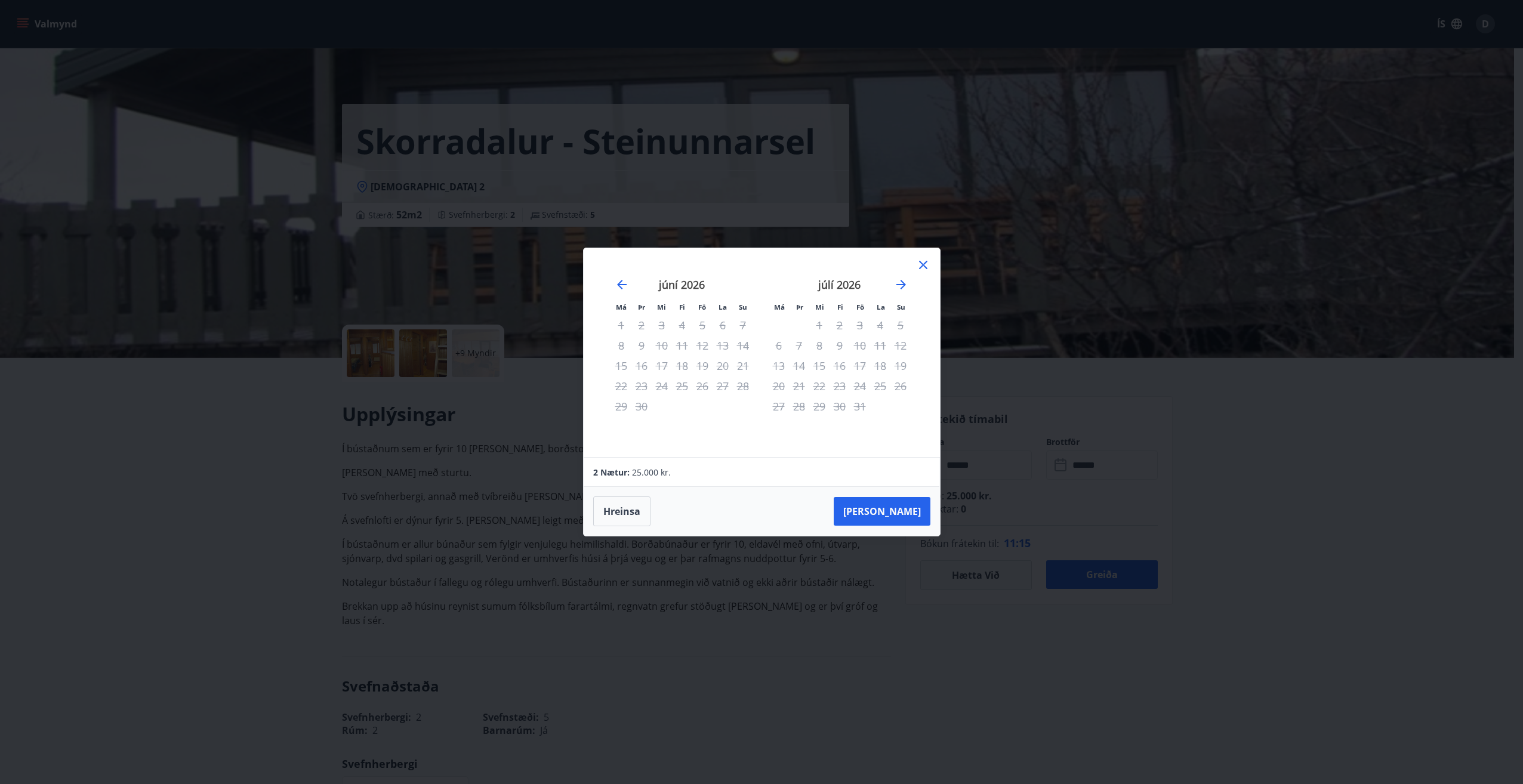
click at [920, 262] on icon at bounding box center [923, 264] width 14 height 14
